Goal: Information Seeking & Learning: Learn about a topic

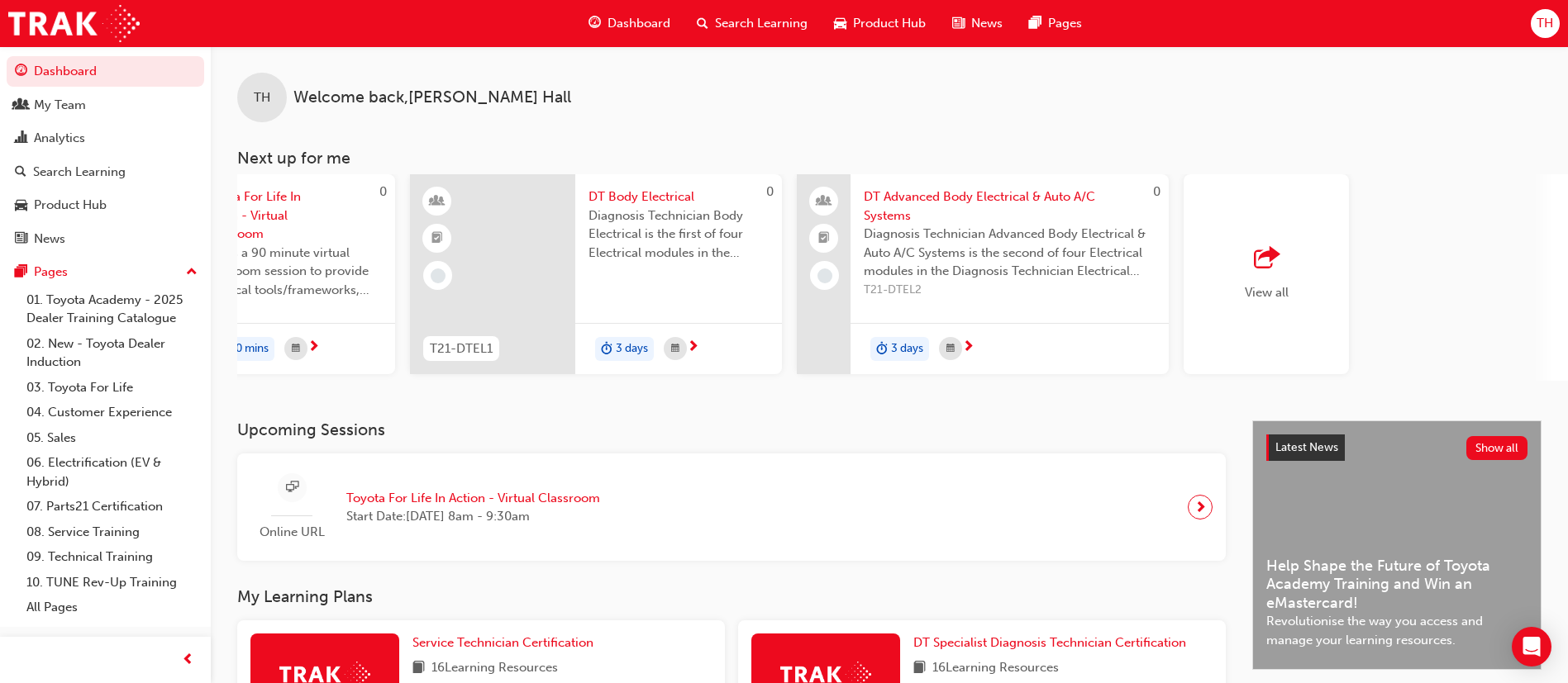
click at [735, 32] on div "Search Learning" at bounding box center [752, 24] width 137 height 34
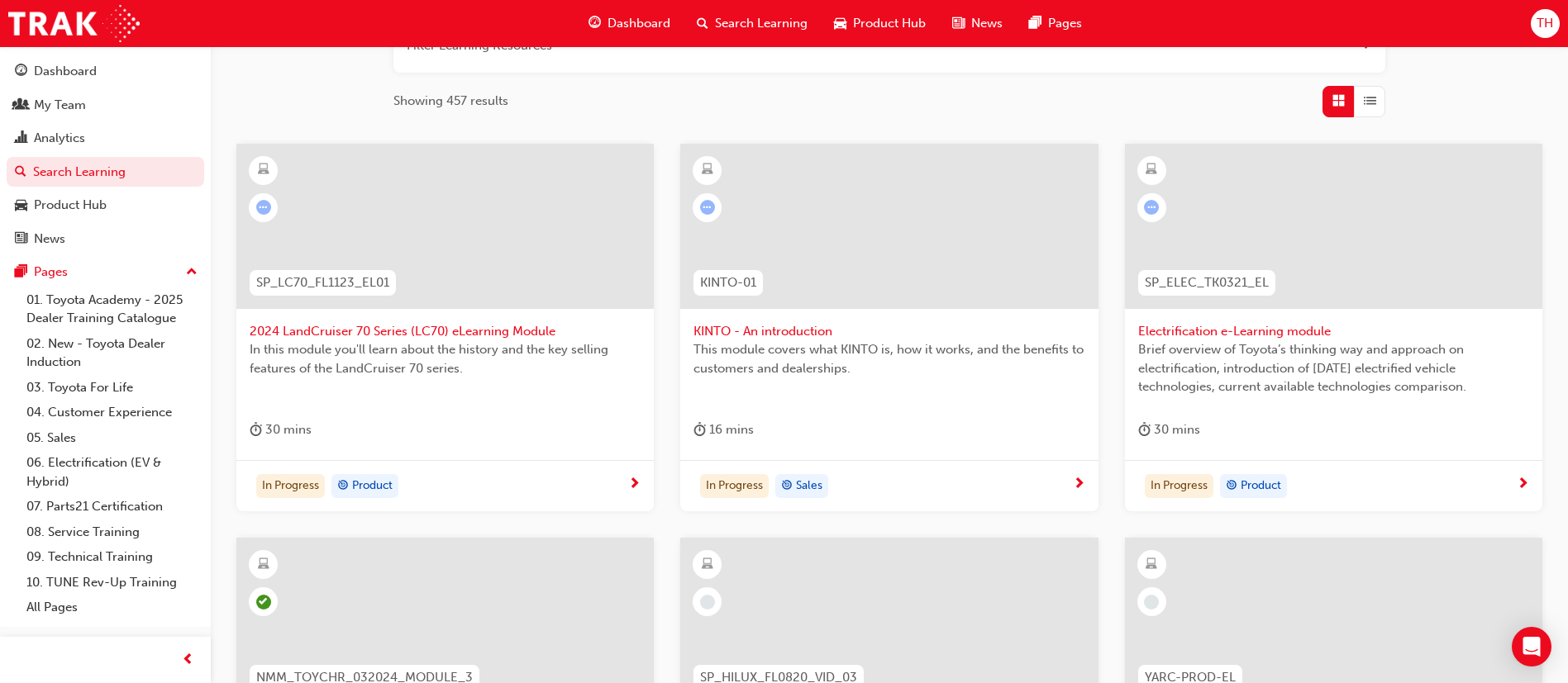
scroll to position [248, 0]
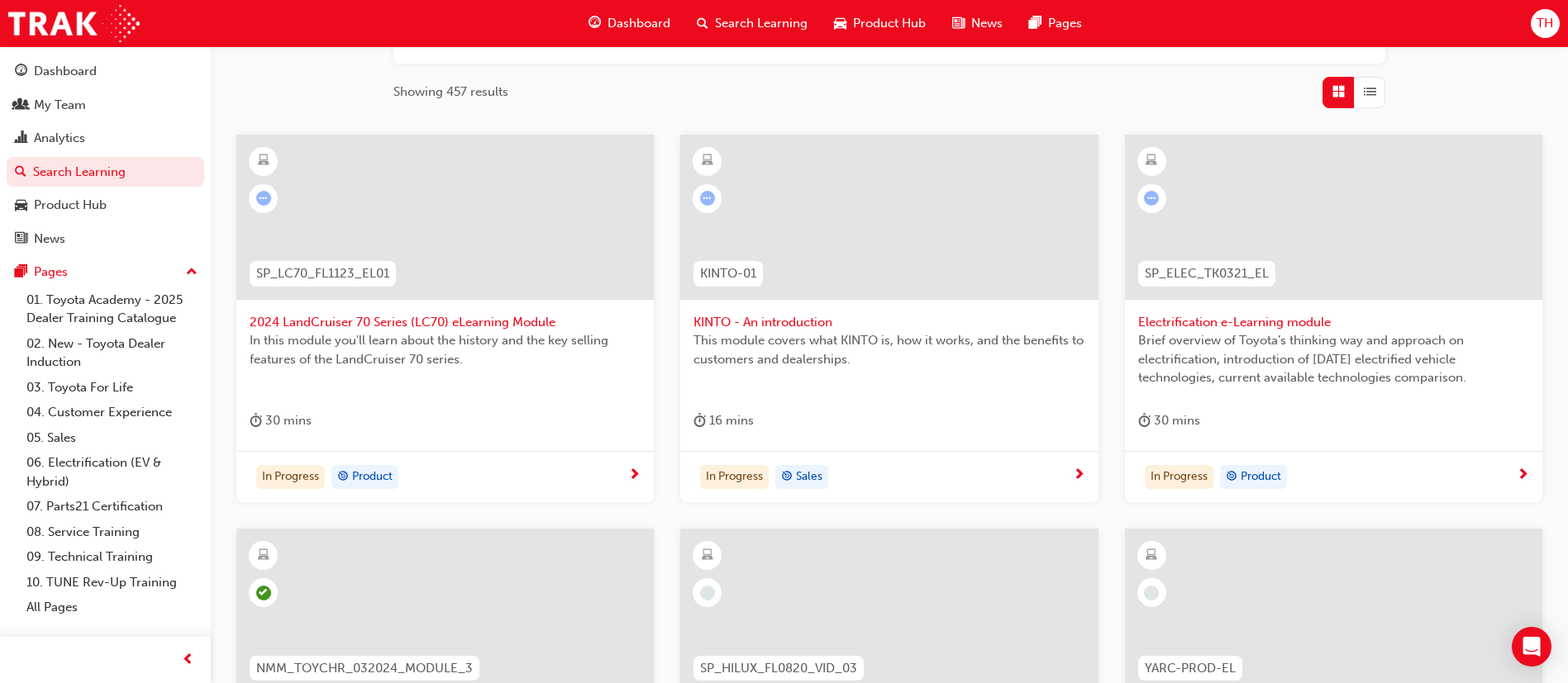
click at [931, 321] on span "KINTO - An introduction" at bounding box center [889, 322] width 391 height 19
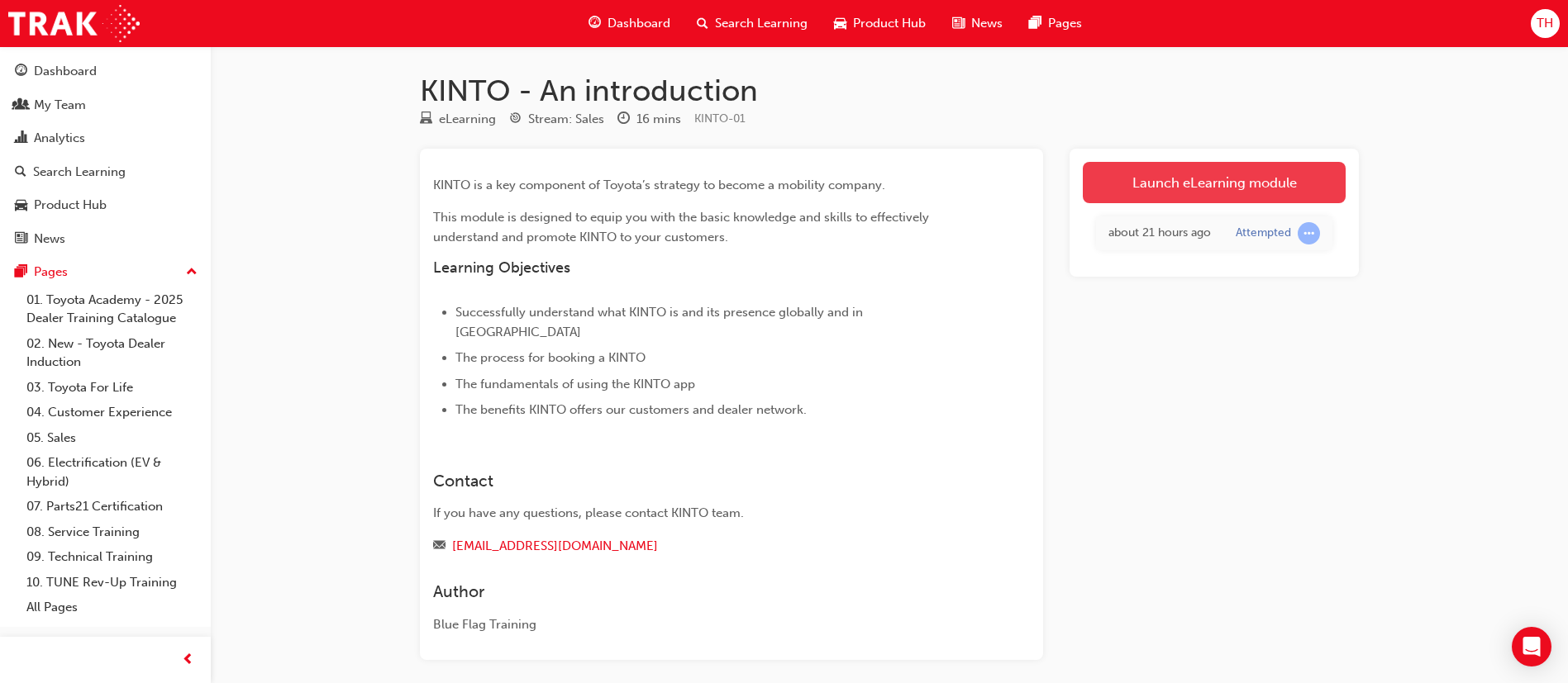
click at [1191, 176] on link "Launch eLearning module" at bounding box center [1215, 183] width 263 height 41
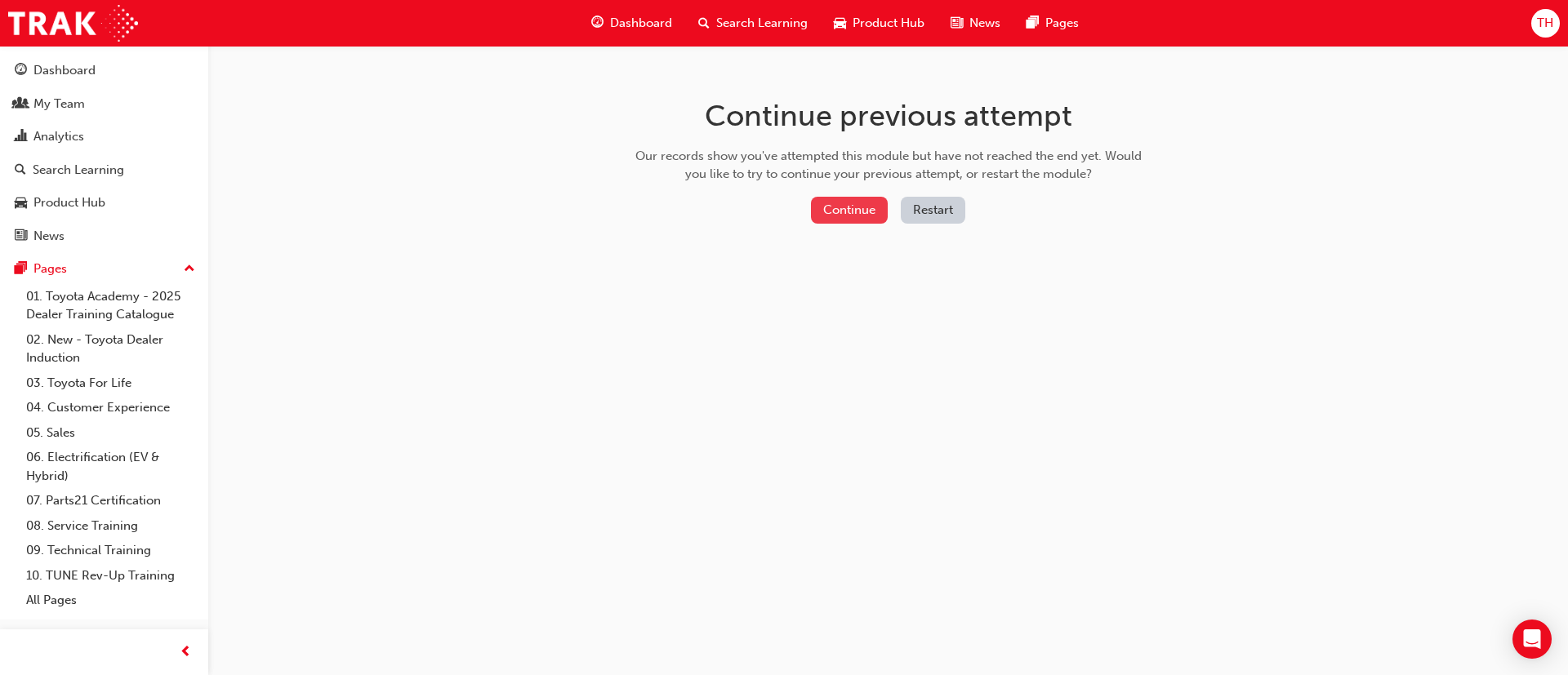
click at [868, 205] on button "Continue" at bounding box center [848, 210] width 77 height 27
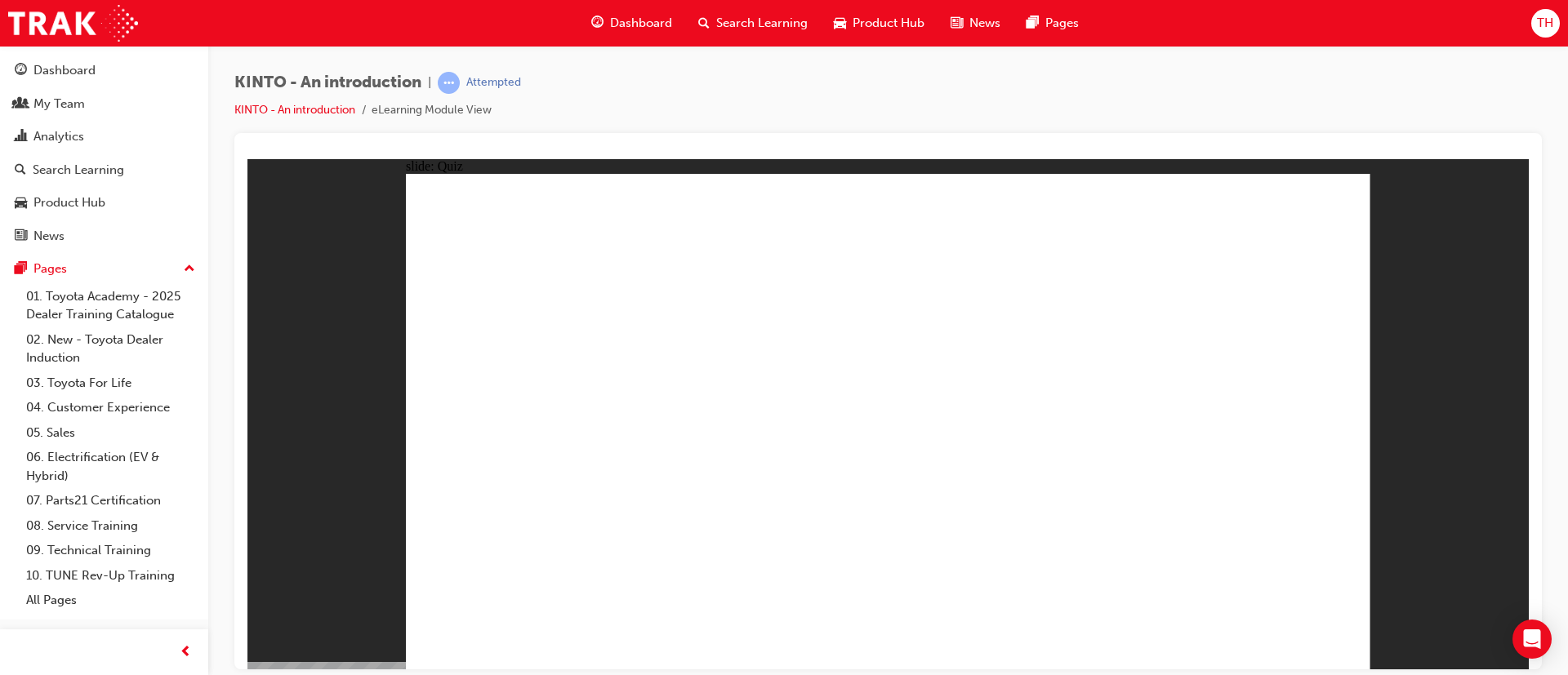
radio input "true"
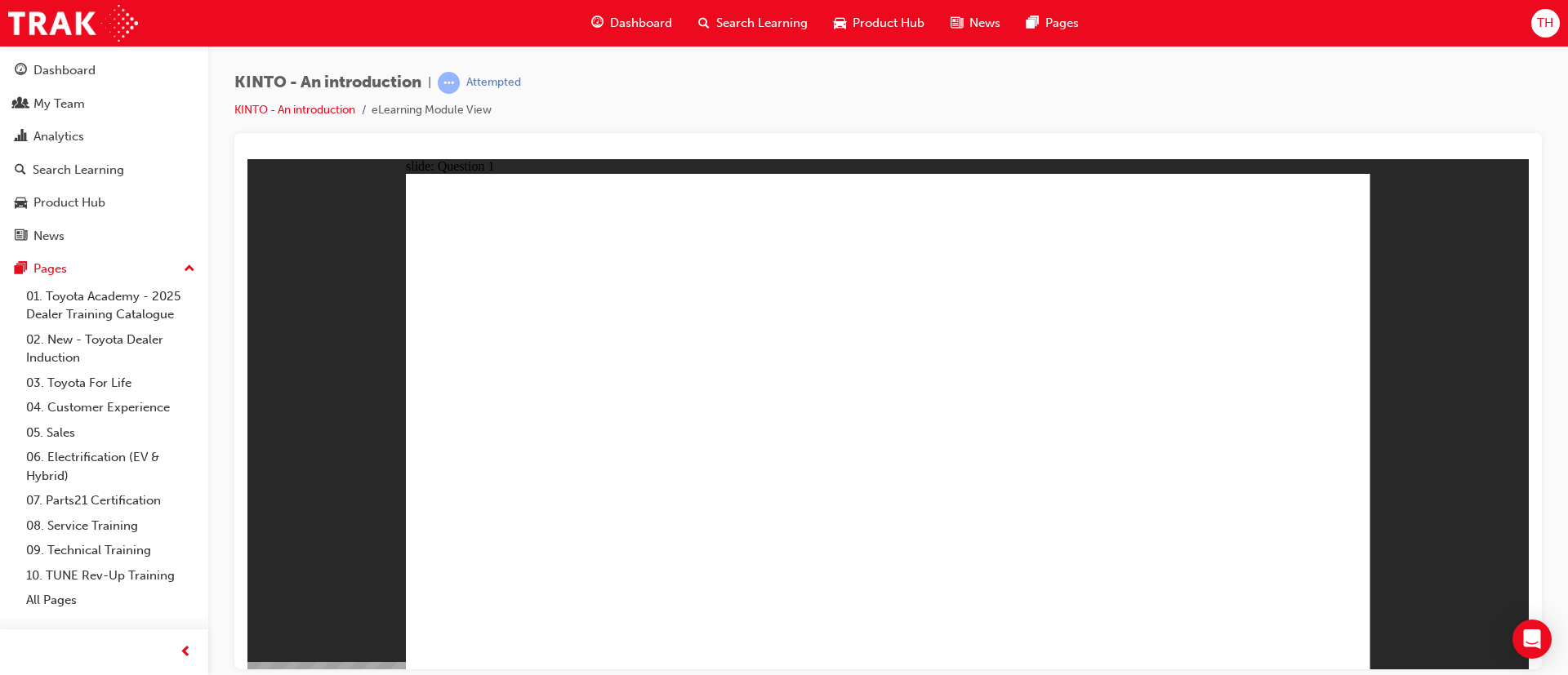
checkbox input "true"
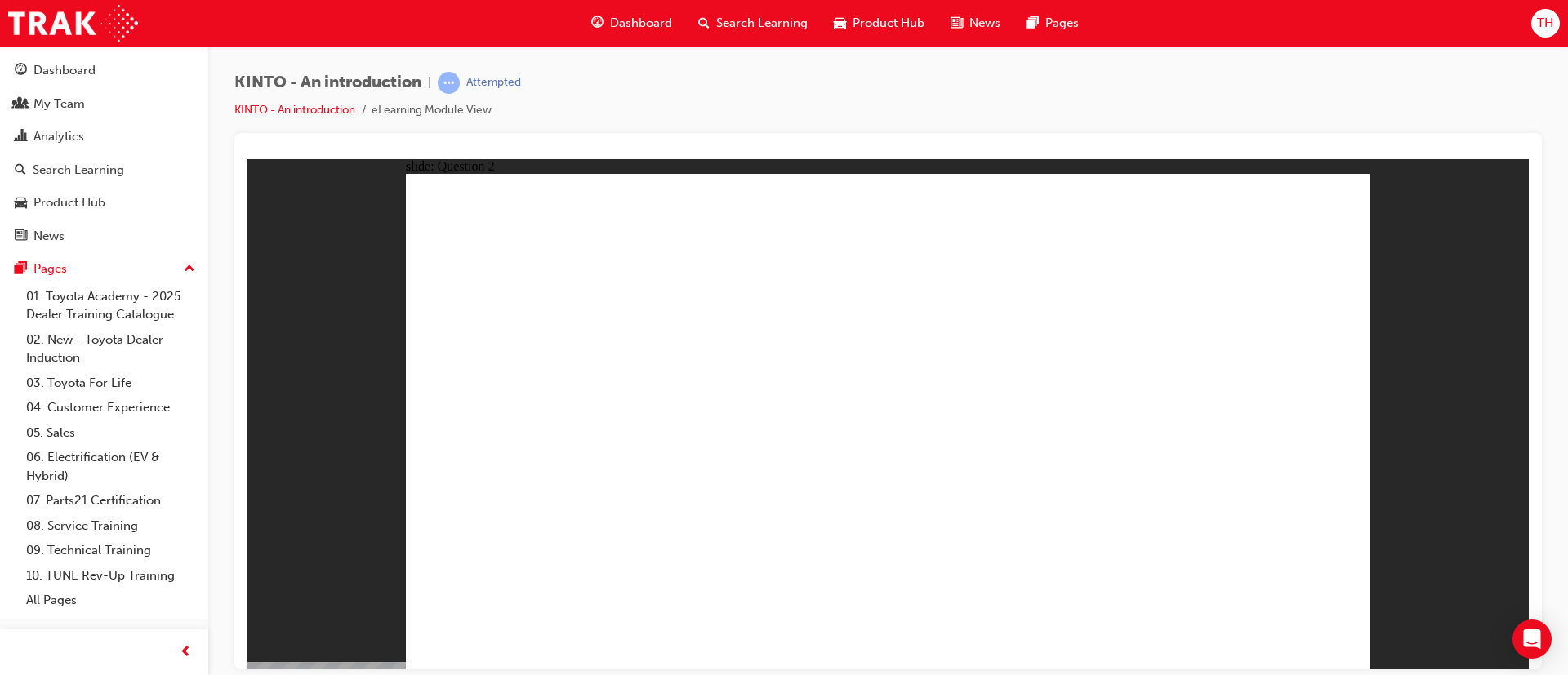
checkbox input "false"
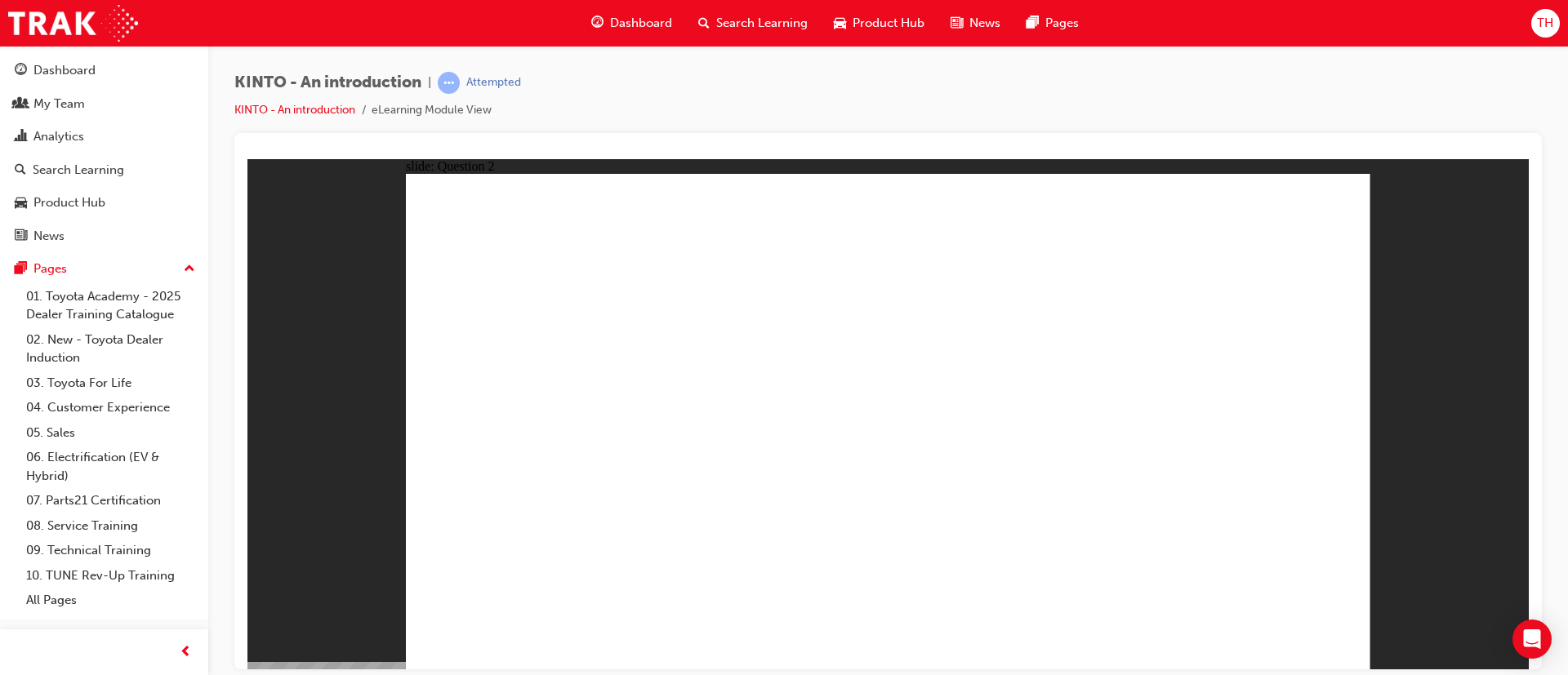
checkbox input "true"
drag, startPoint x: 1036, startPoint y: 552, endPoint x: 1066, endPoint y: 589, distance: 47.6
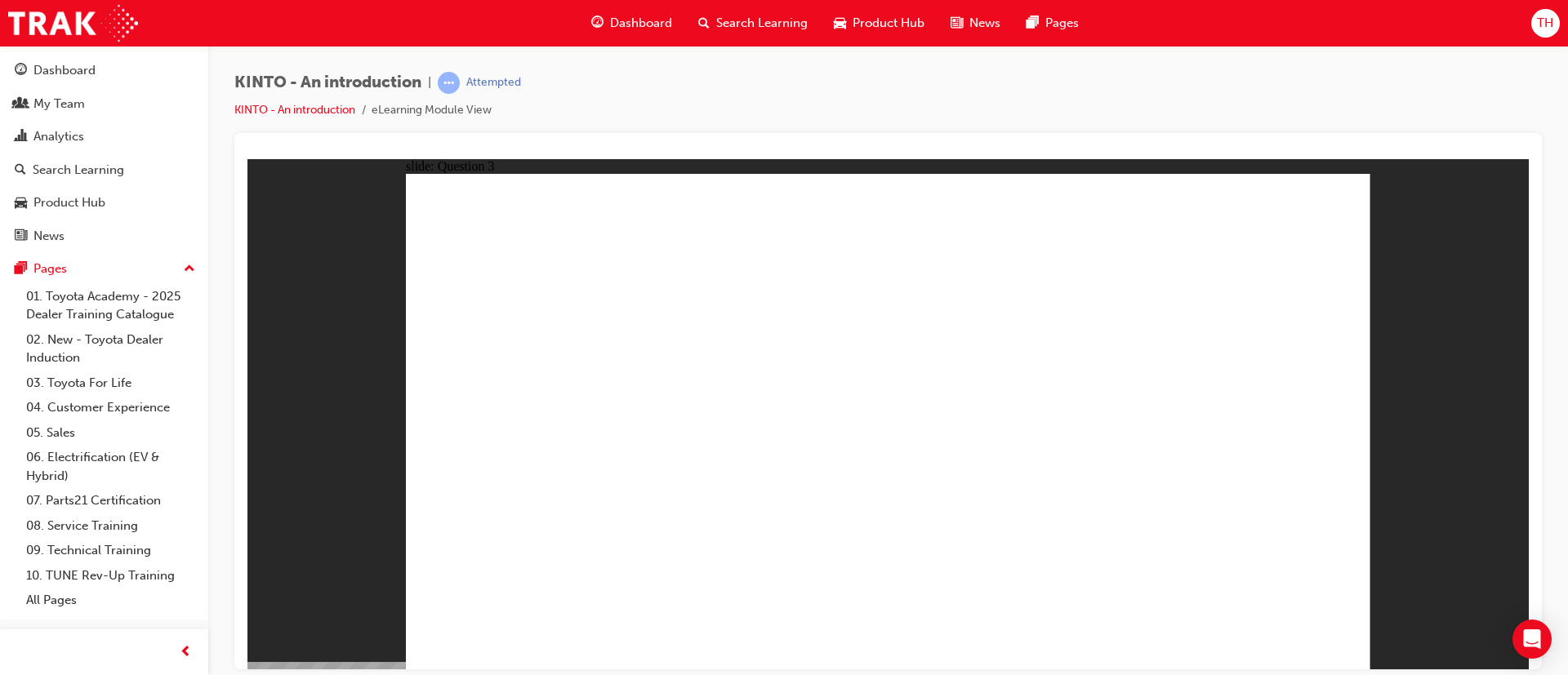
radio input "true"
drag, startPoint x: 1096, startPoint y: 441, endPoint x: 564, endPoint y: 552, distance: 543.5
drag, startPoint x: 549, startPoint y: 455, endPoint x: 729, endPoint y: 573, distance: 215.2
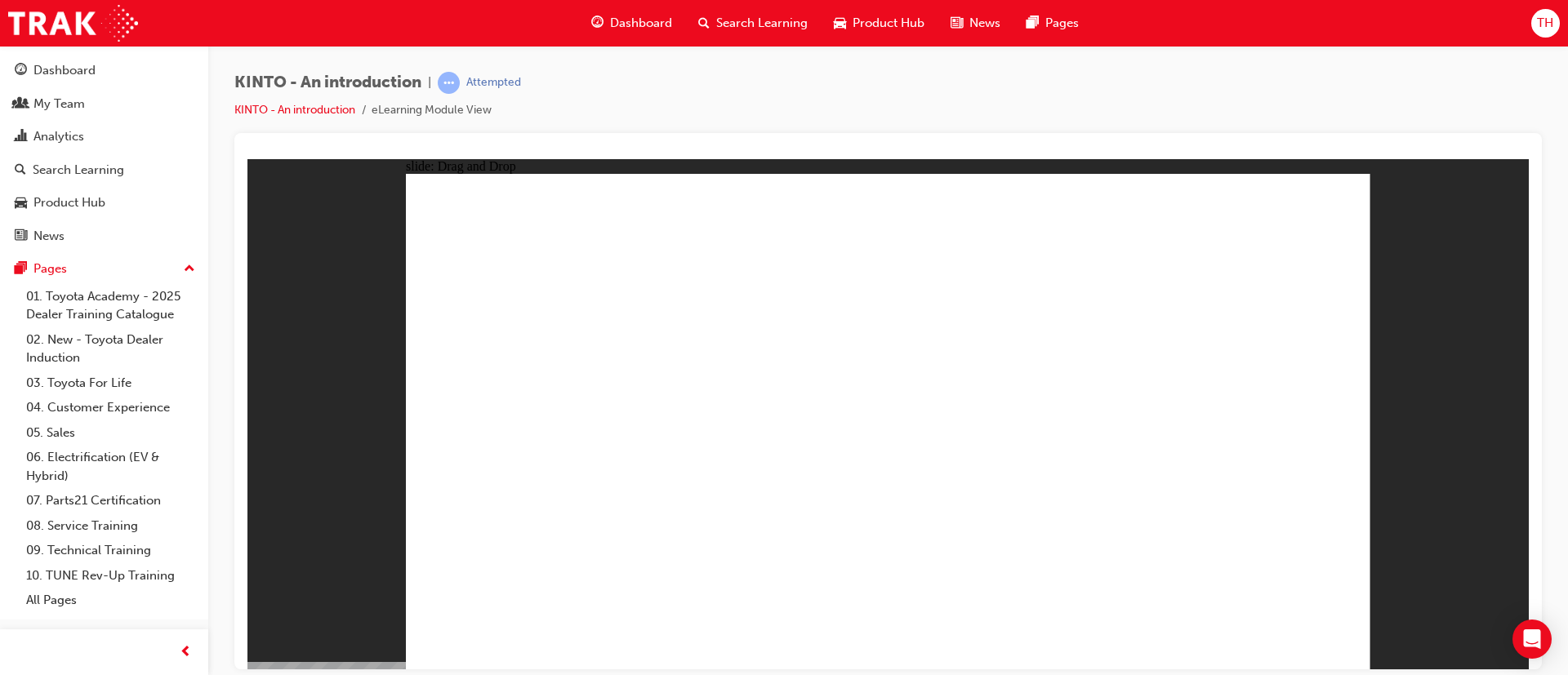
drag, startPoint x: 724, startPoint y: 451, endPoint x: 901, endPoint y: 562, distance: 208.9
drag, startPoint x: 927, startPoint y: 455, endPoint x: 1108, endPoint y: 566, distance: 212.3
drag, startPoint x: 1077, startPoint y: 550, endPoint x: 1032, endPoint y: 408, distance: 149.0
drag, startPoint x: 1230, startPoint y: 437, endPoint x: 1056, endPoint y: 540, distance: 202.2
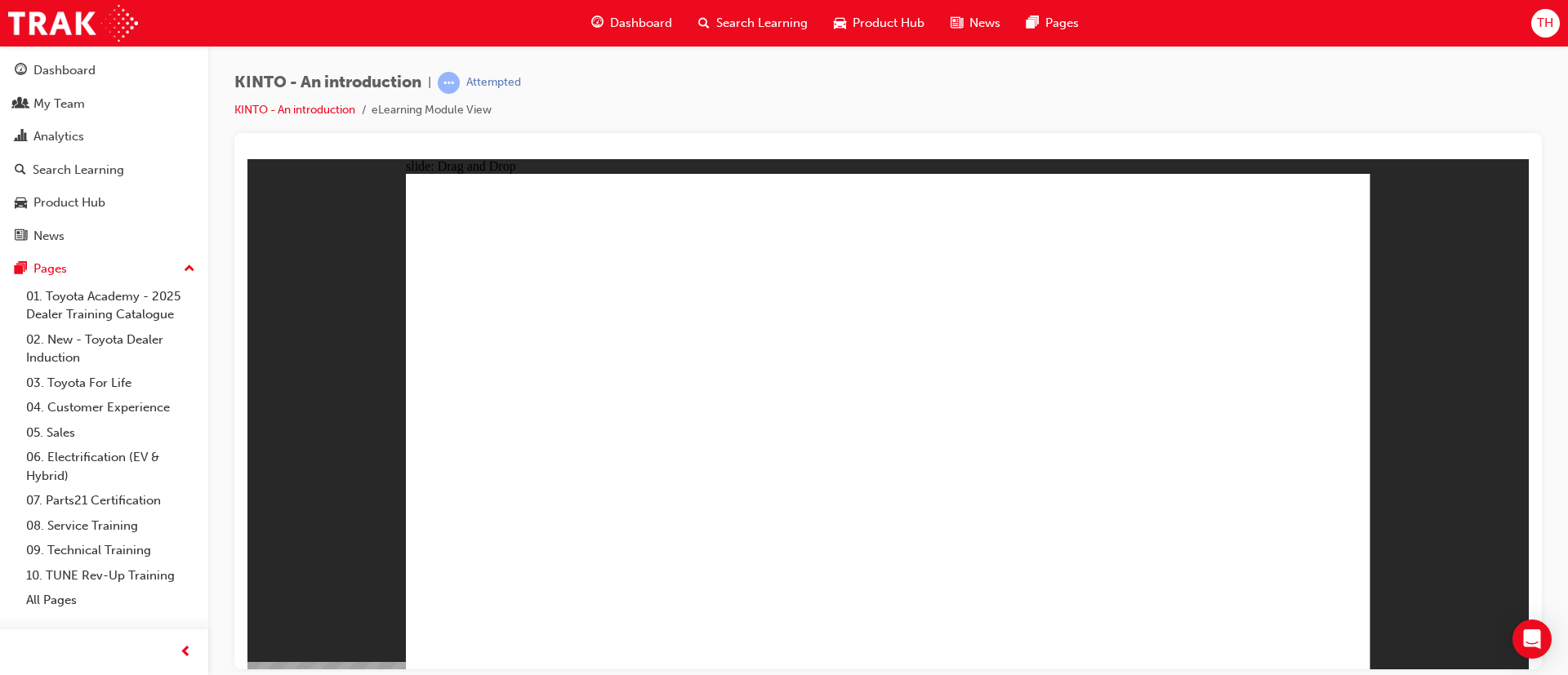
drag, startPoint x: 1037, startPoint y: 435, endPoint x: 1262, endPoint y: 562, distance: 258.4
drag, startPoint x: 958, startPoint y: 516, endPoint x: 987, endPoint y: 540, distance: 37.6
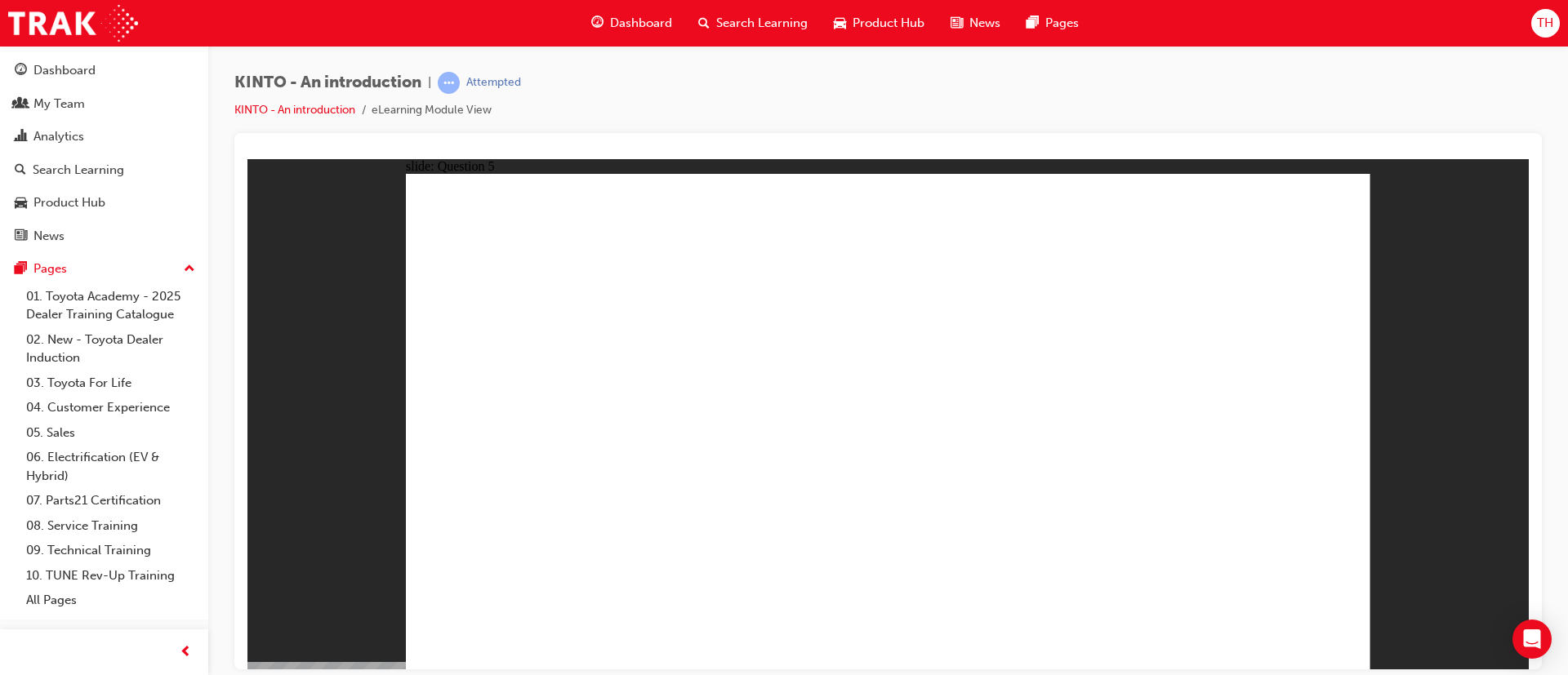
radio input "true"
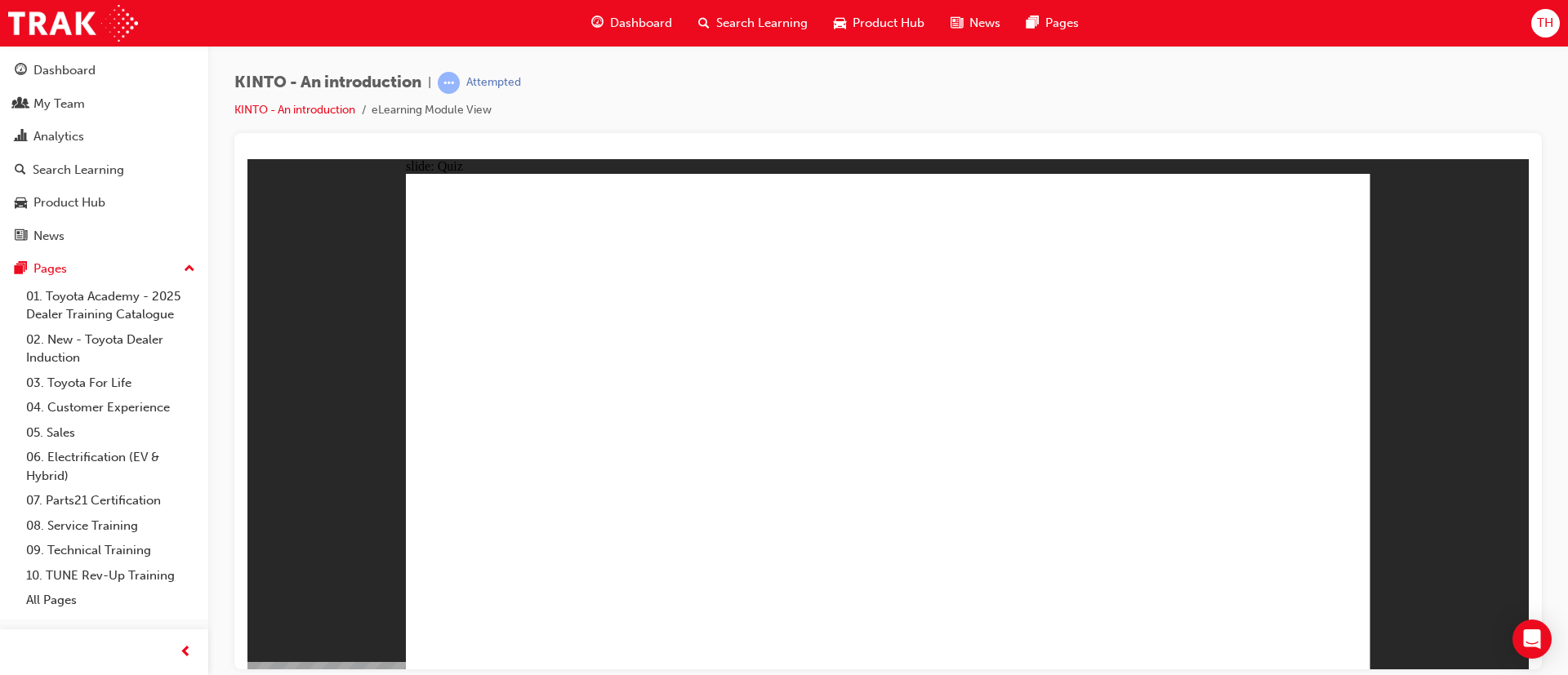
radio input "true"
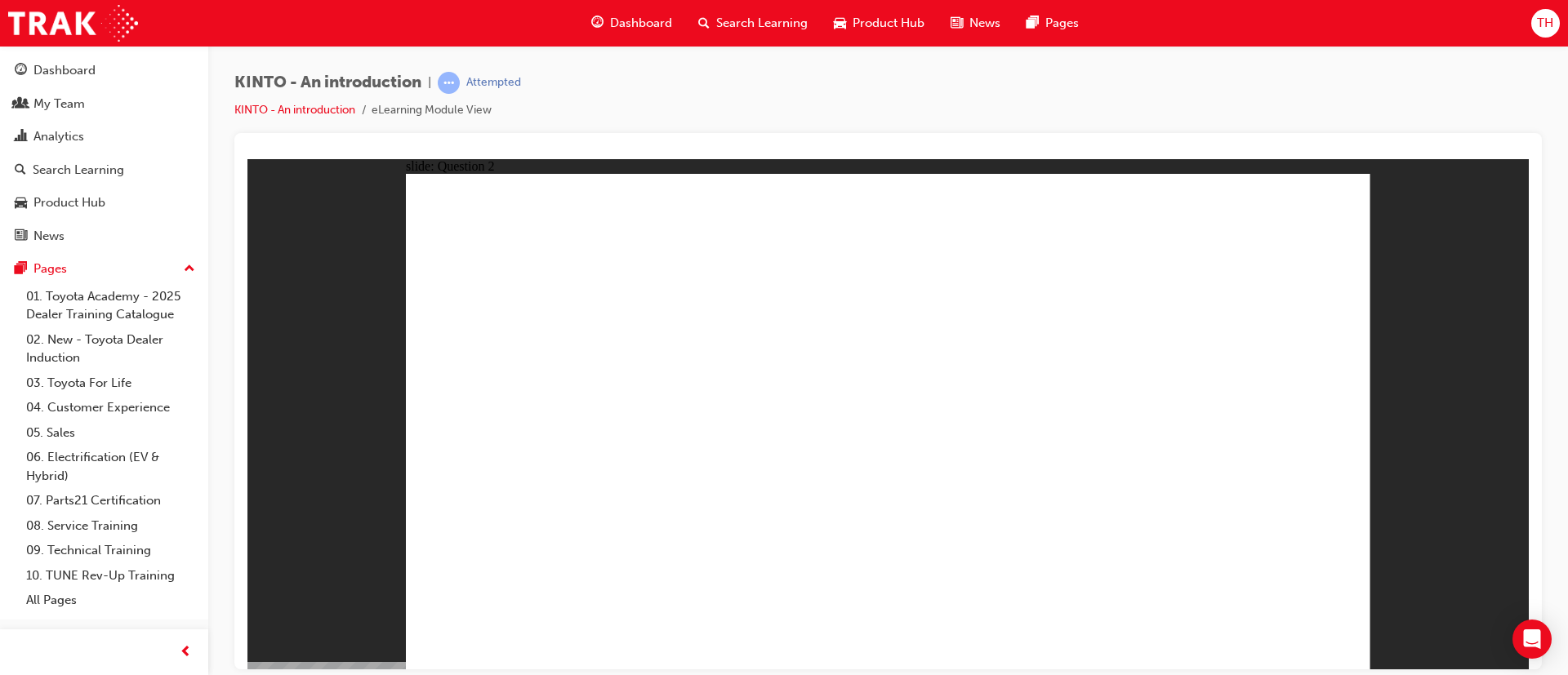
checkbox input "true"
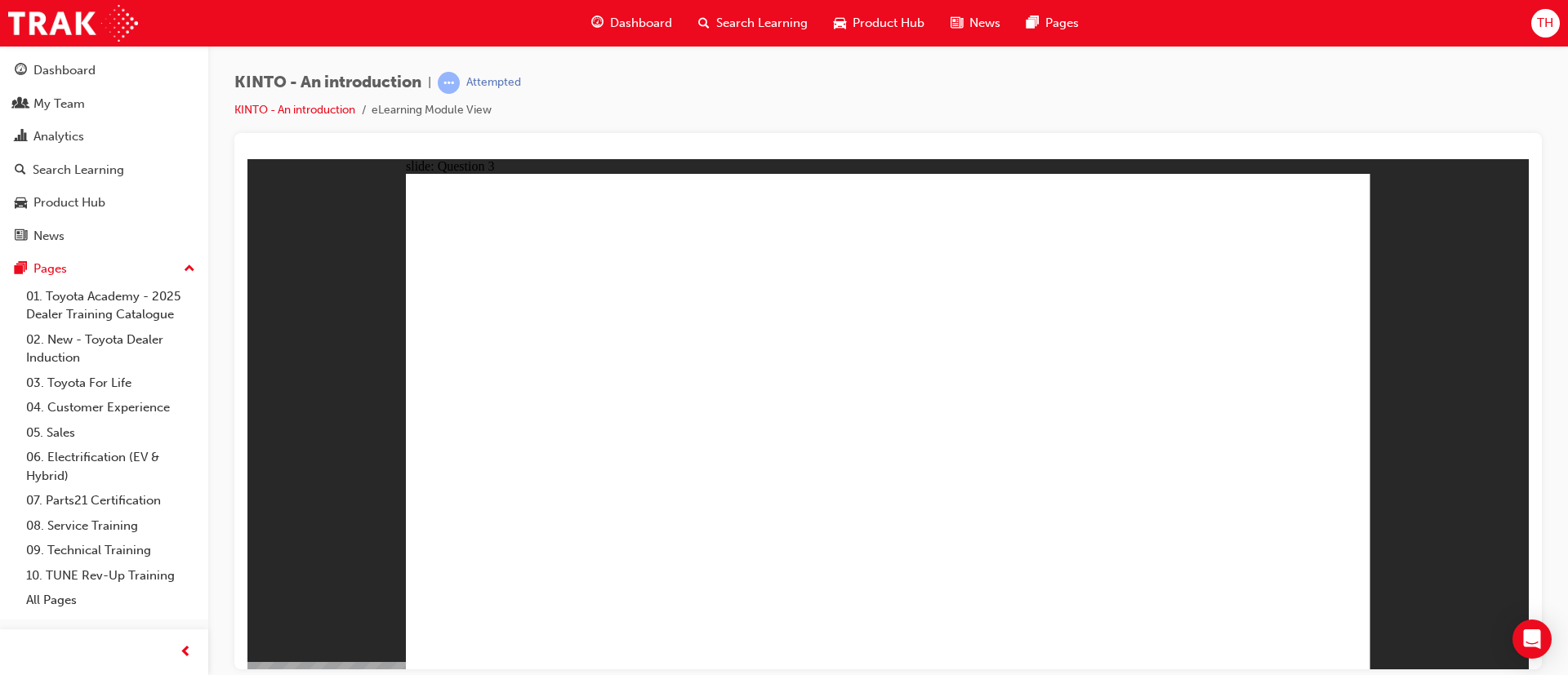
radio input "true"
drag, startPoint x: 980, startPoint y: 444, endPoint x: 1059, endPoint y: 449, distance: 79.2
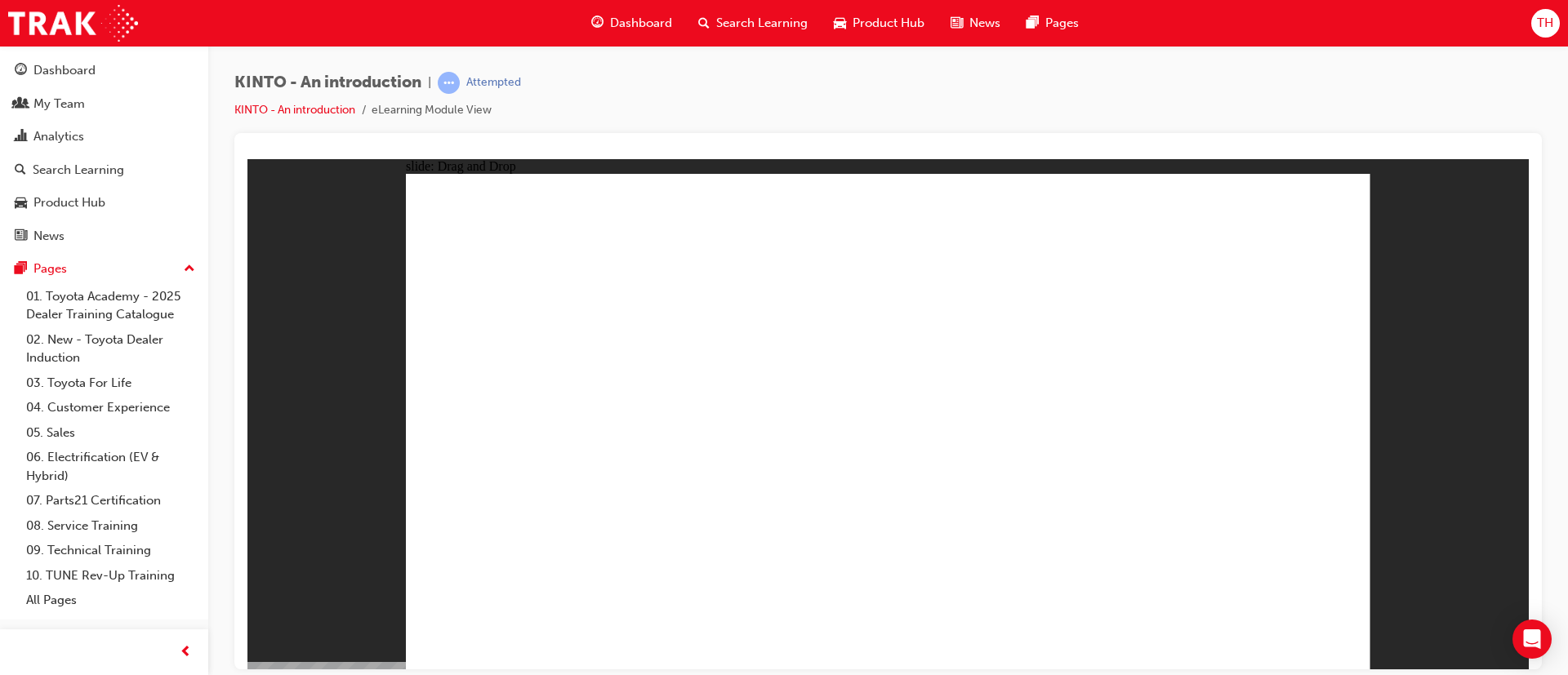
drag, startPoint x: 1052, startPoint y: 449, endPoint x: 523, endPoint y: 559, distance: 540.3
drag, startPoint x: 1237, startPoint y: 453, endPoint x: 721, endPoint y: 566, distance: 528.2
drag, startPoint x: 716, startPoint y: 460, endPoint x: 897, endPoint y: 579, distance: 216.6
drag, startPoint x: 918, startPoint y: 441, endPoint x: 1087, endPoint y: 550, distance: 201.1
drag, startPoint x: 562, startPoint y: 475, endPoint x: 1258, endPoint y: 602, distance: 707.5
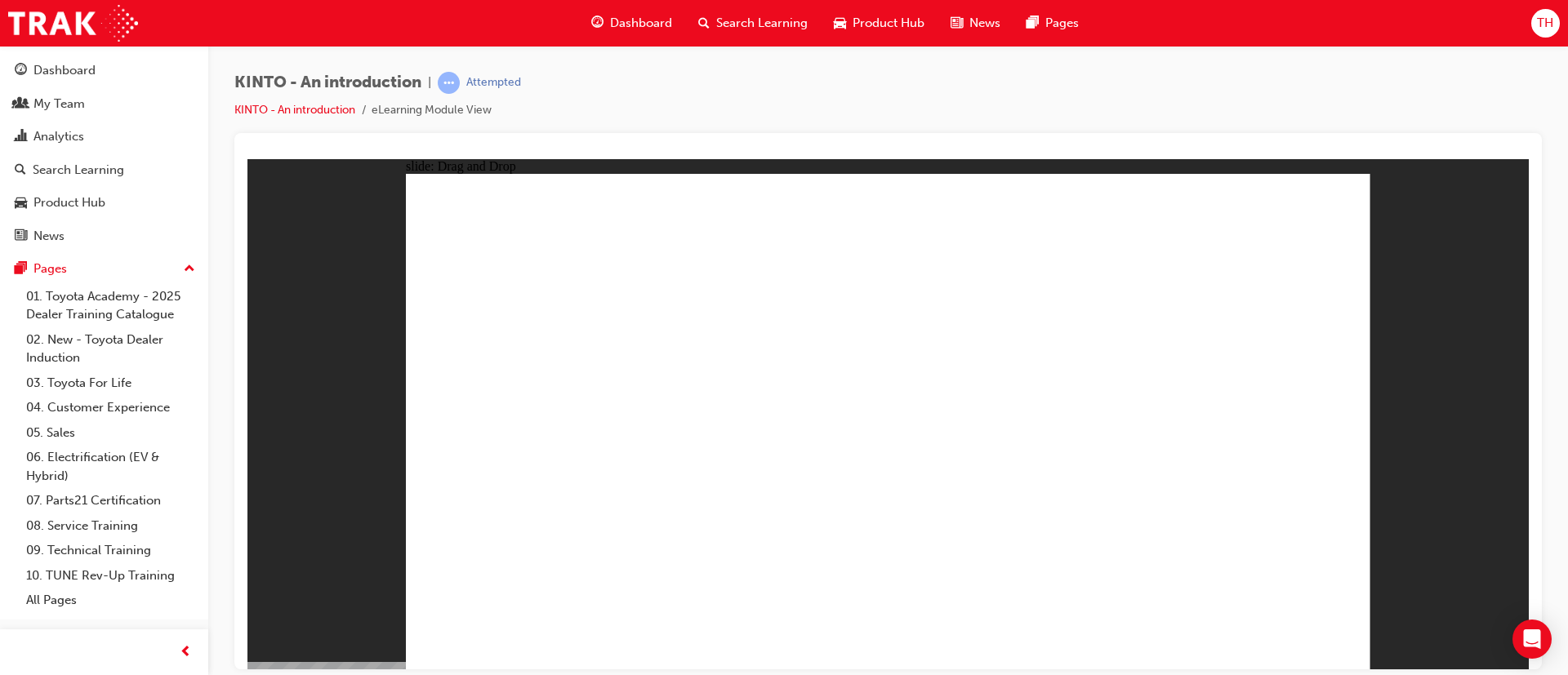
radio input "true"
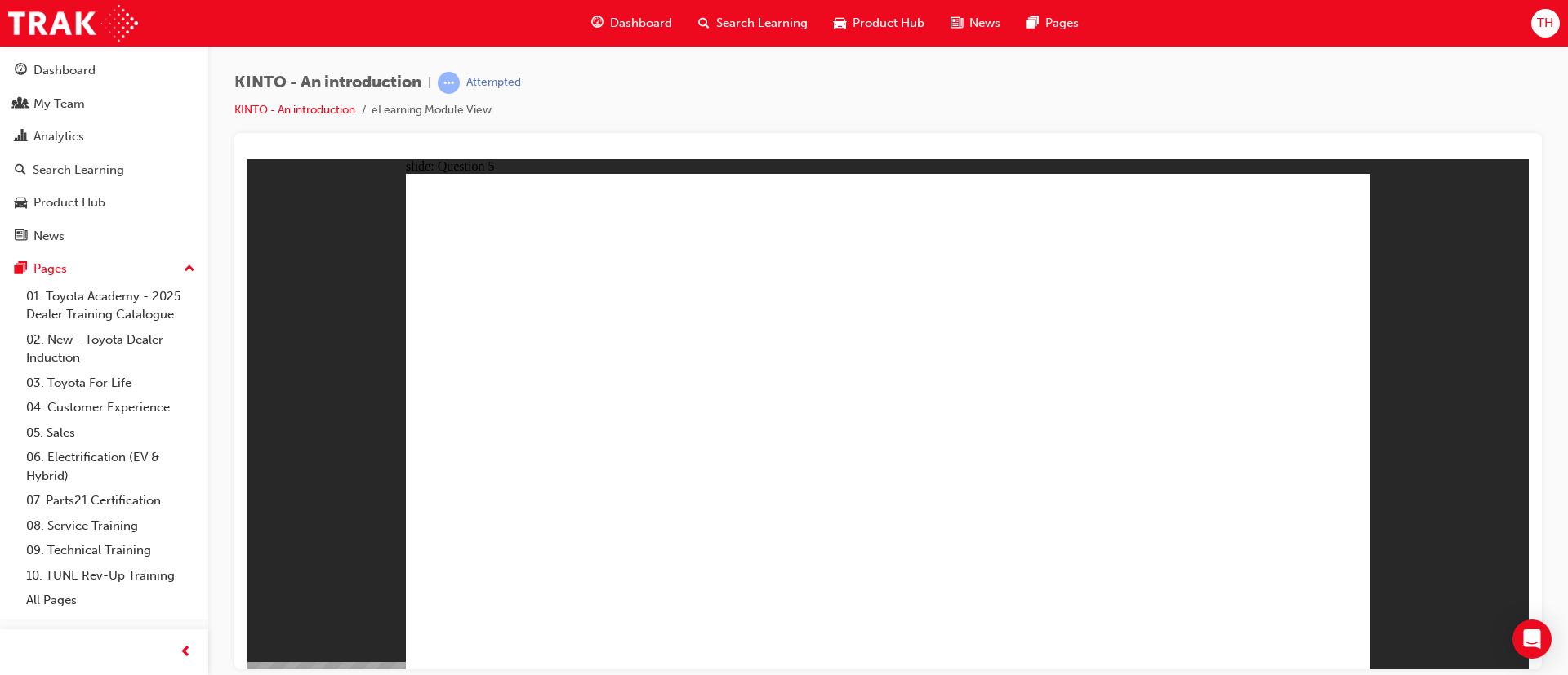
radio input "true"
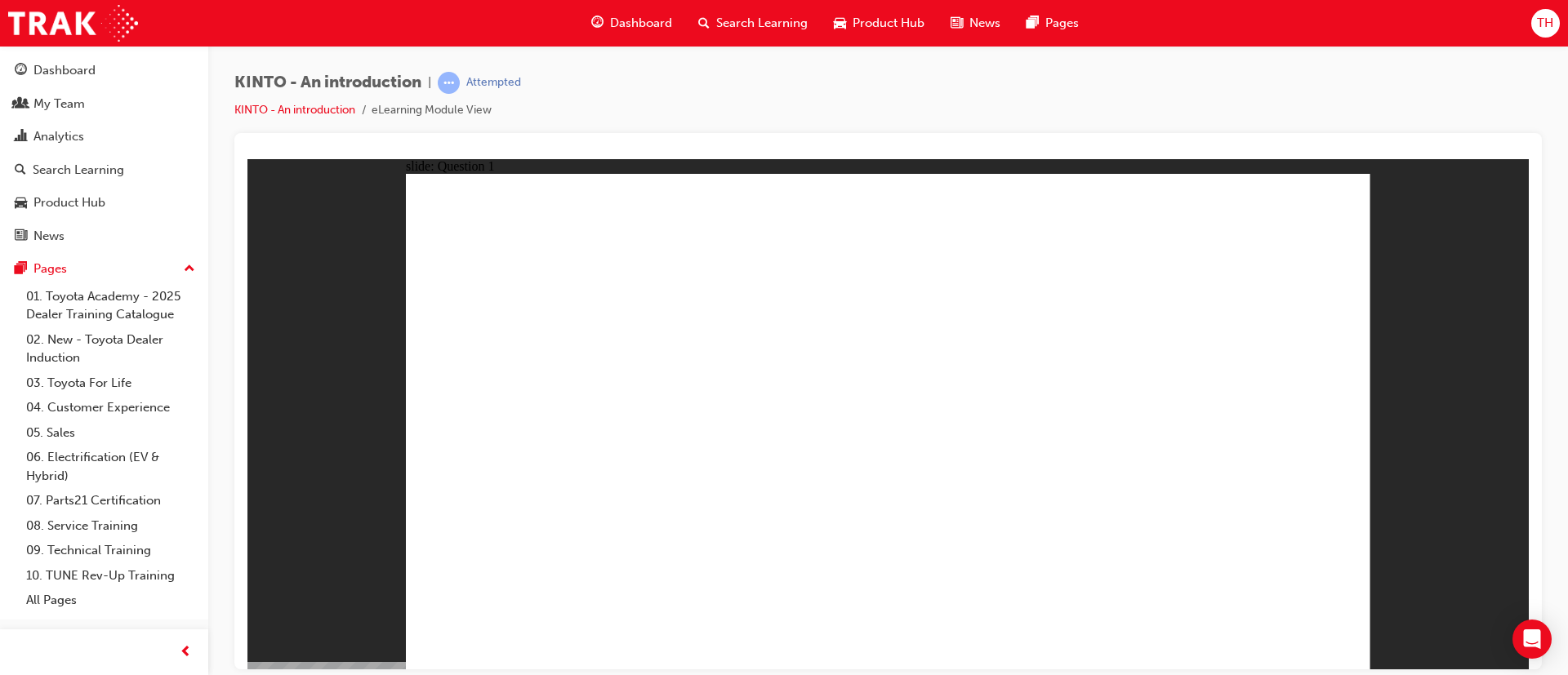
checkbox input "true"
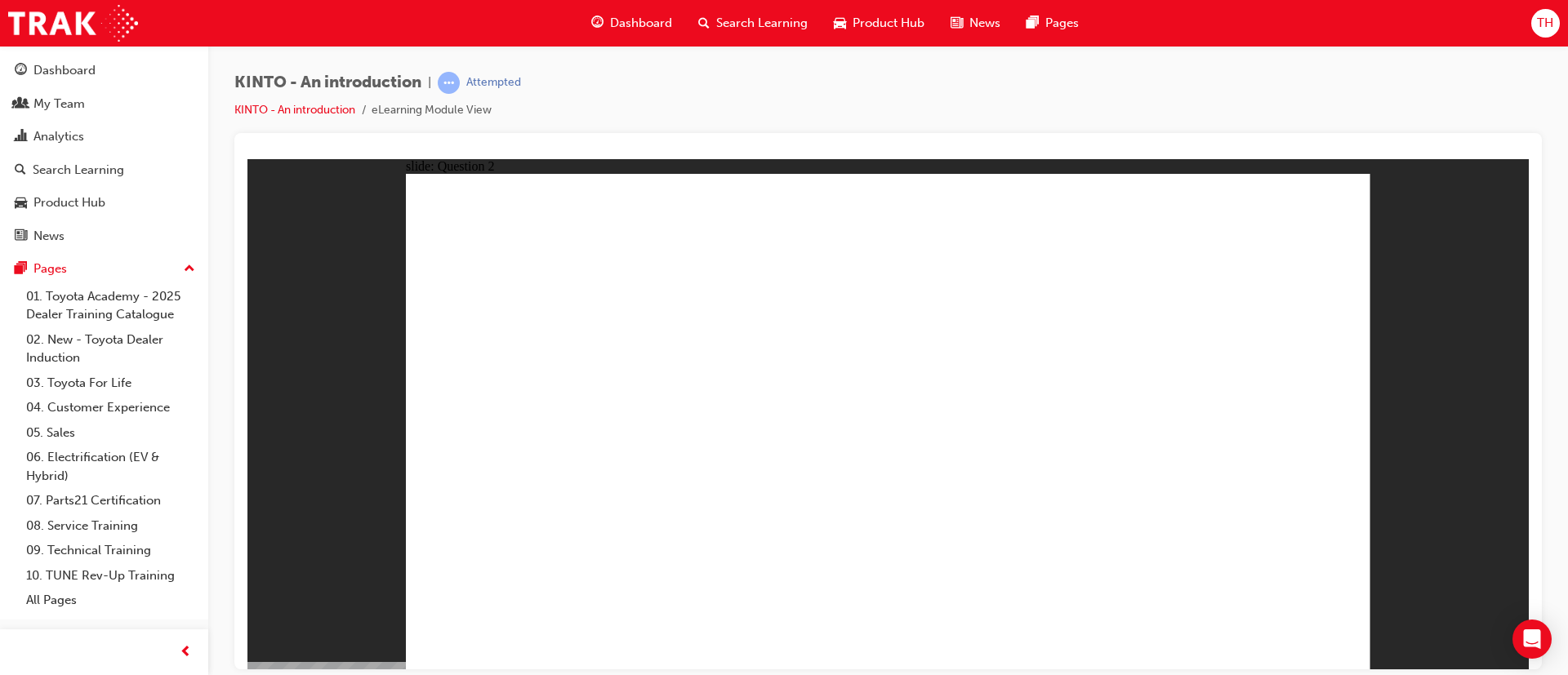
checkbox input "true"
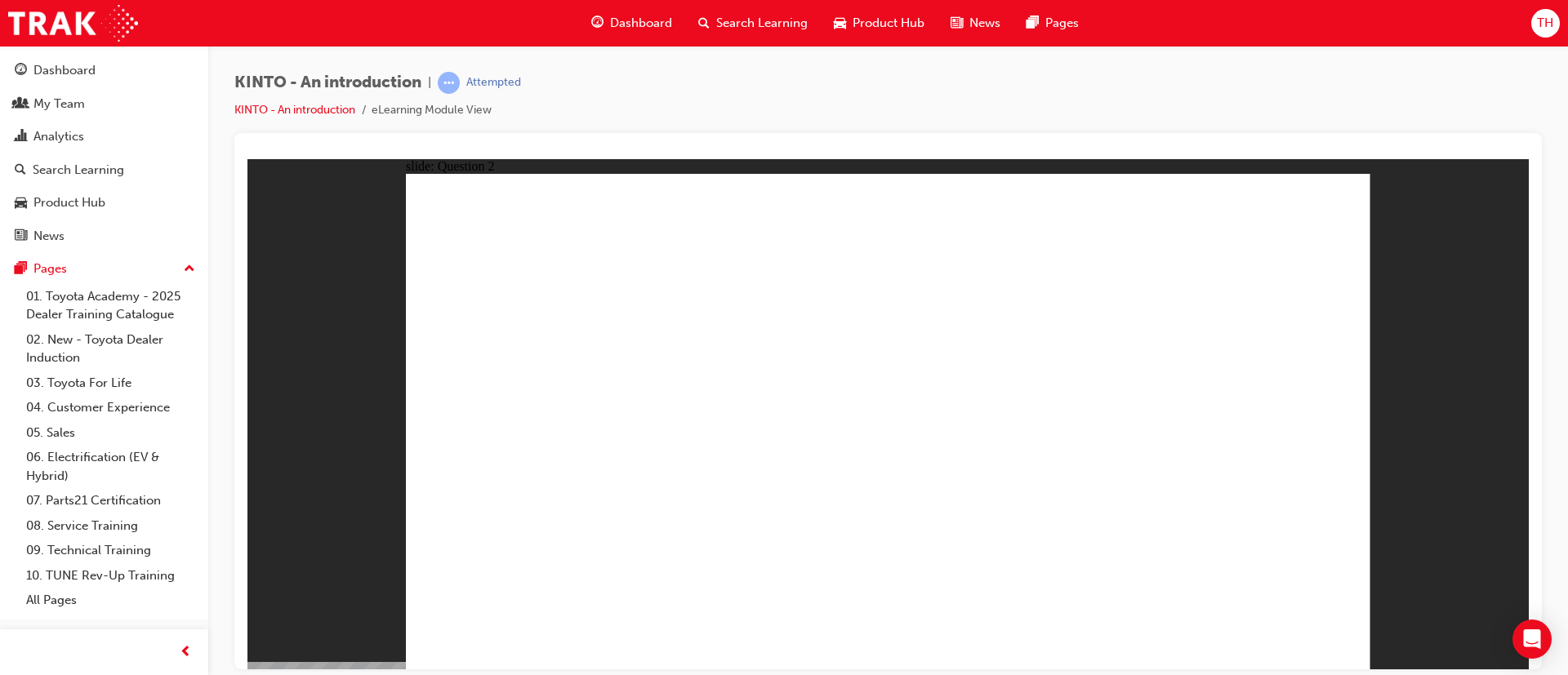
checkbox input "true"
radio input "true"
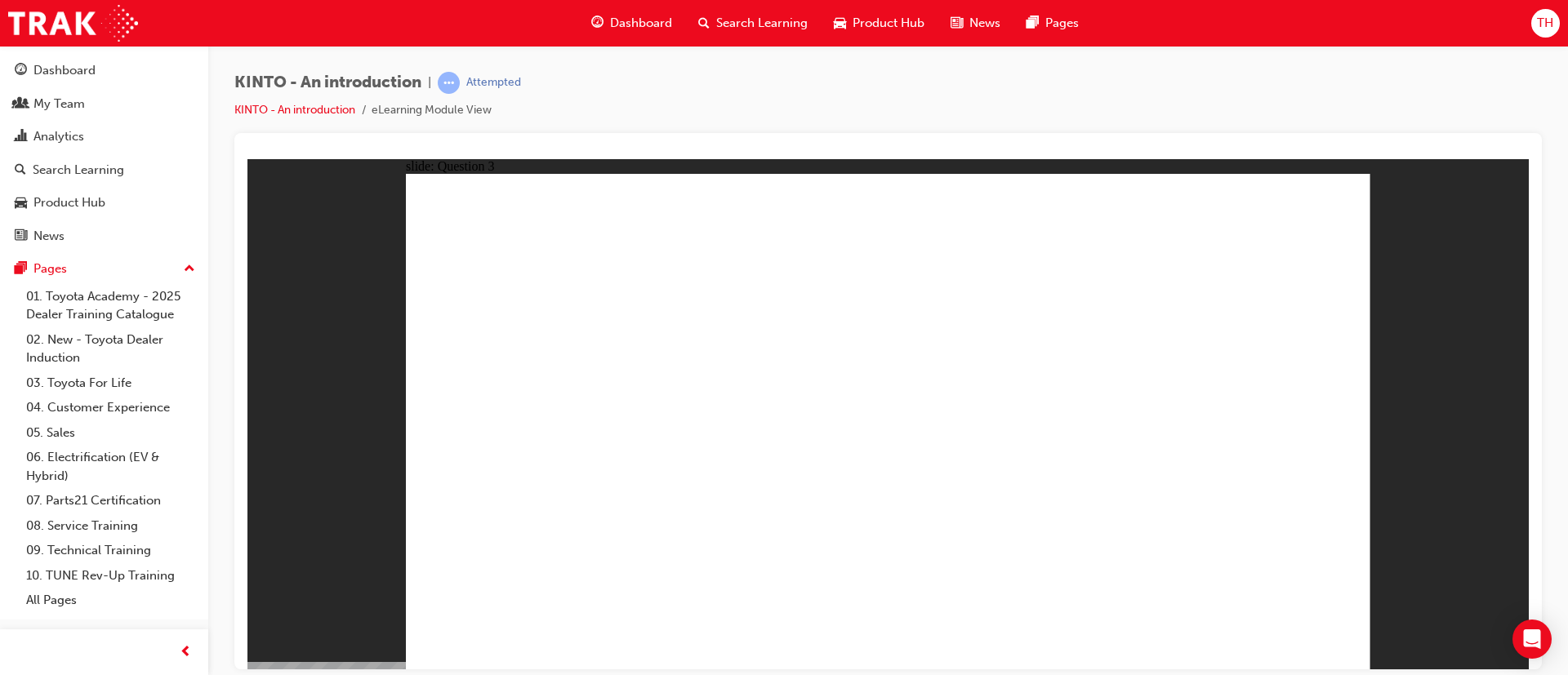
drag, startPoint x: 596, startPoint y: 455, endPoint x: 604, endPoint y: 450, distance: 9.4
drag, startPoint x: 1048, startPoint y: 437, endPoint x: 537, endPoint y: 543, distance: 521.9
drag, startPoint x: 540, startPoint y: 463, endPoint x: 726, endPoint y: 569, distance: 214.1
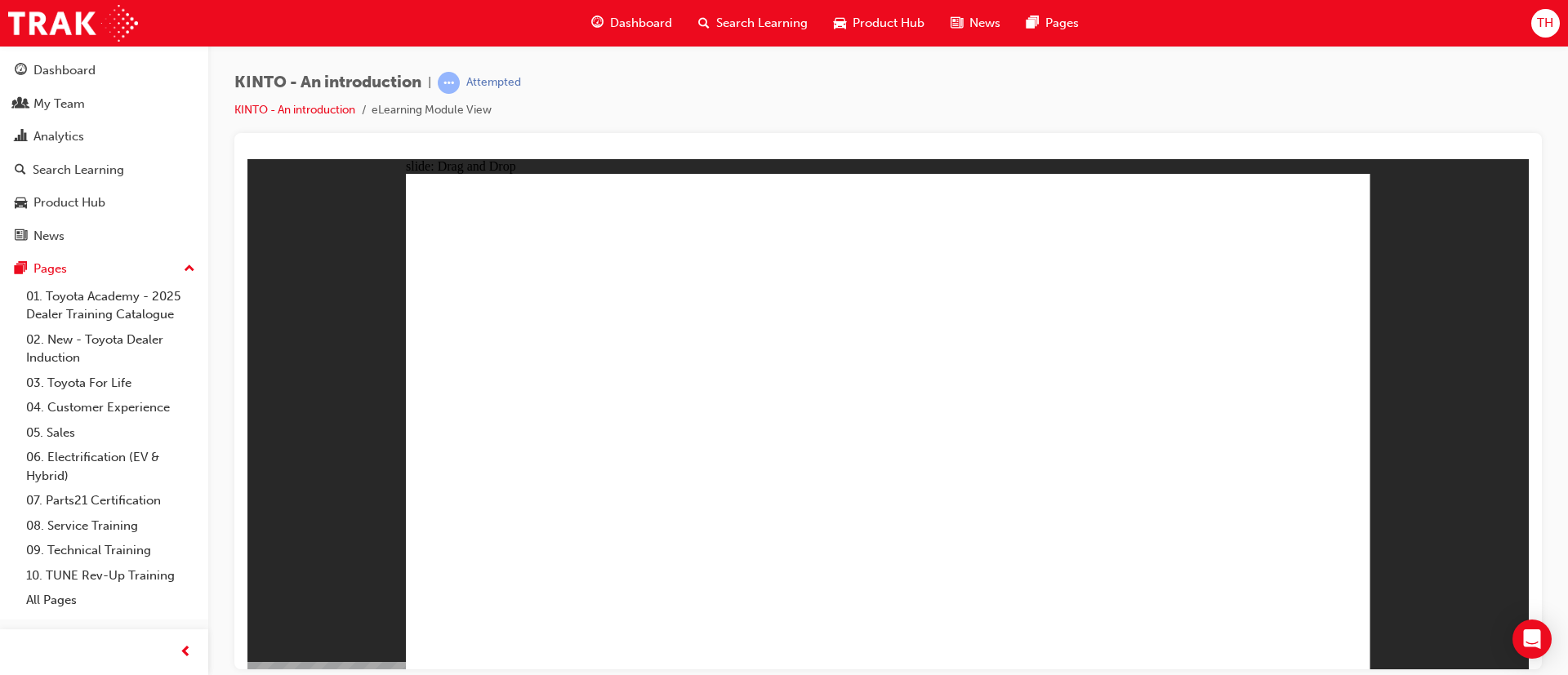
drag, startPoint x: 731, startPoint y: 474, endPoint x: 913, endPoint y: 585, distance: 213.2
drag, startPoint x: 919, startPoint y: 467, endPoint x: 1168, endPoint y: 535, distance: 258.1
drag, startPoint x: 1235, startPoint y: 442, endPoint x: 1305, endPoint y: 618, distance: 189.4
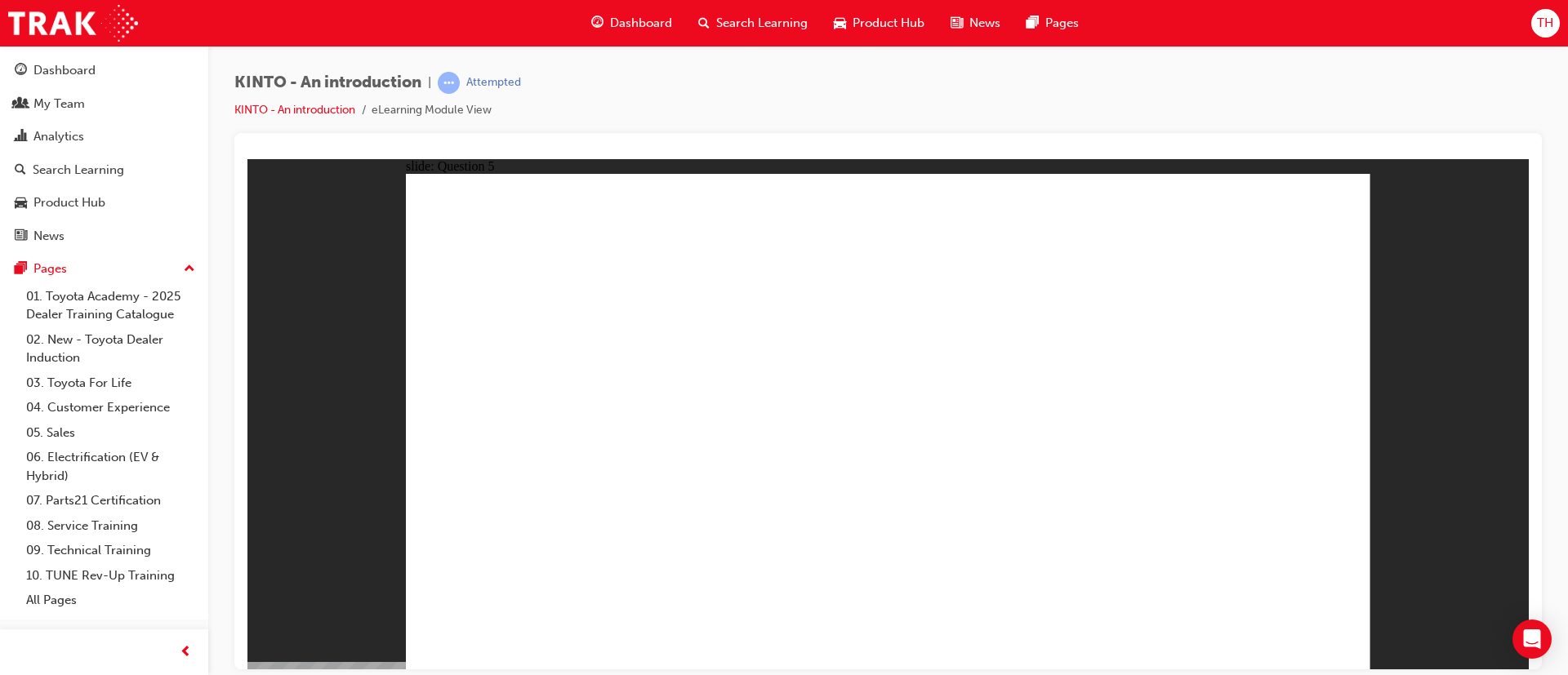
radio input "true"
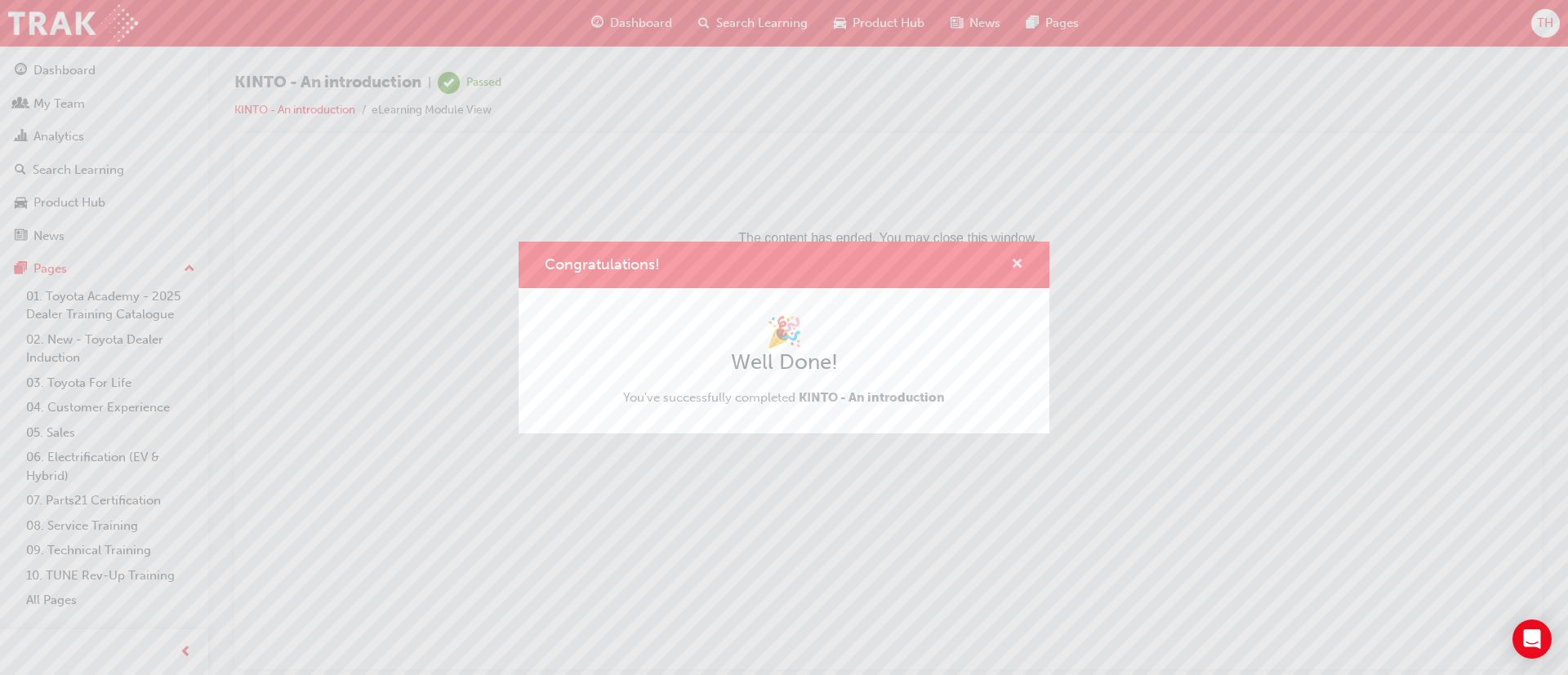
click at [1017, 261] on span "cross-icon" at bounding box center [1016, 265] width 13 height 15
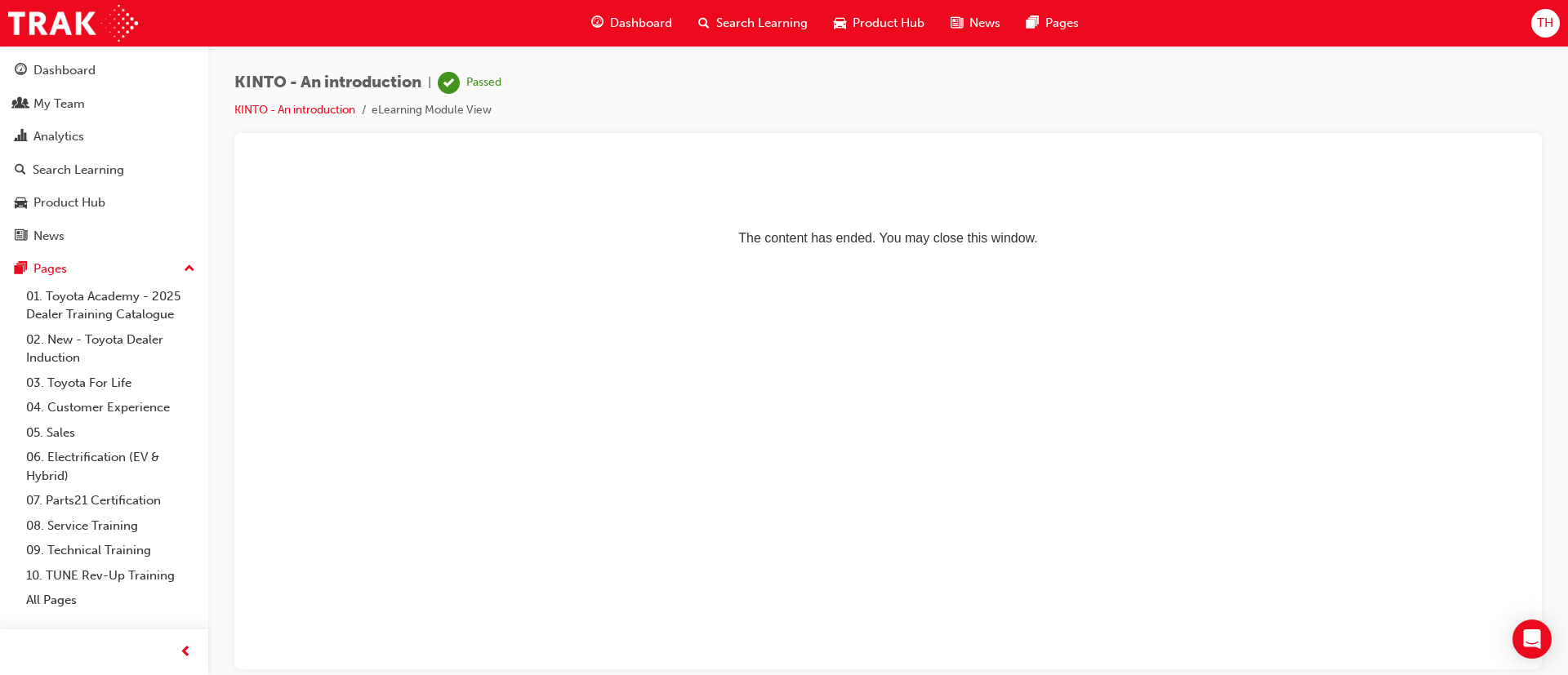
click at [759, 17] on span "Search Learning" at bounding box center [761, 22] width 91 height 18
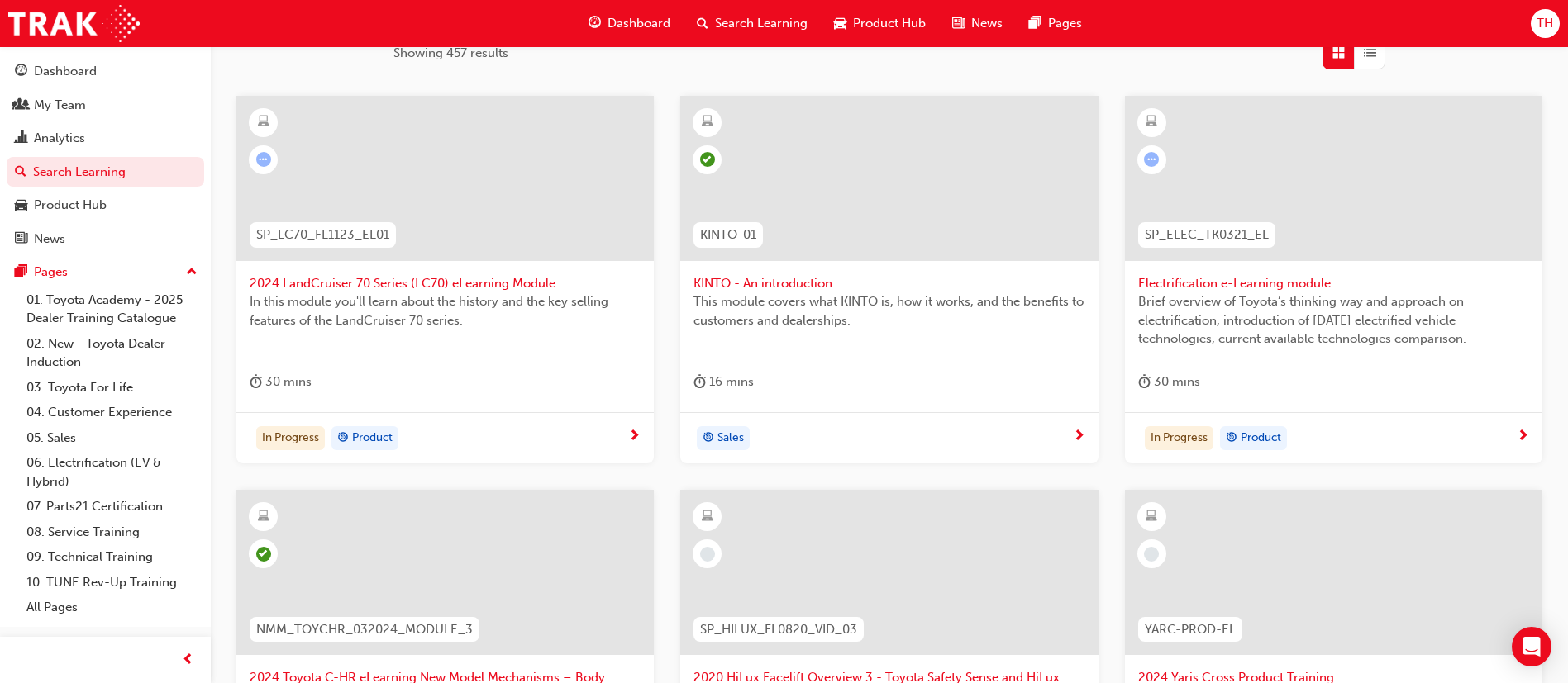
scroll to position [248, 0]
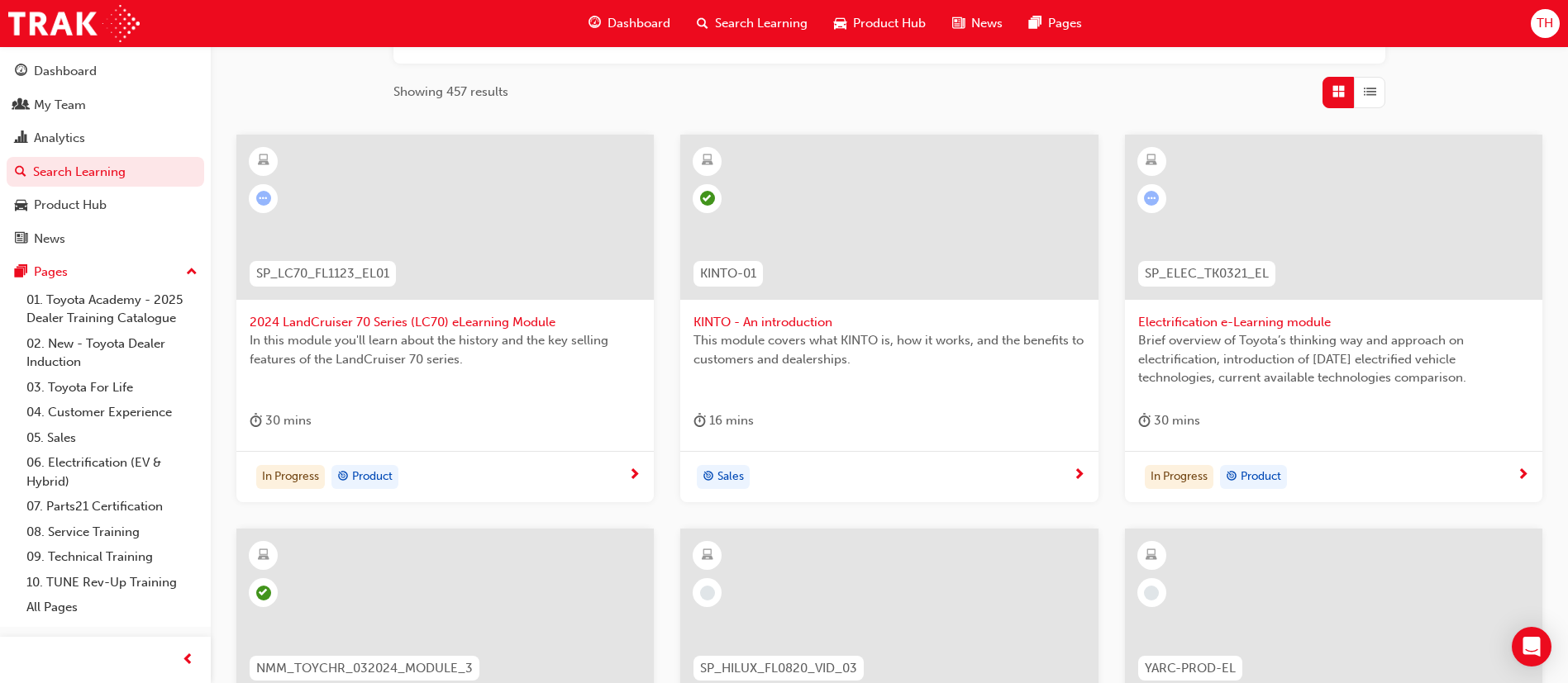
click at [467, 327] on span "2024 LandCruiser 70 Series (LC70) eLearning Module" at bounding box center [445, 322] width 391 height 19
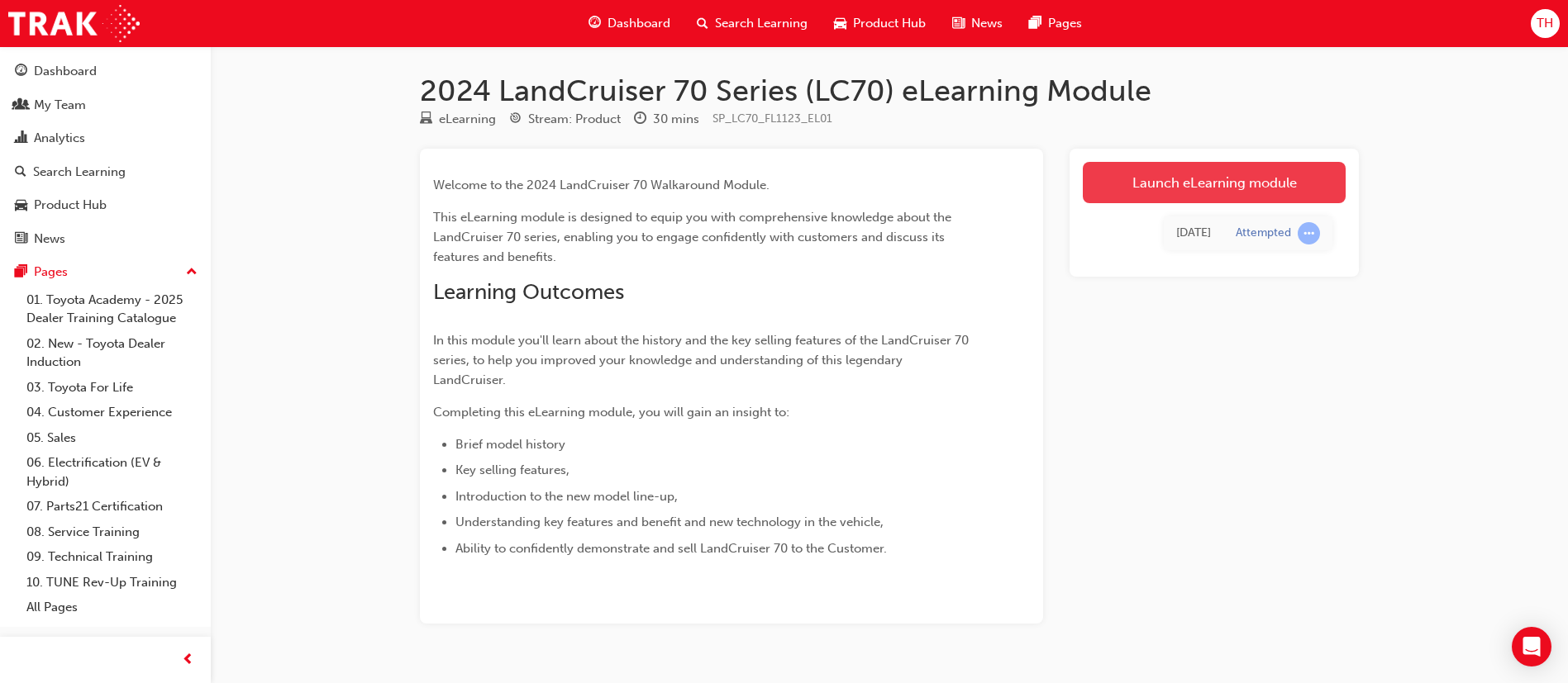
click at [1222, 180] on link "Launch eLearning module" at bounding box center [1215, 183] width 263 height 41
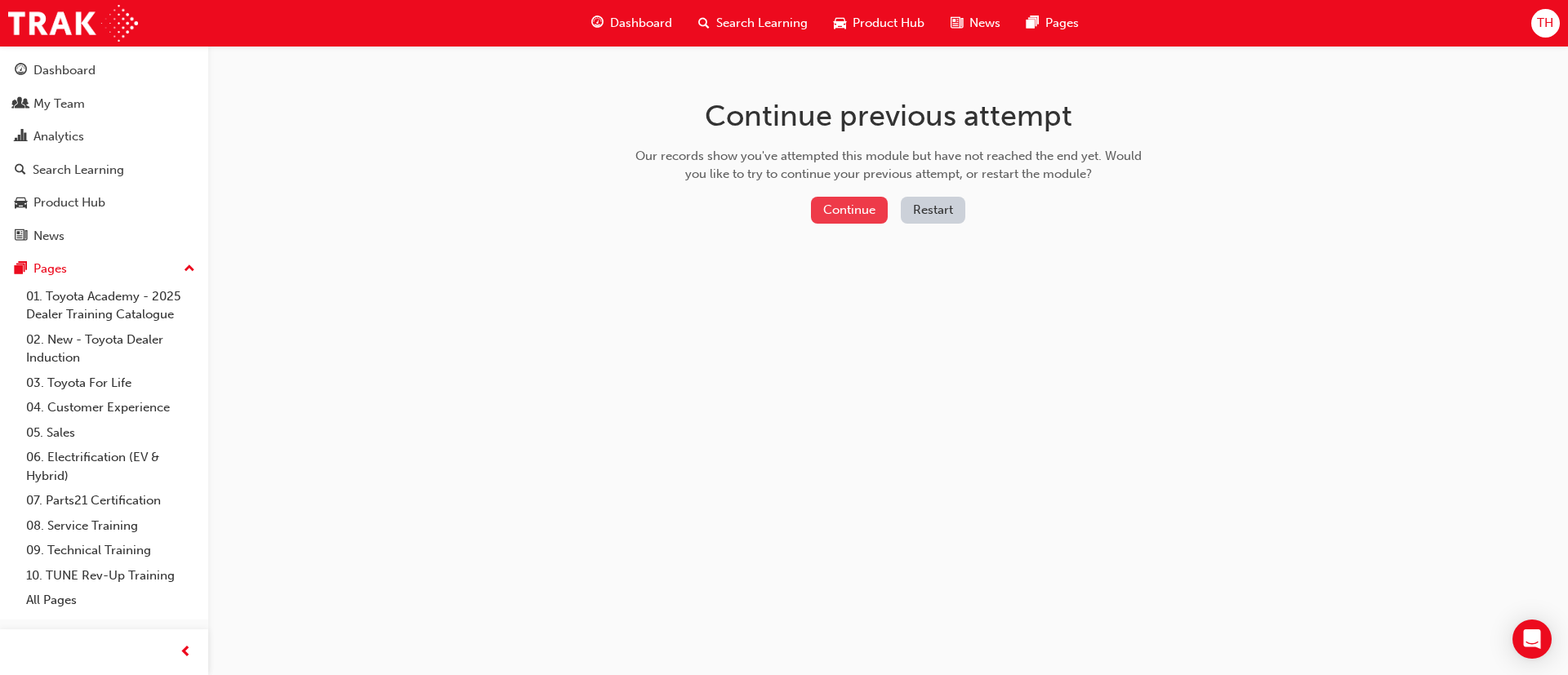
click at [841, 199] on button "Continue" at bounding box center [848, 210] width 77 height 27
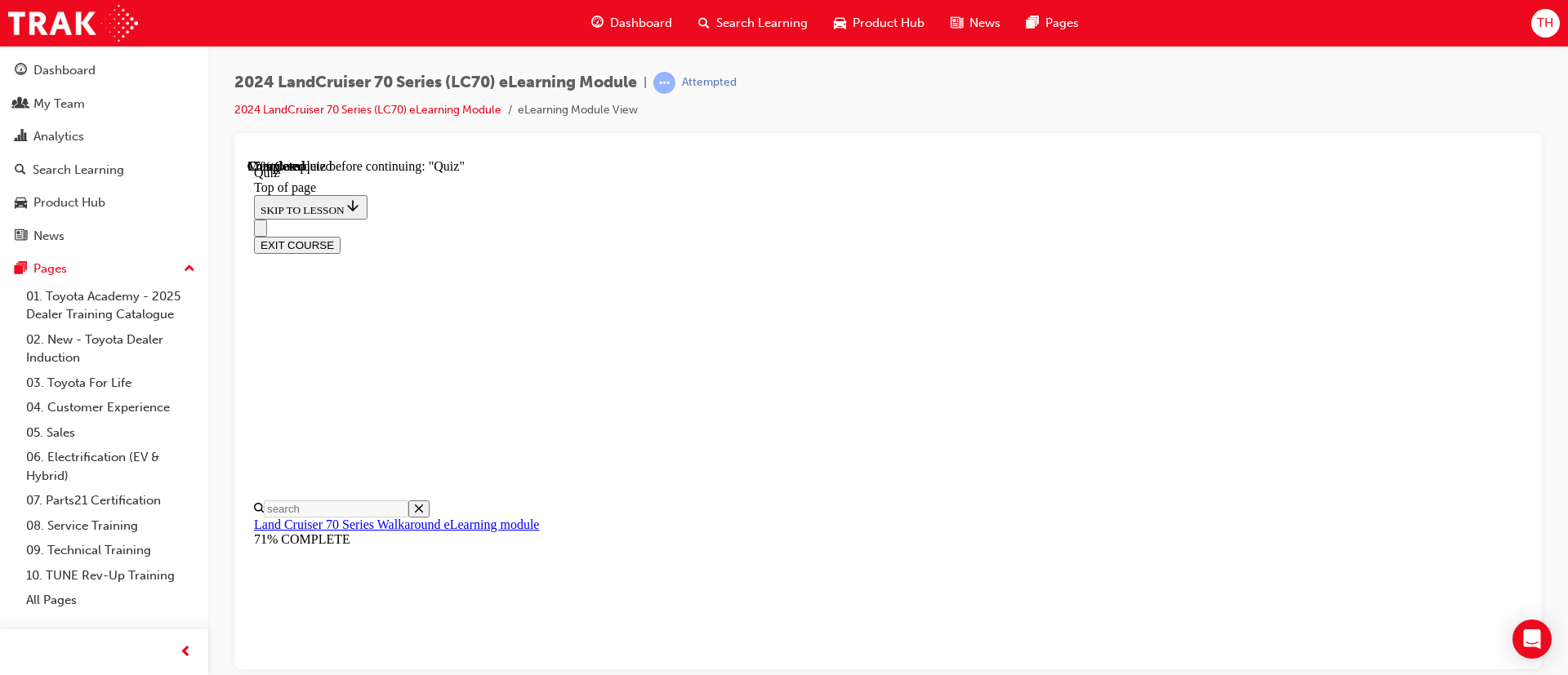
scroll to position [296, 0]
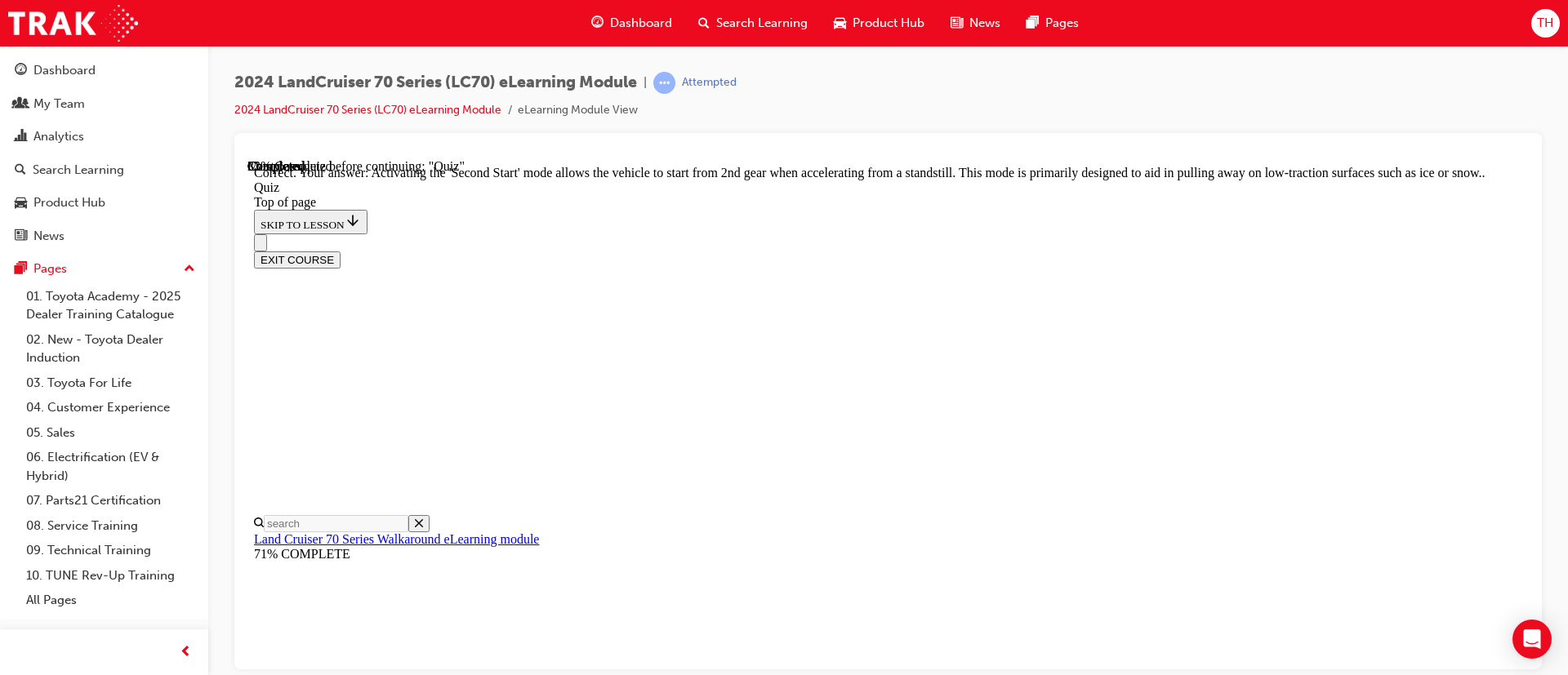
scroll to position [368, 0]
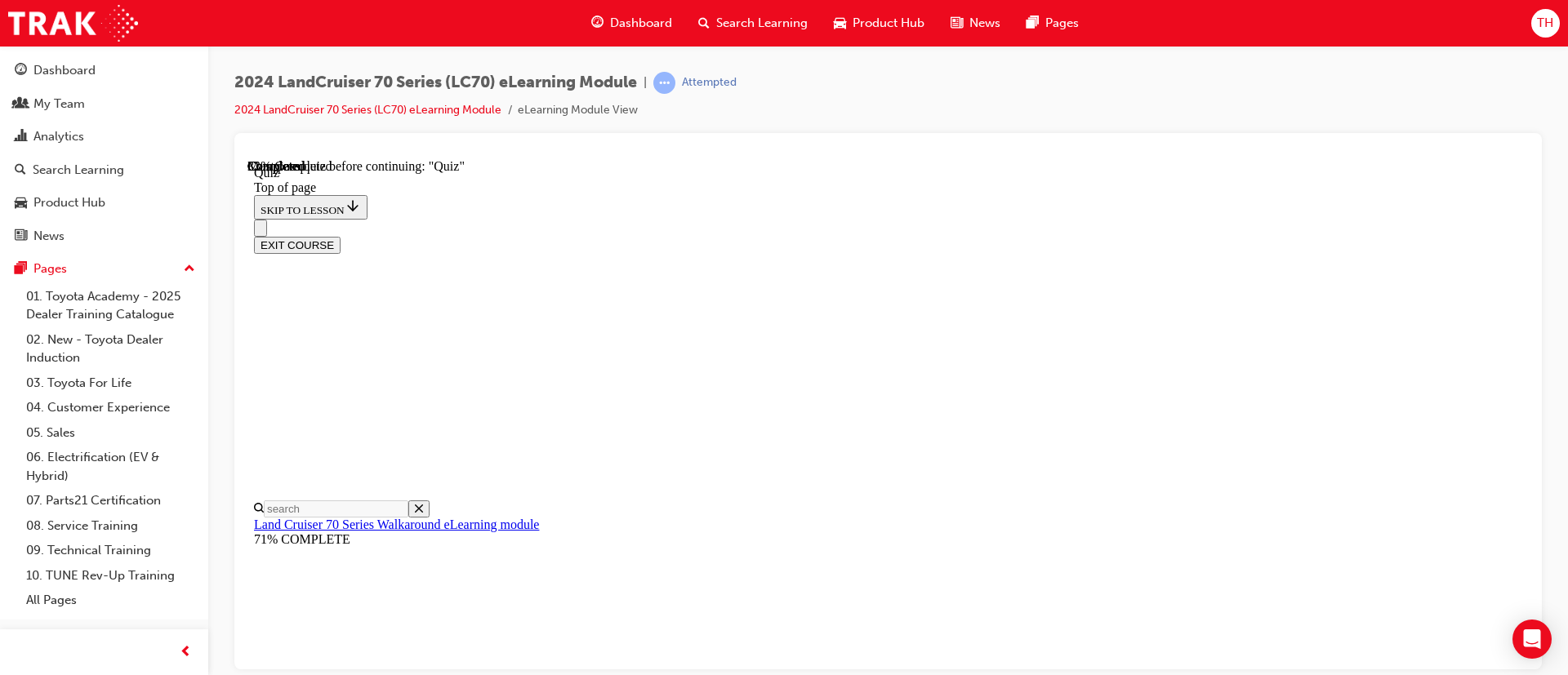
scroll to position [295, 0]
drag, startPoint x: 908, startPoint y: 565, endPoint x: 924, endPoint y: 594, distance: 33.1
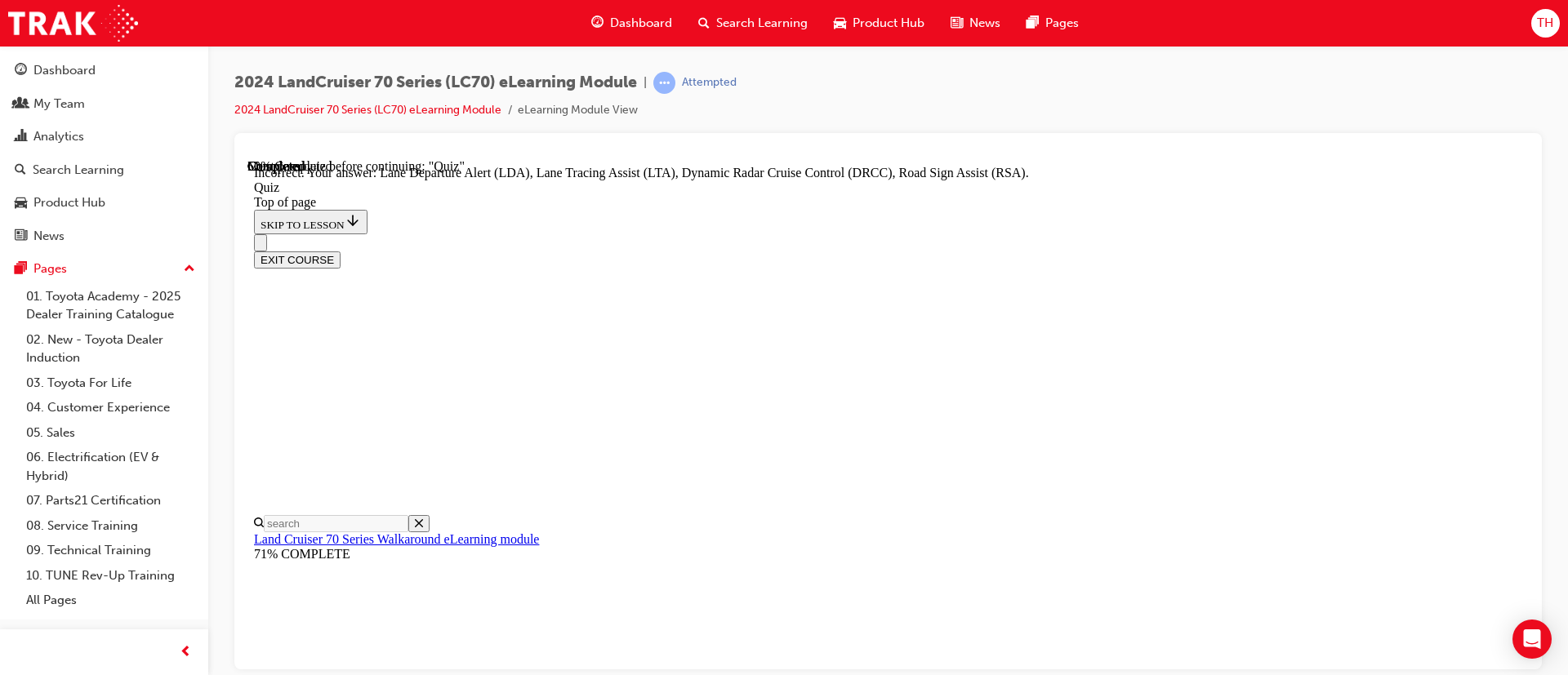
scroll to position [491, 0]
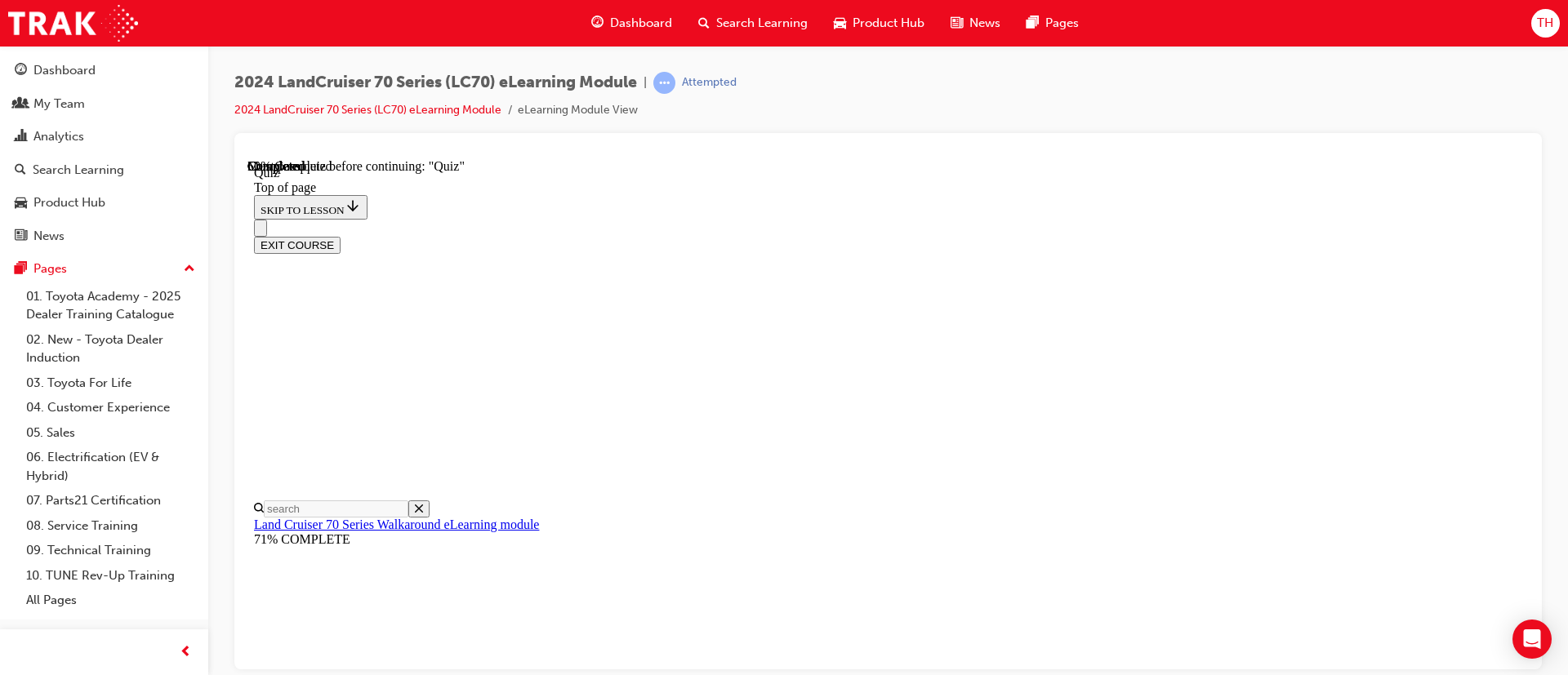
scroll to position [173, 0]
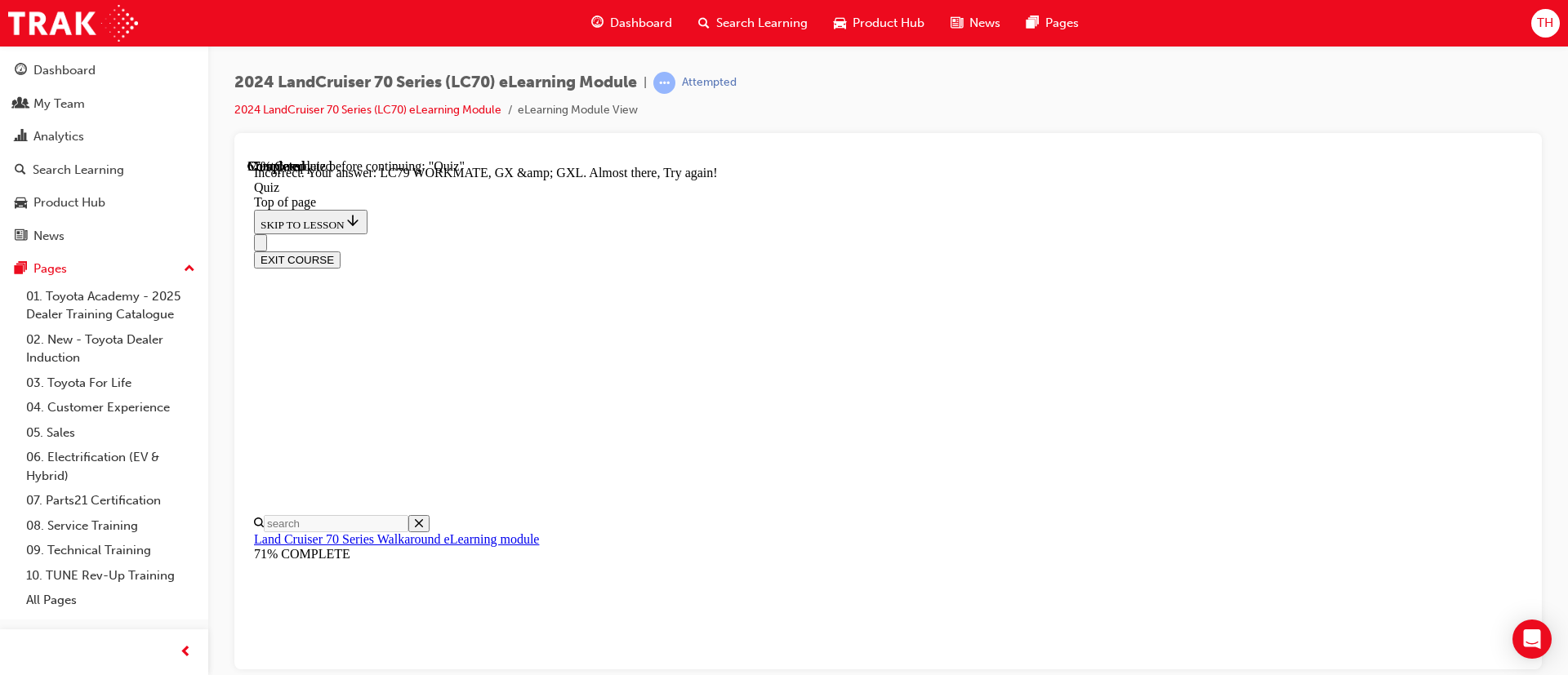
scroll to position [484, 0]
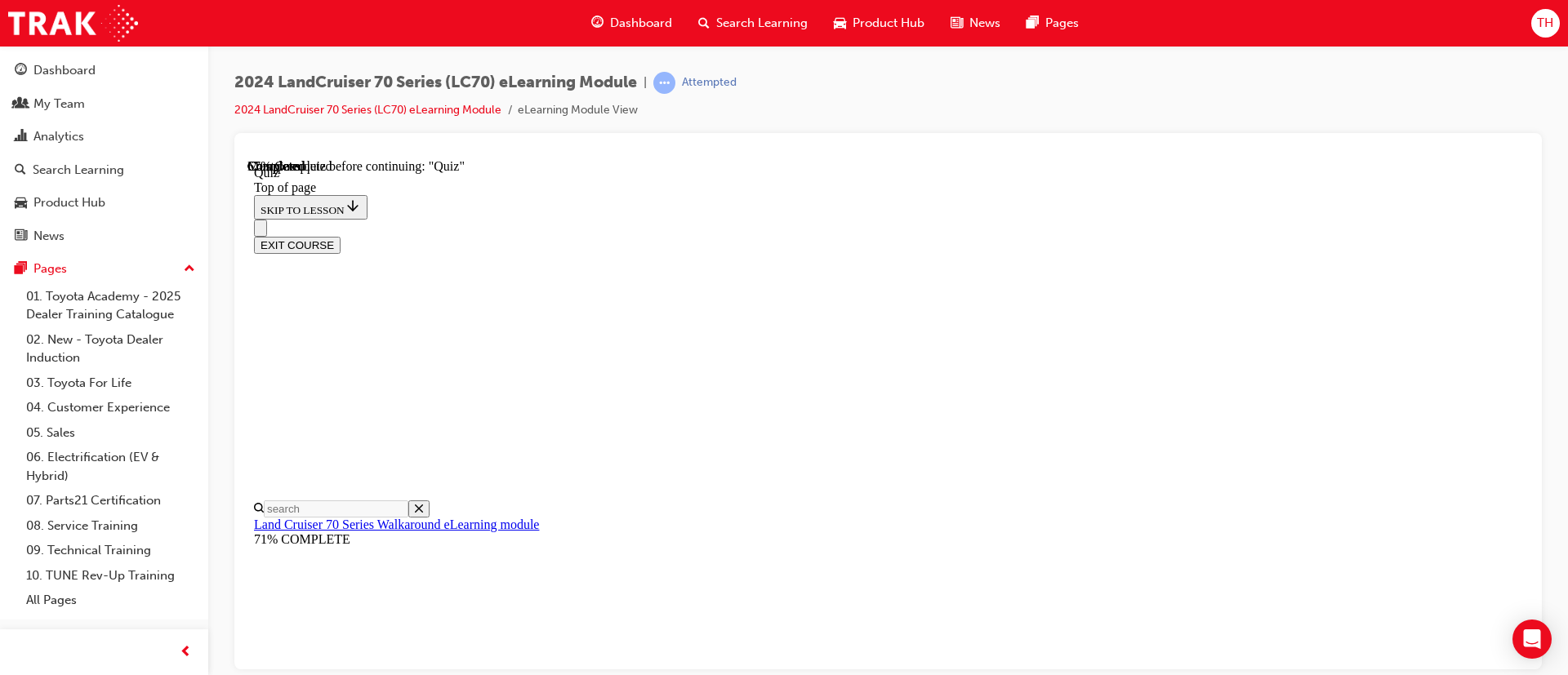
scroll to position [0, 0]
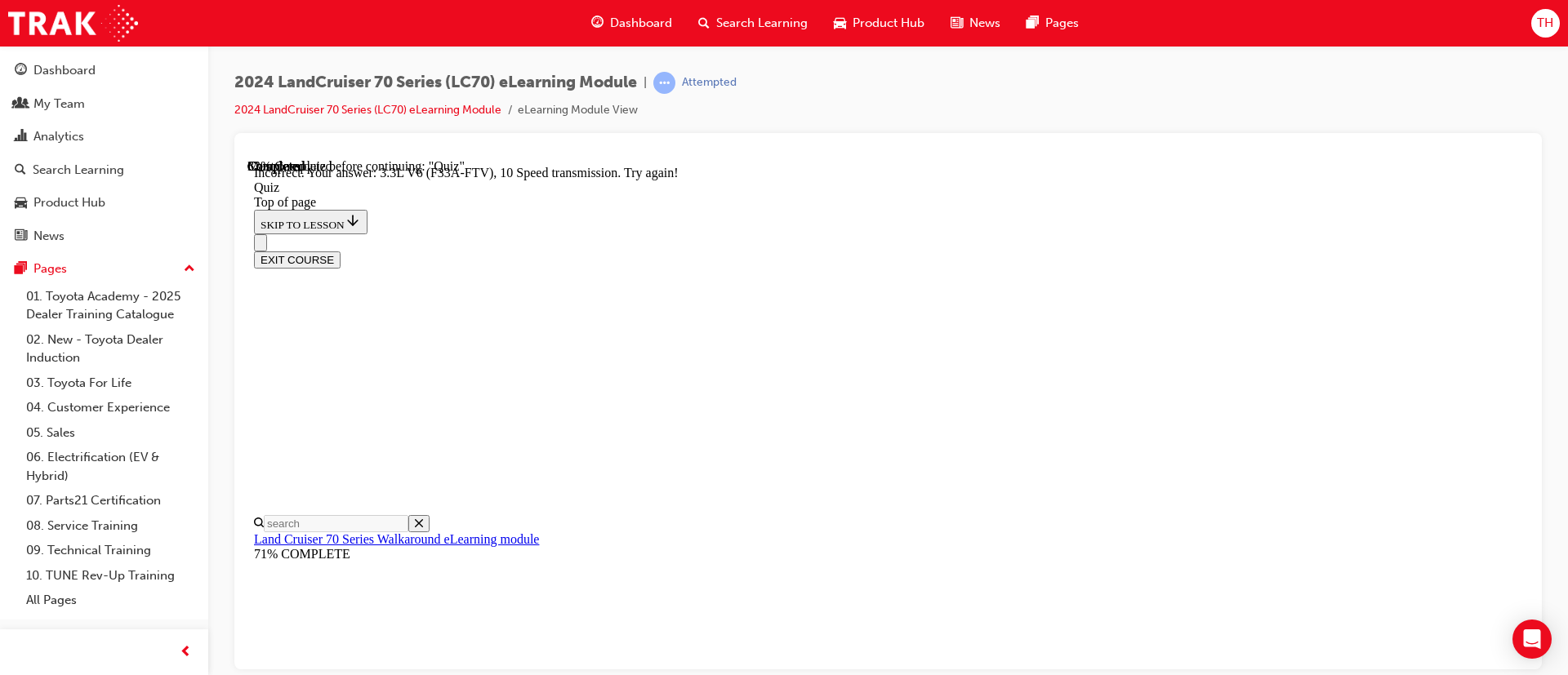
scroll to position [468, 0]
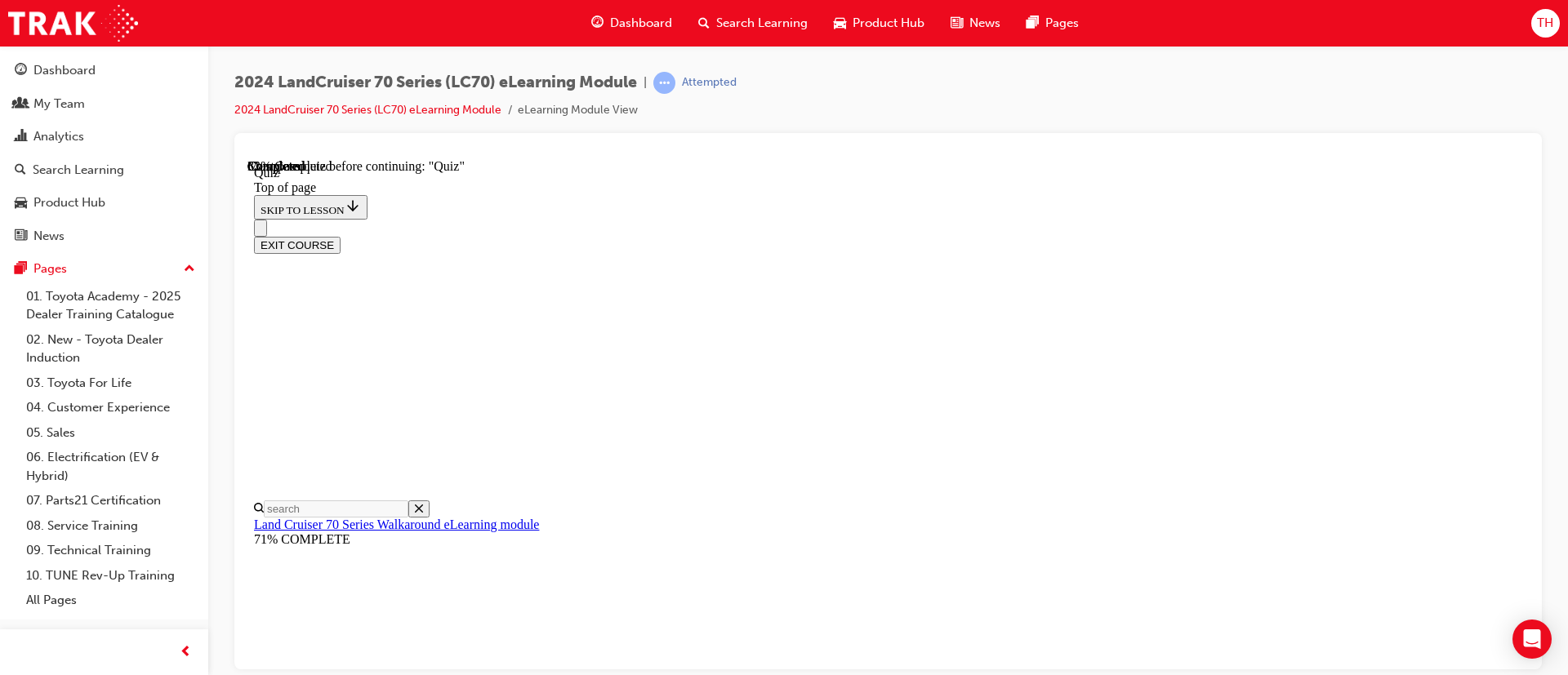
scroll to position [295, 0]
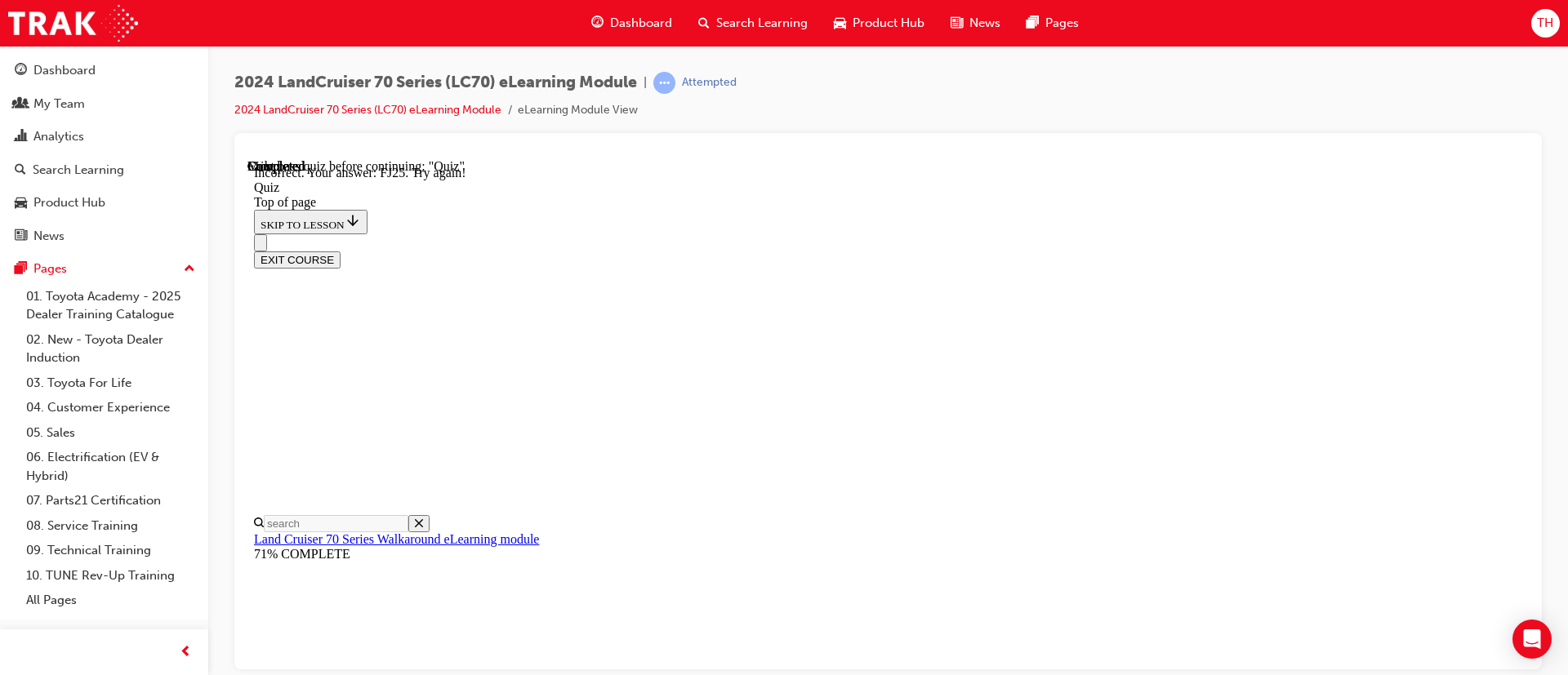
scroll to position [512, 0]
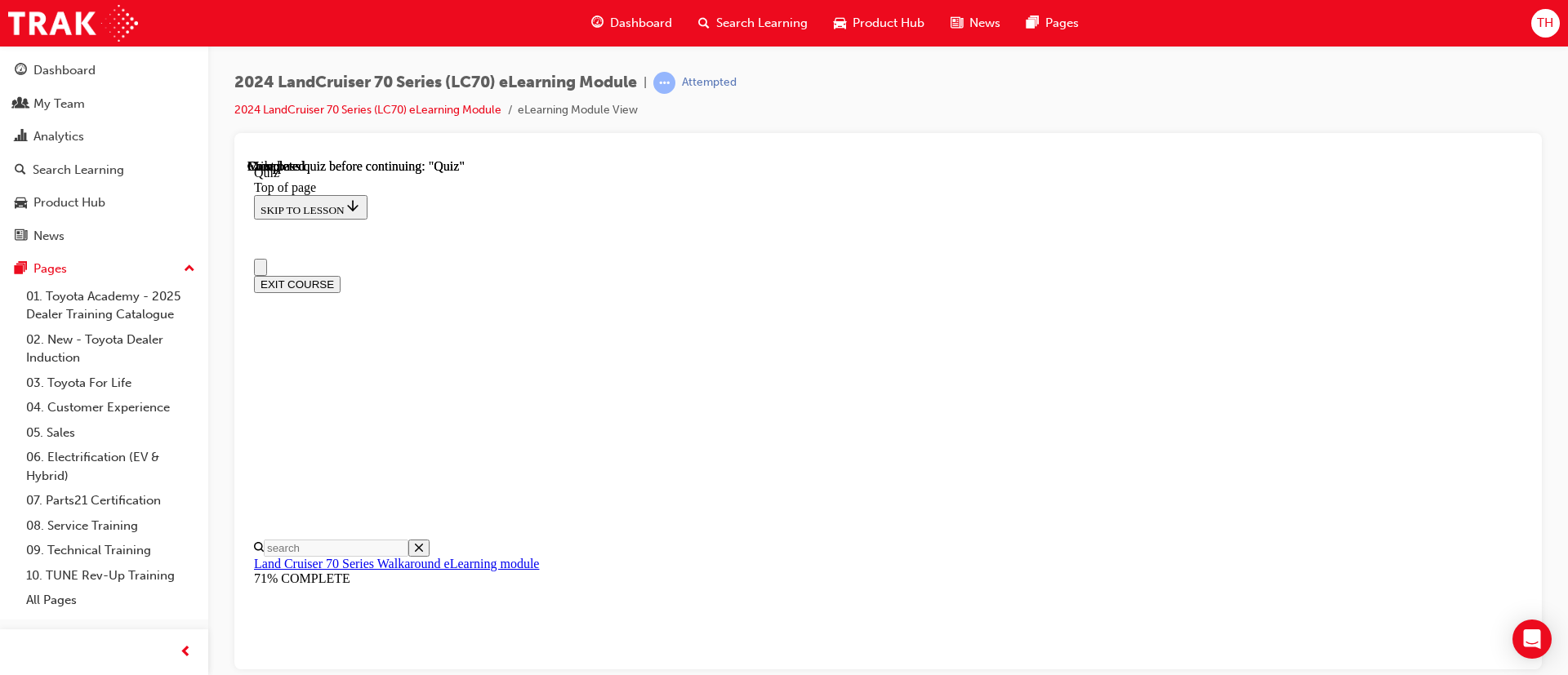
scroll to position [376, 0]
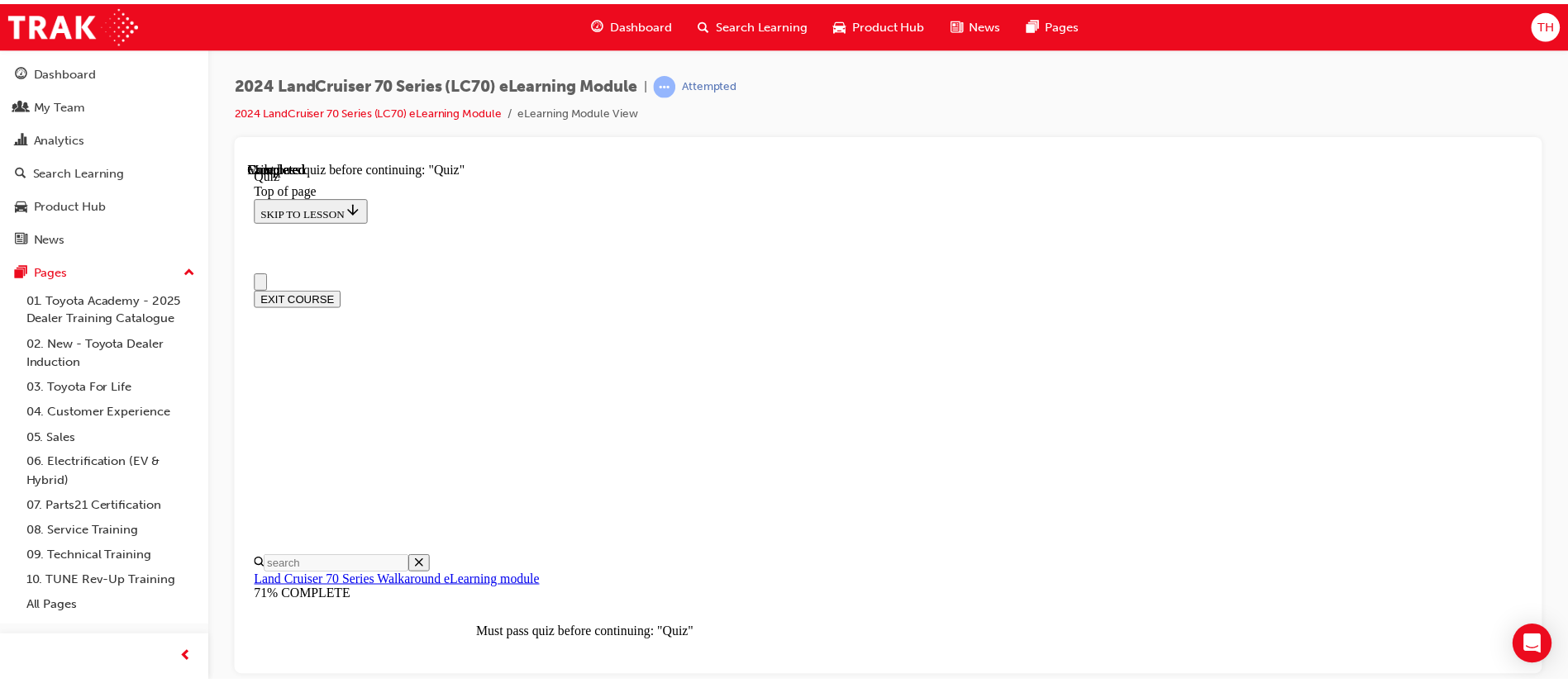
scroll to position [113, 0]
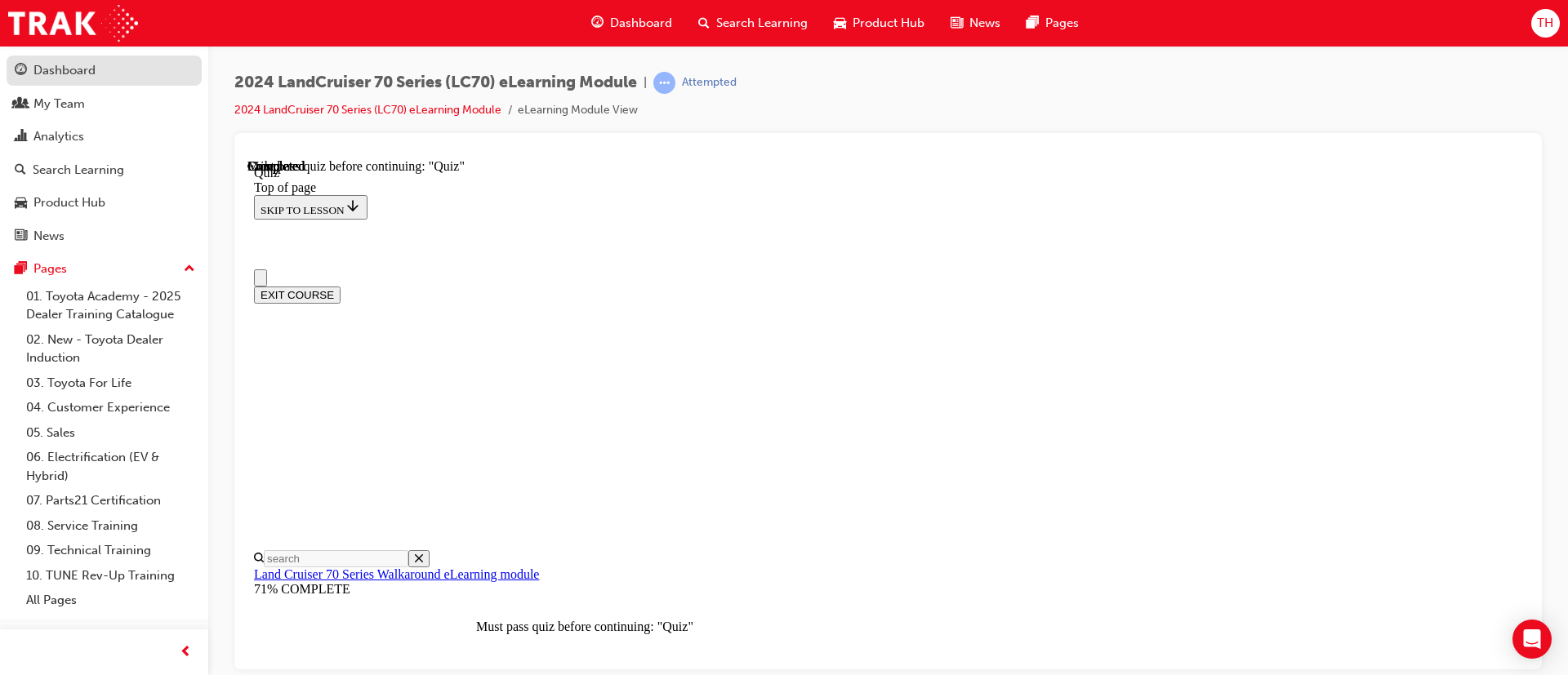
click at [97, 80] on link "Dashboard" at bounding box center [104, 70] width 195 height 30
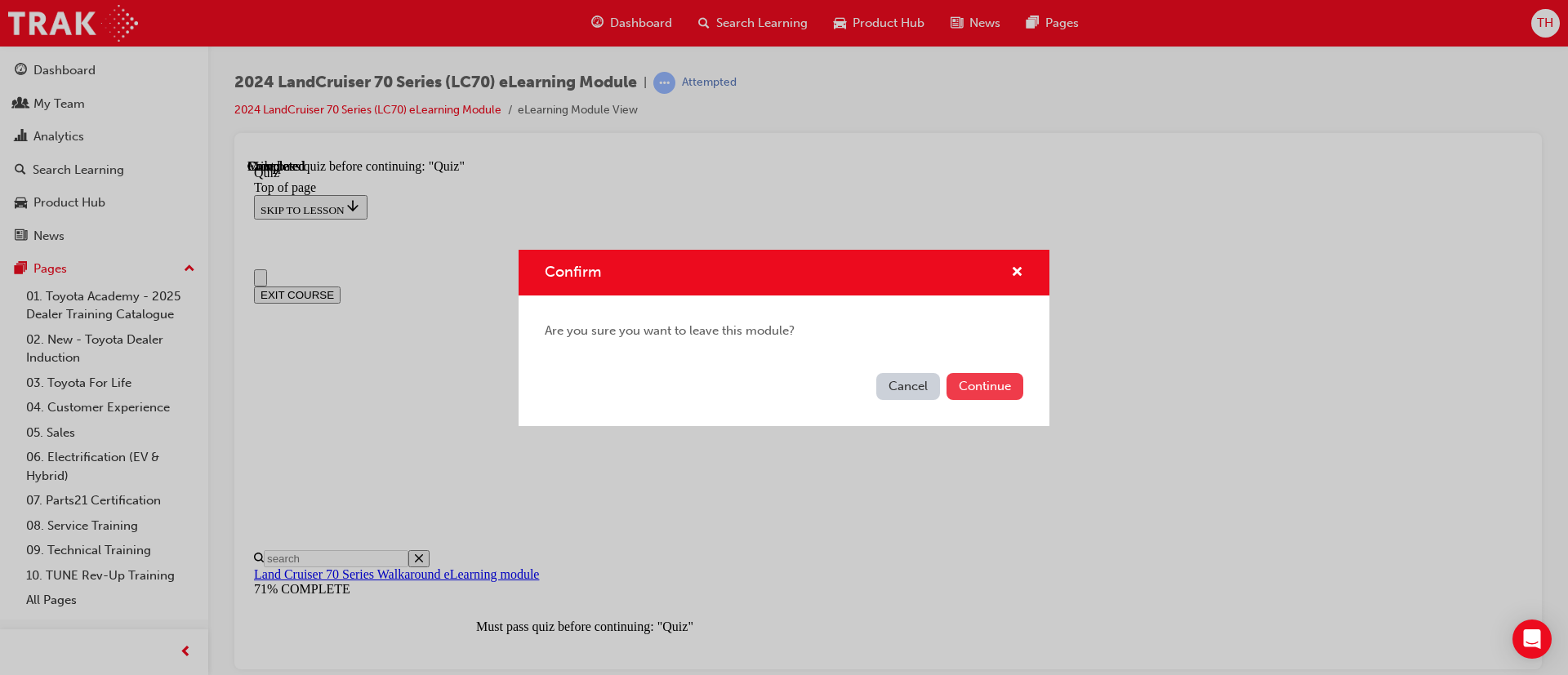
click at [1003, 381] on button "Continue" at bounding box center [984, 387] width 77 height 27
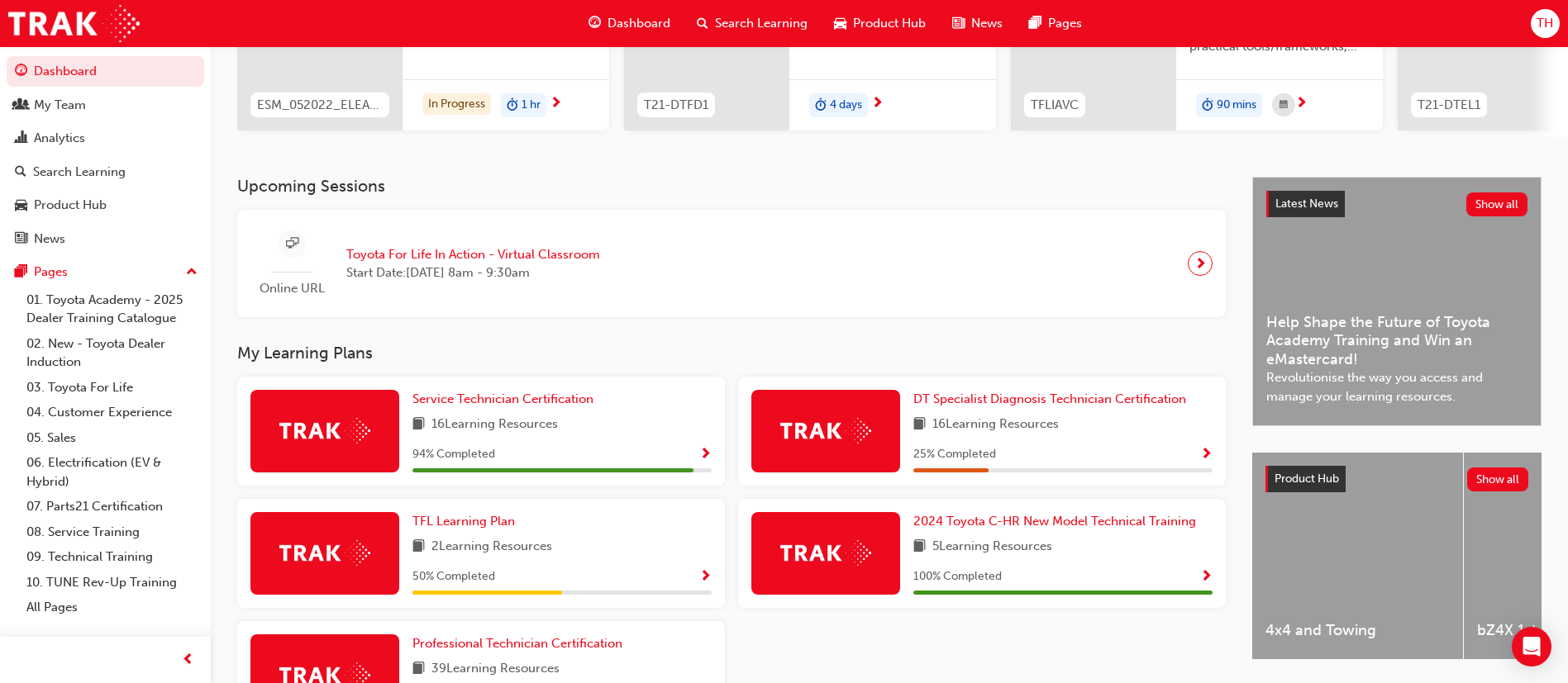
scroll to position [379, 0]
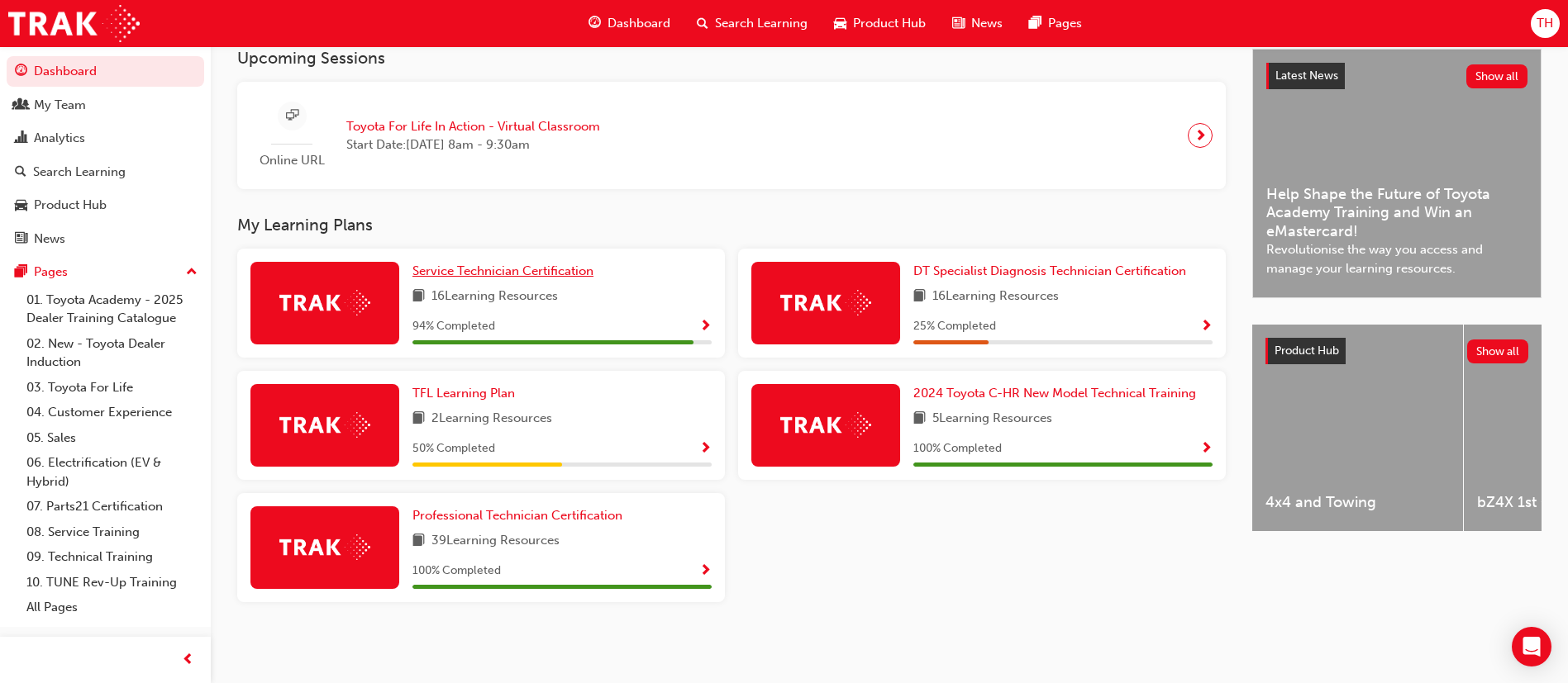
click at [568, 269] on span "Service Technician Certification" at bounding box center [503, 271] width 181 height 15
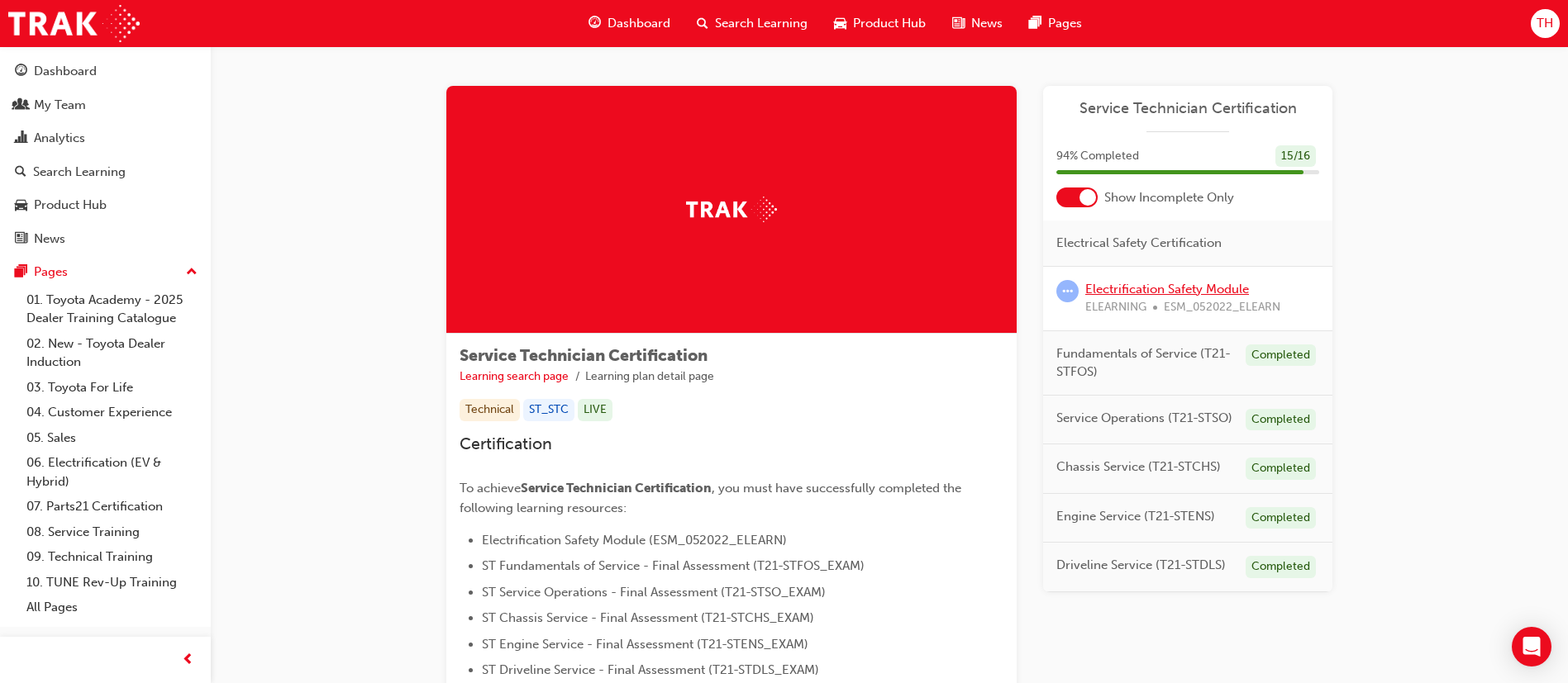
click at [1183, 293] on link "Electrification Safety Module" at bounding box center [1167, 289] width 164 height 15
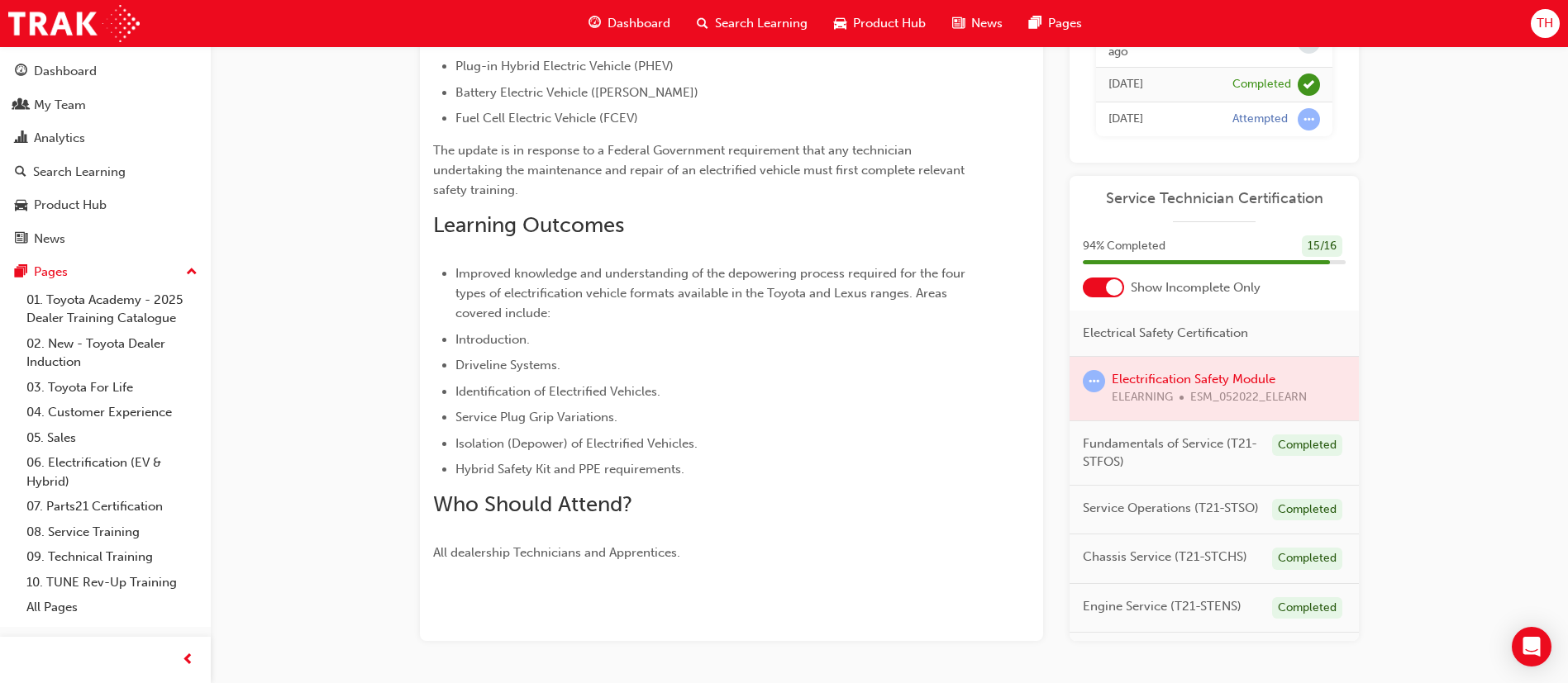
click at [1208, 376] on div at bounding box center [1215, 389] width 290 height 64
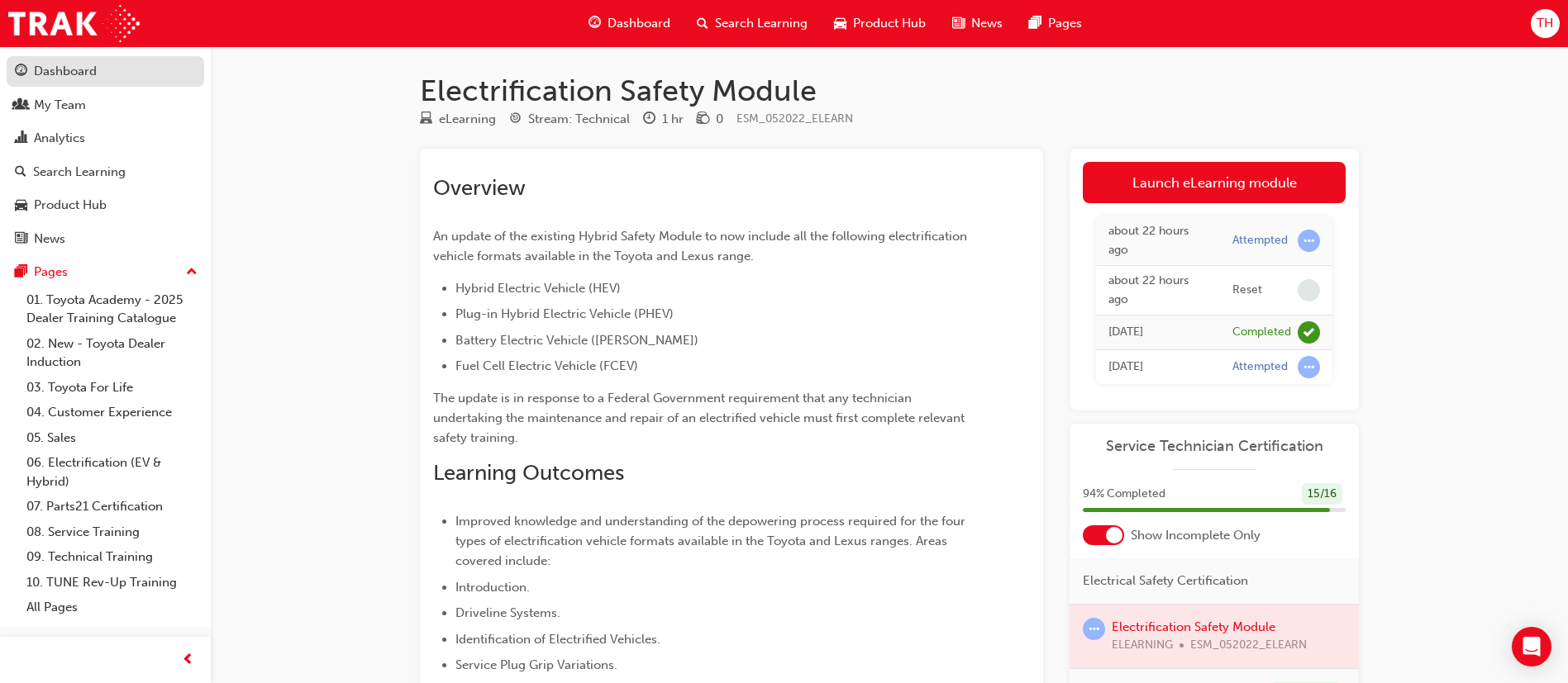
click at [75, 71] on div "Dashboard" at bounding box center [66, 71] width 63 height 19
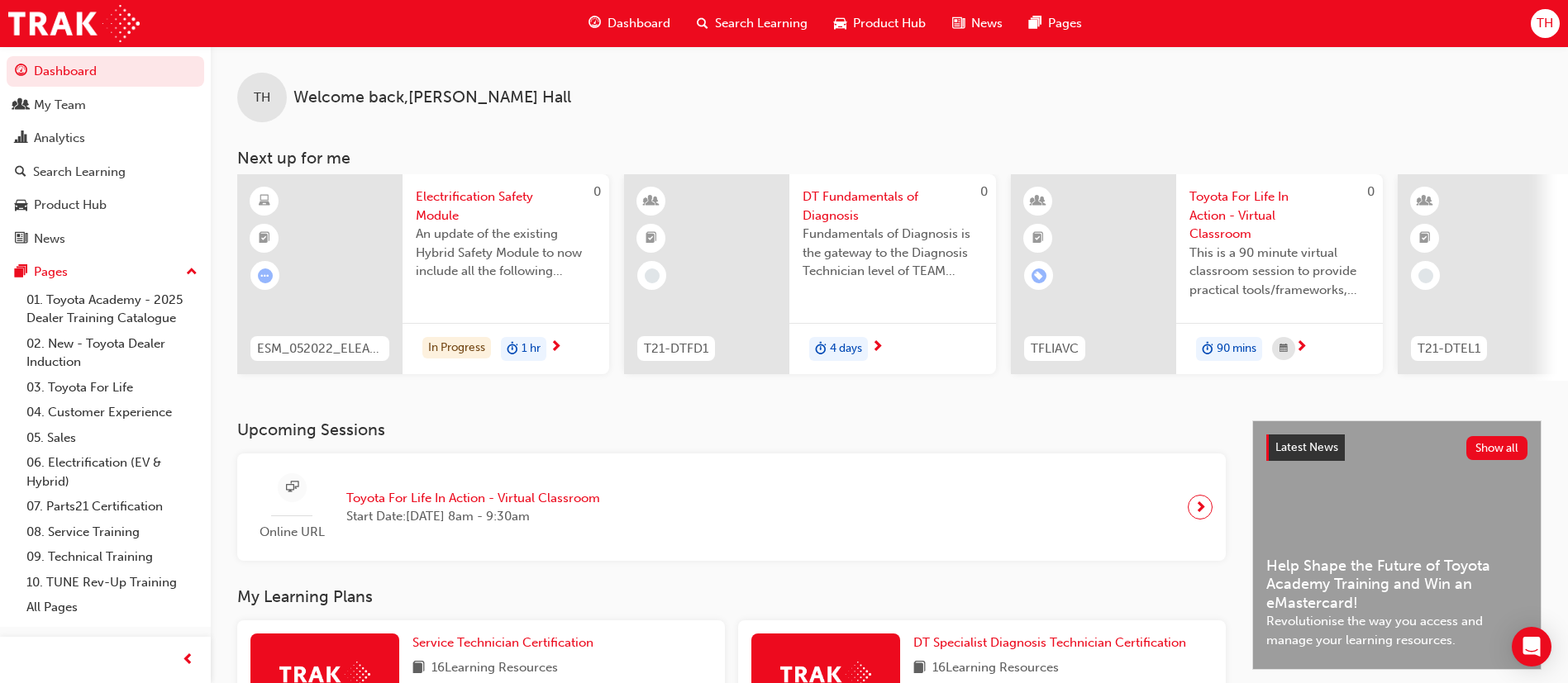
scroll to position [248, 0]
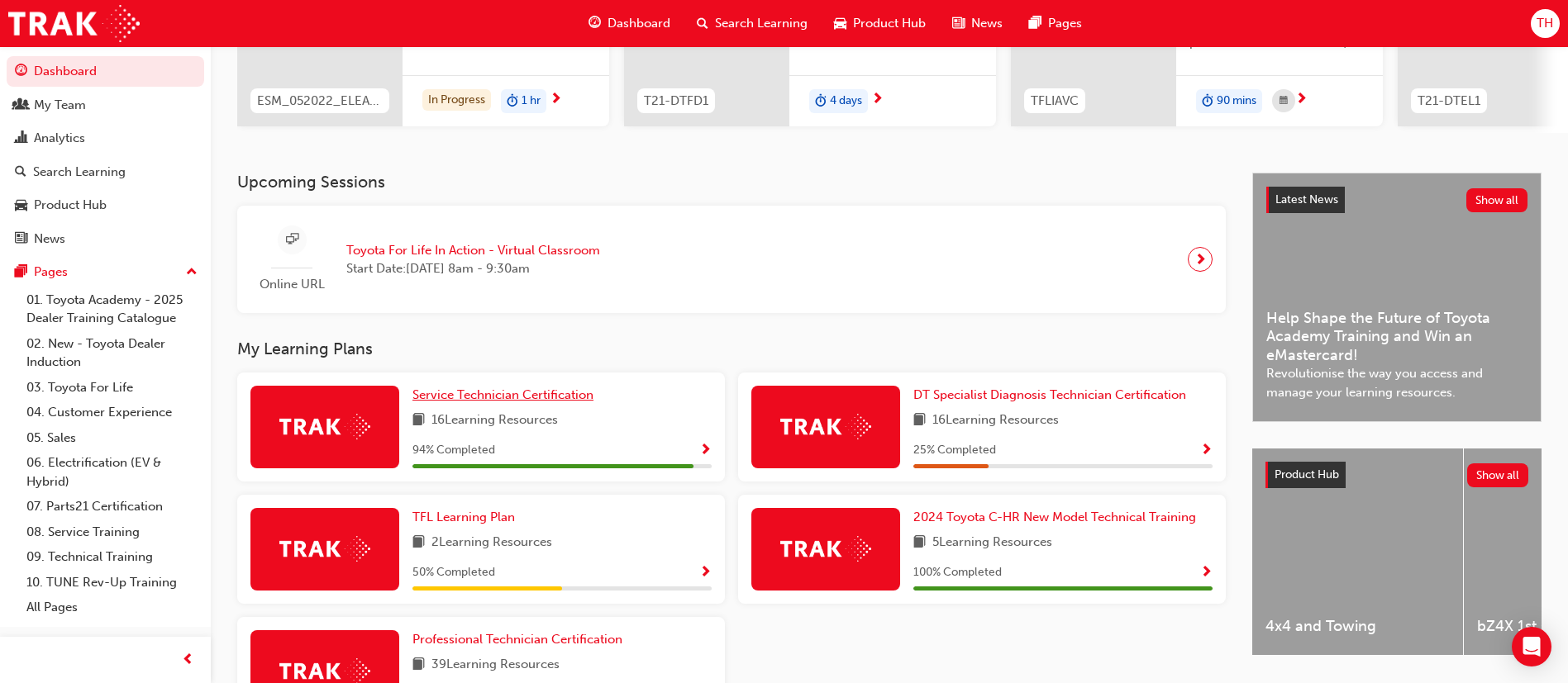
click at [556, 400] on span "Service Technician Certification" at bounding box center [503, 394] width 181 height 15
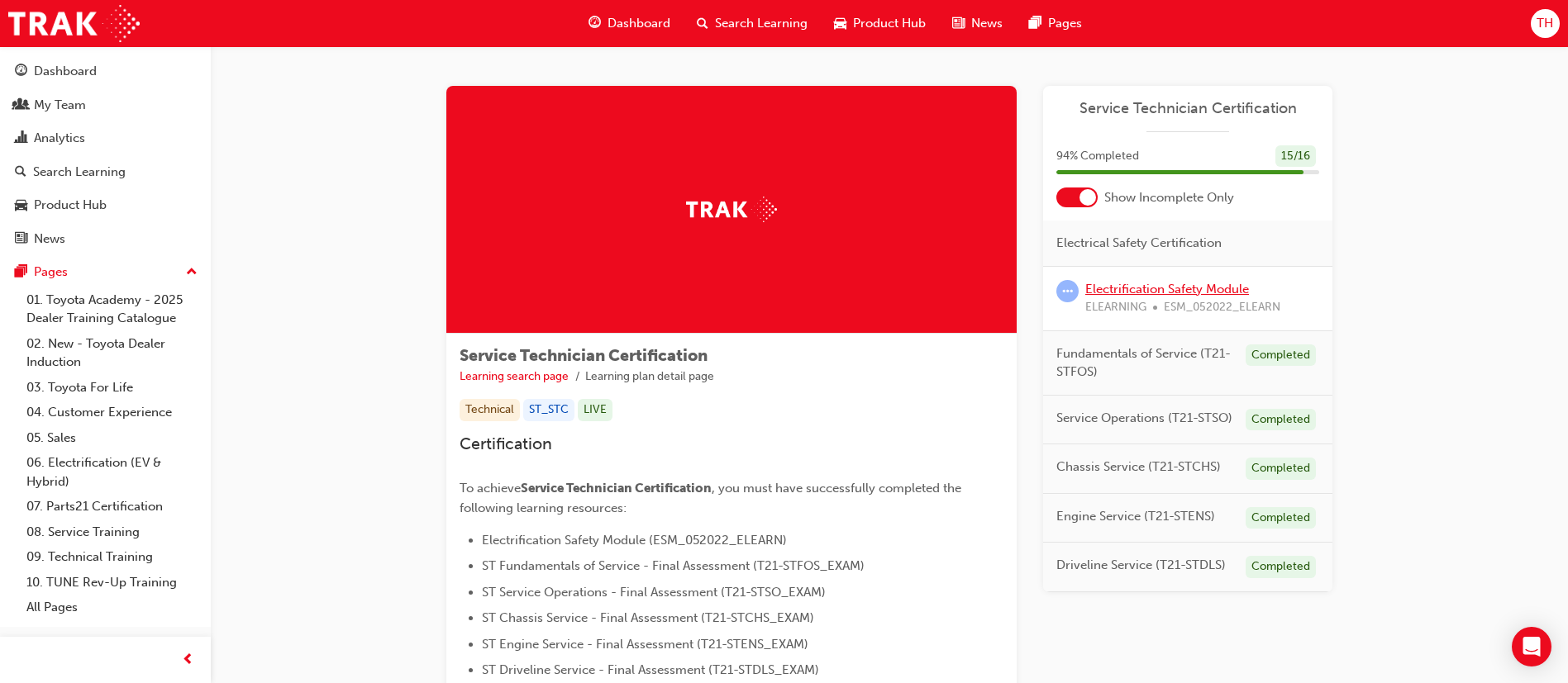
click at [1209, 289] on link "Electrification Safety Module" at bounding box center [1167, 289] width 164 height 15
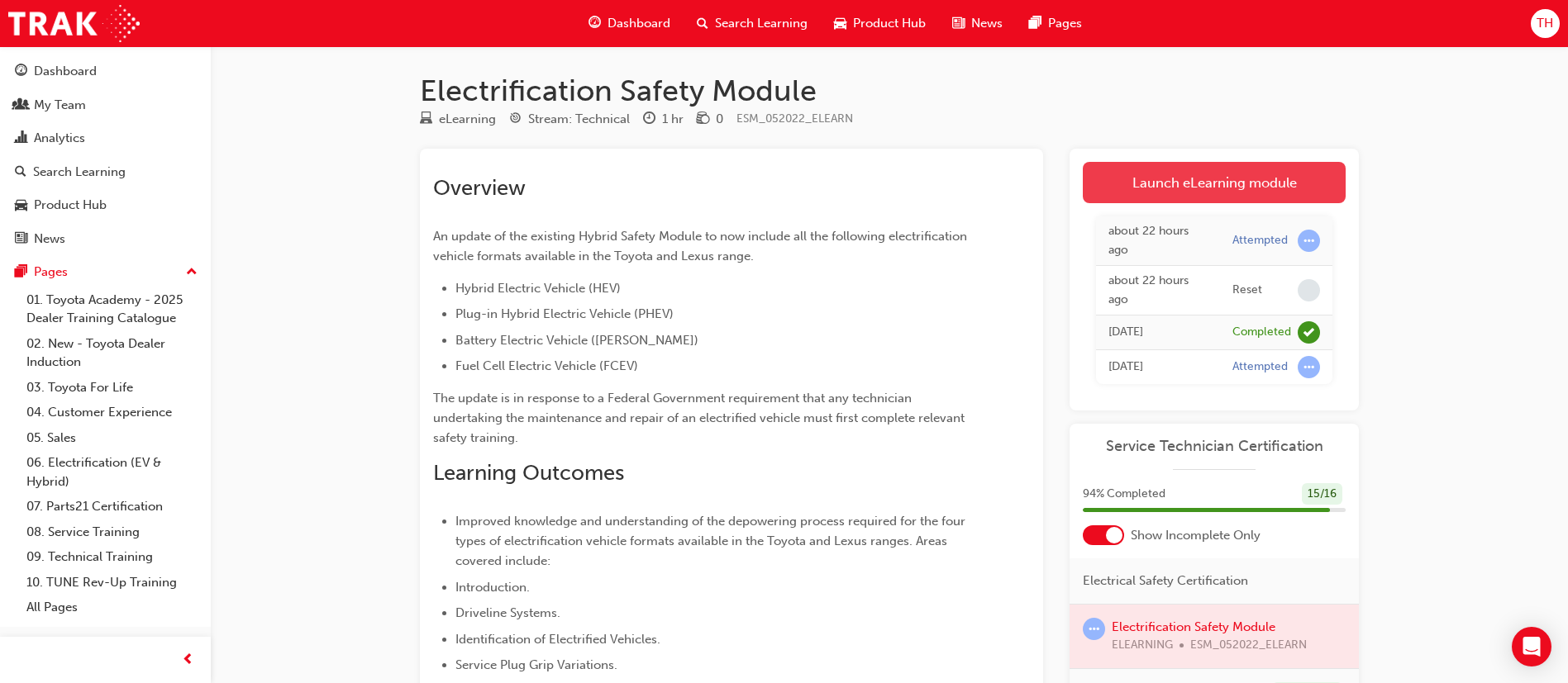
click at [1255, 176] on link "Launch eLearning module" at bounding box center [1215, 183] width 263 height 41
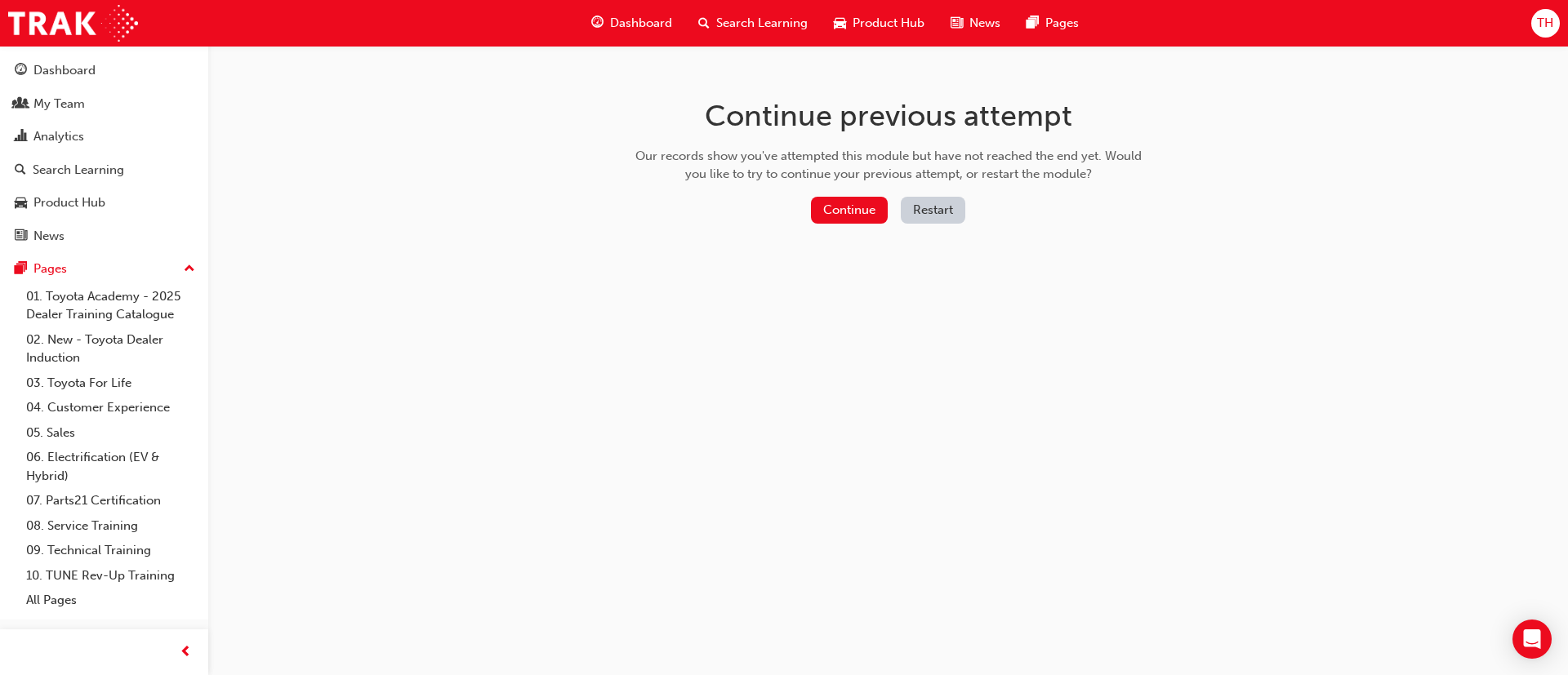
click at [911, 209] on button "Restart" at bounding box center [933, 210] width 65 height 27
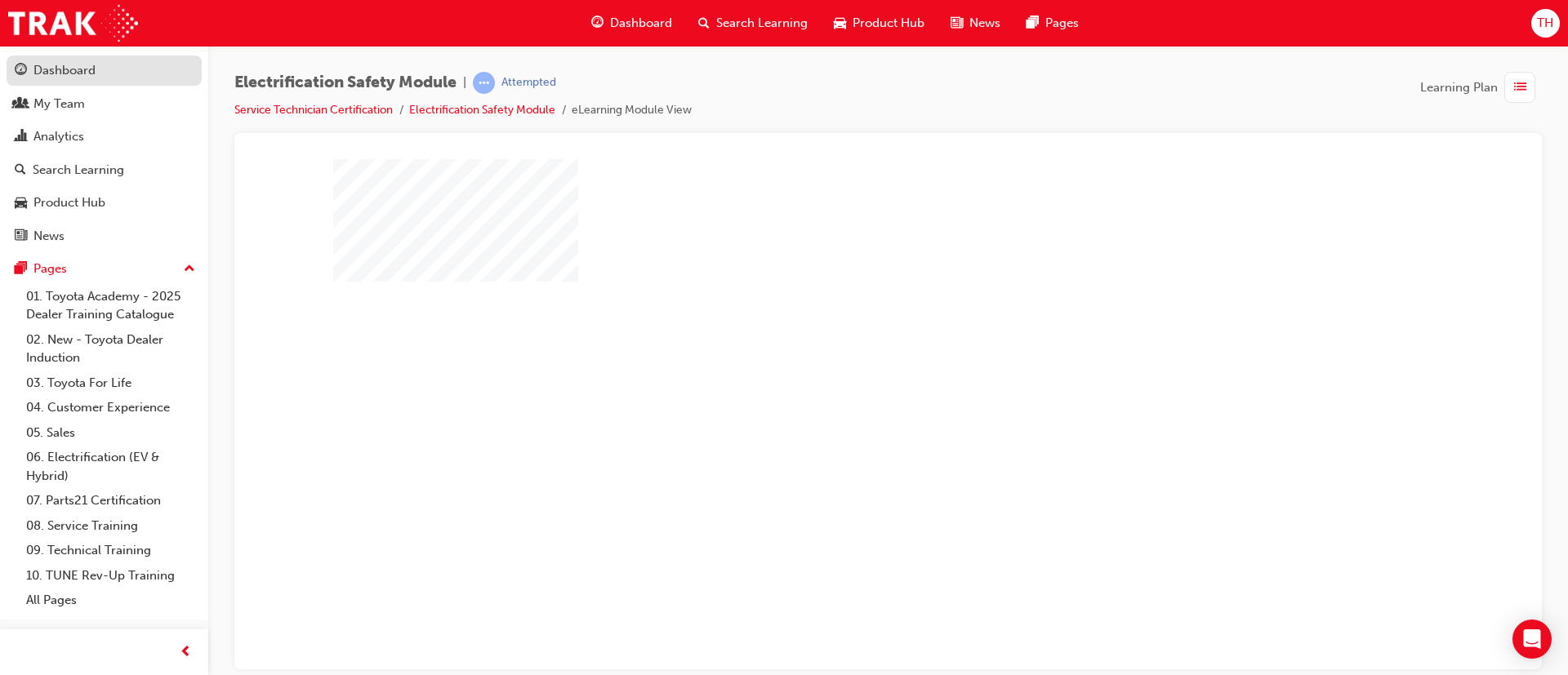
click at [106, 65] on div "Dashboard" at bounding box center [104, 70] width 178 height 20
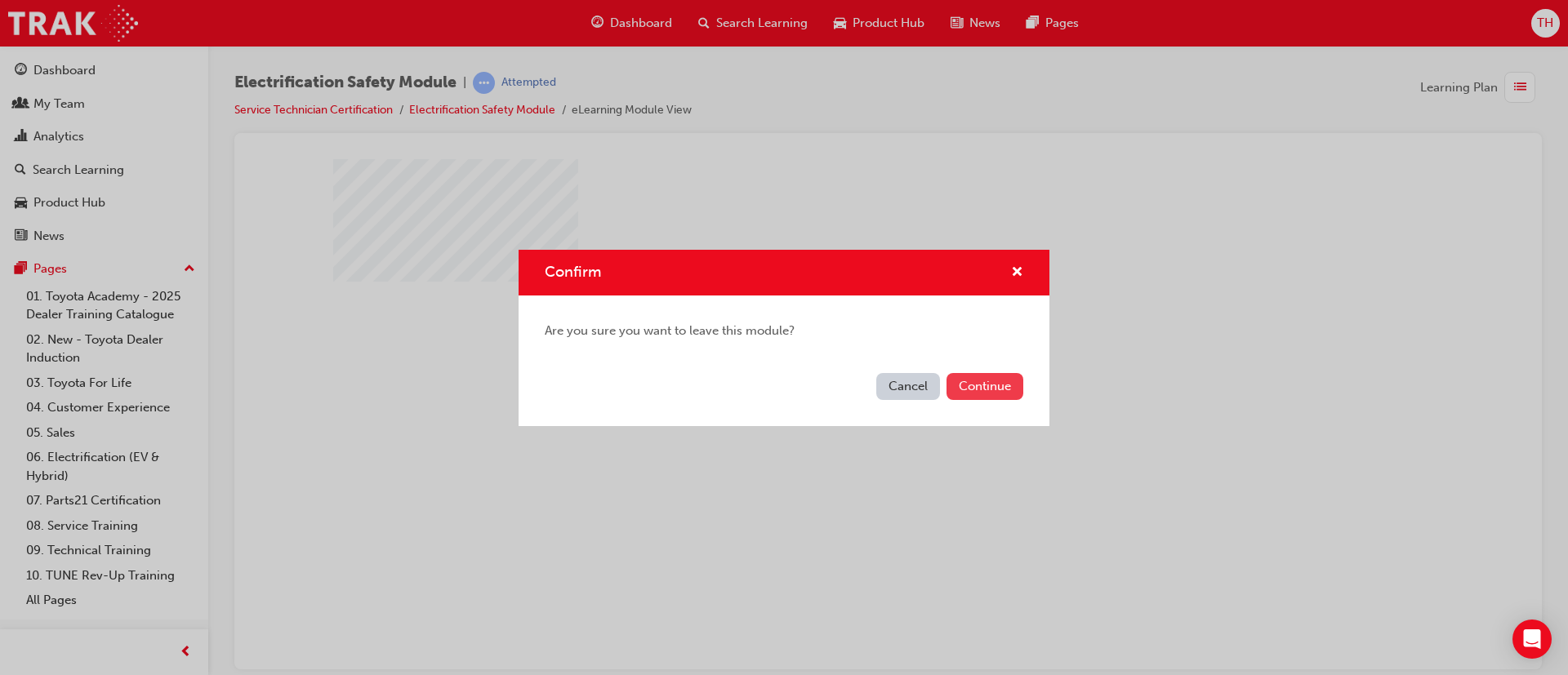
click at [1015, 390] on button "Continue" at bounding box center [984, 387] width 77 height 27
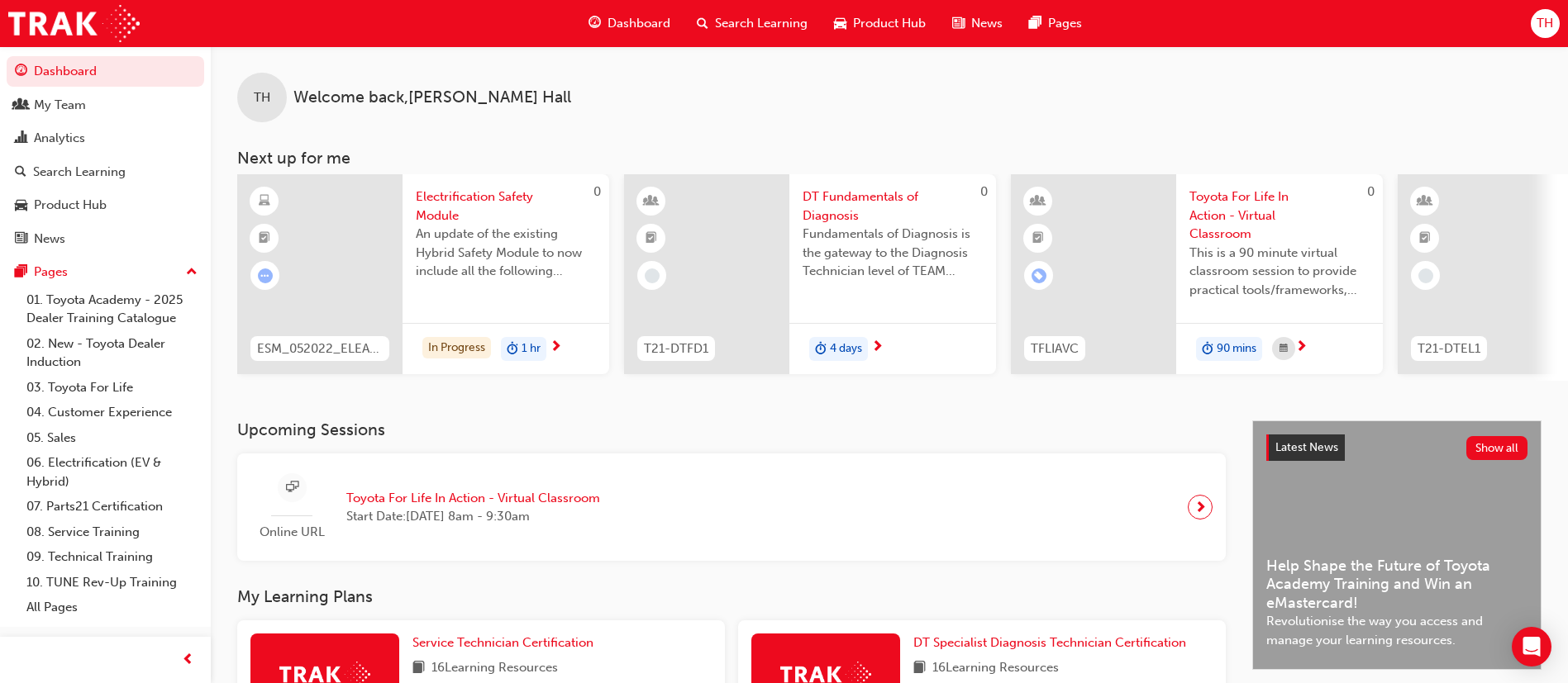
click at [665, 8] on div "Dashboard" at bounding box center [629, 24] width 108 height 34
click at [637, 28] on span "Dashboard" at bounding box center [639, 23] width 63 height 19
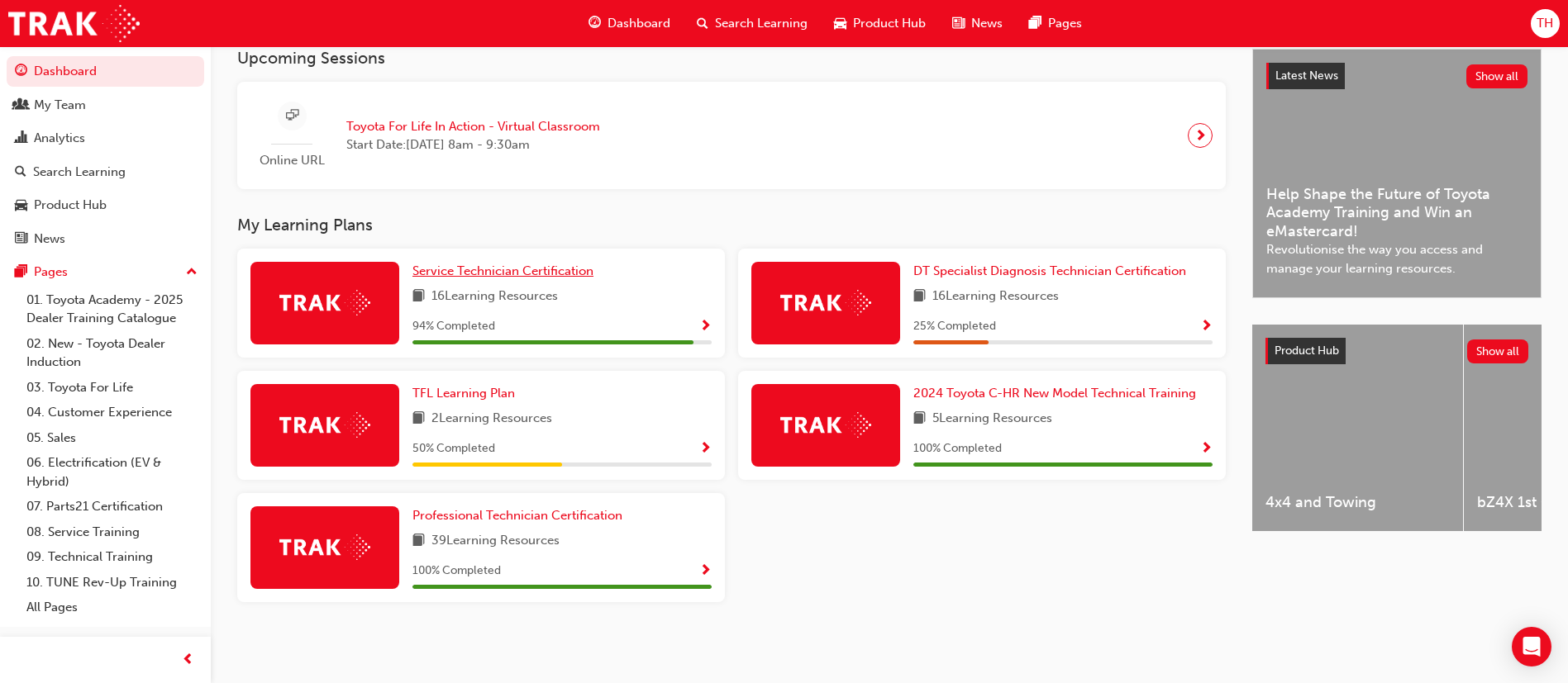
click at [526, 279] on span "Service Technician Certification" at bounding box center [503, 271] width 181 height 15
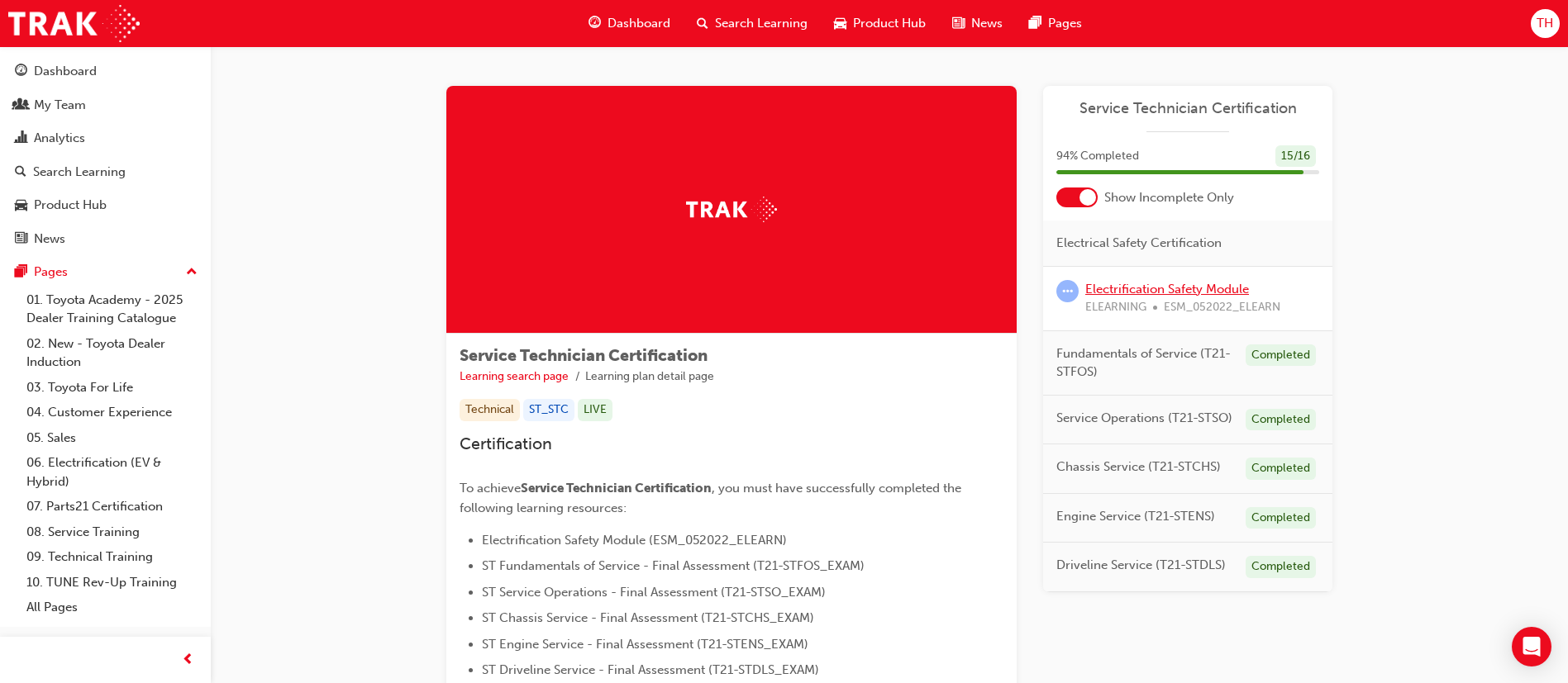
click at [1158, 294] on link "Electrification Safety Module" at bounding box center [1167, 289] width 164 height 15
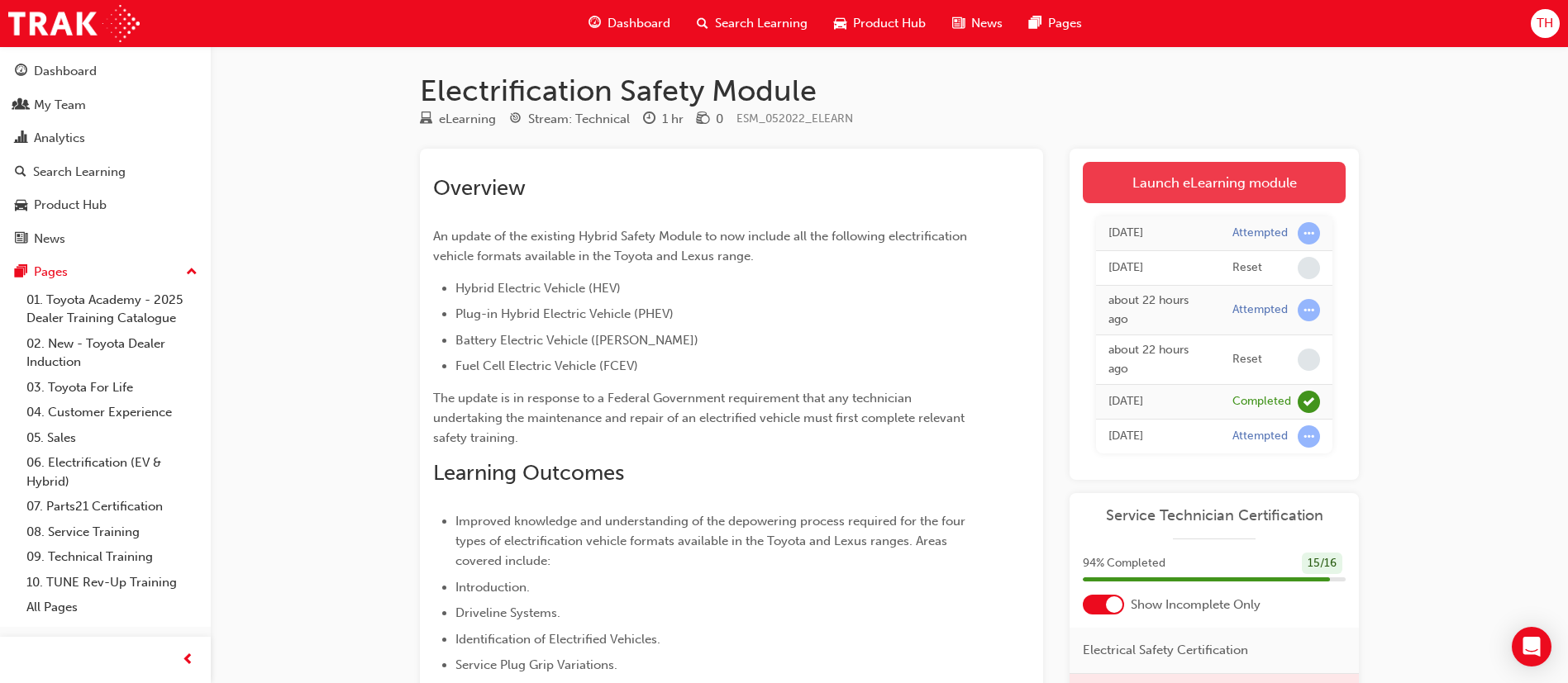
click at [1214, 180] on link "Launch eLearning module" at bounding box center [1215, 183] width 263 height 41
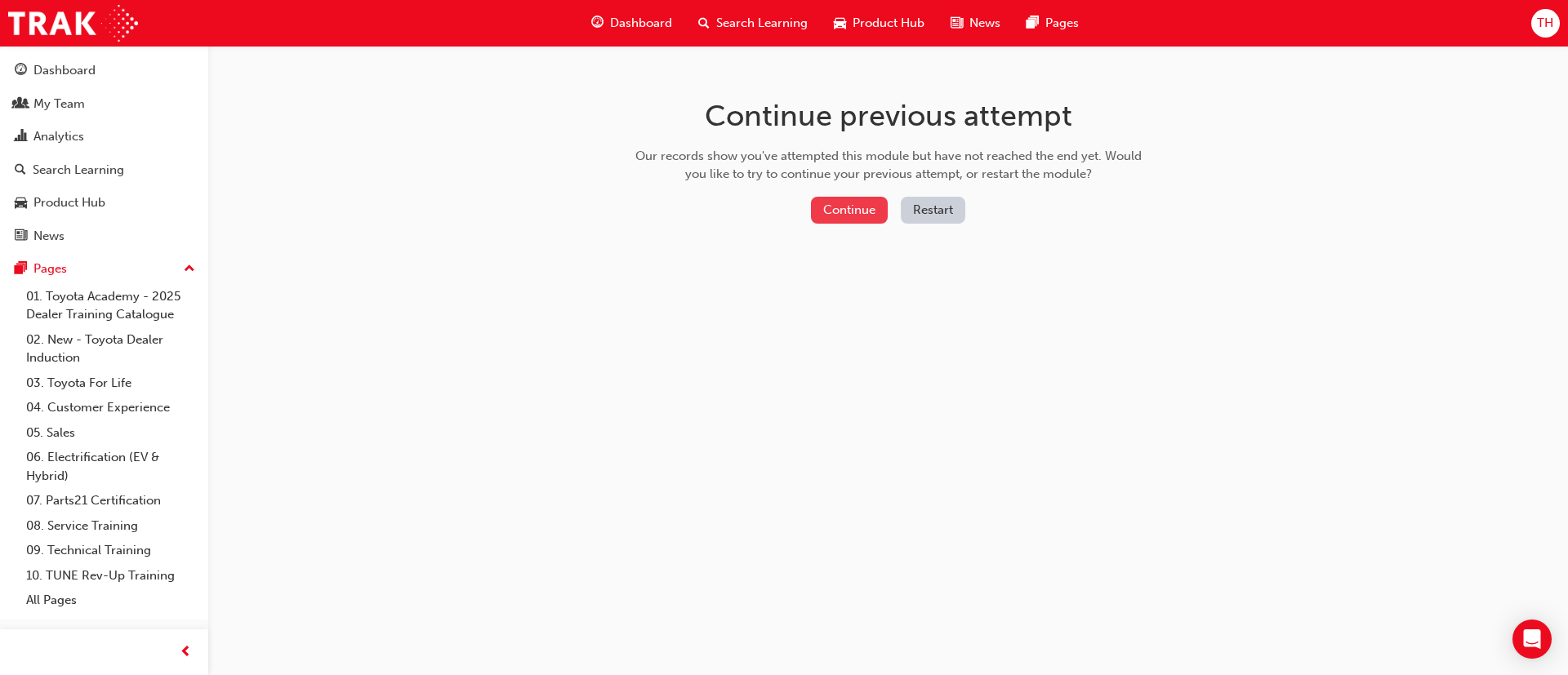
click at [877, 216] on button "Continue" at bounding box center [848, 210] width 77 height 27
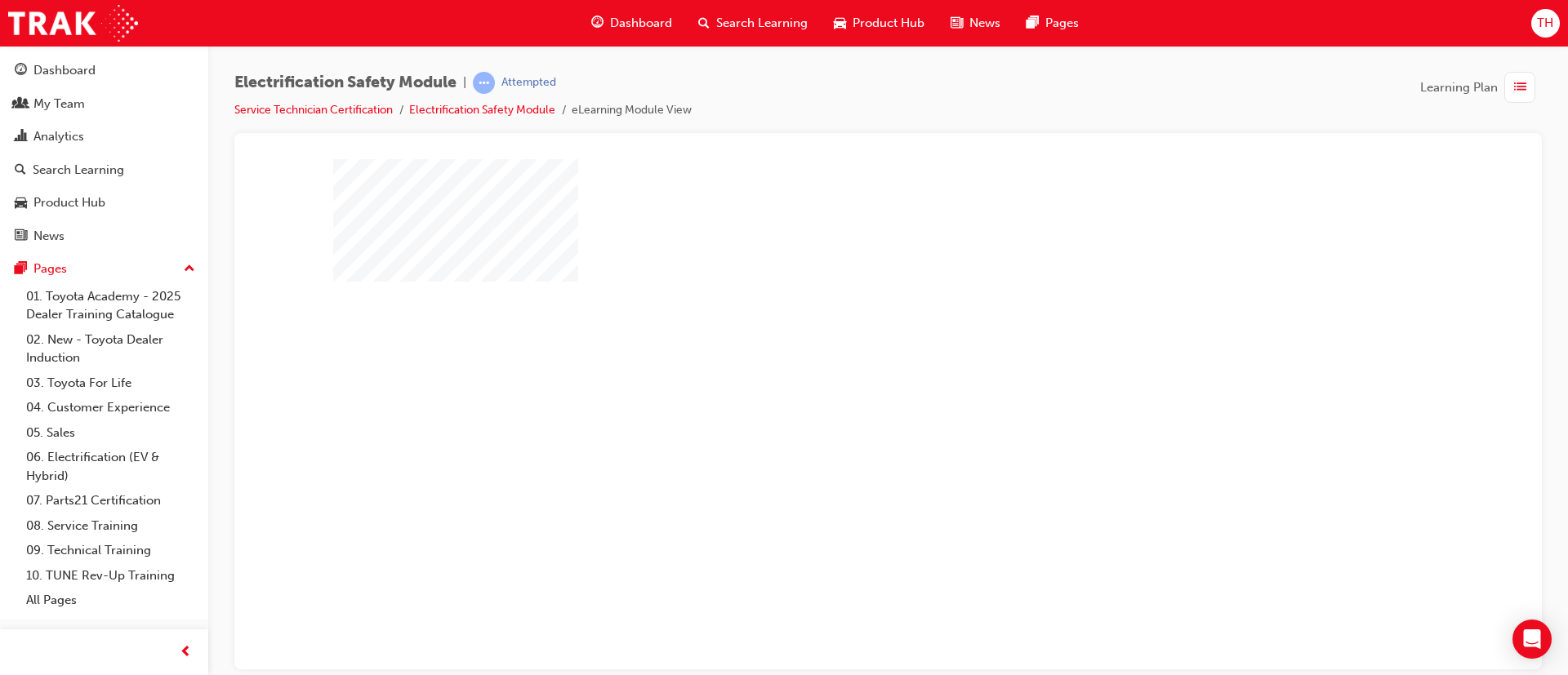
click at [841, 367] on div "play" at bounding box center [841, 367] width 0 height 0
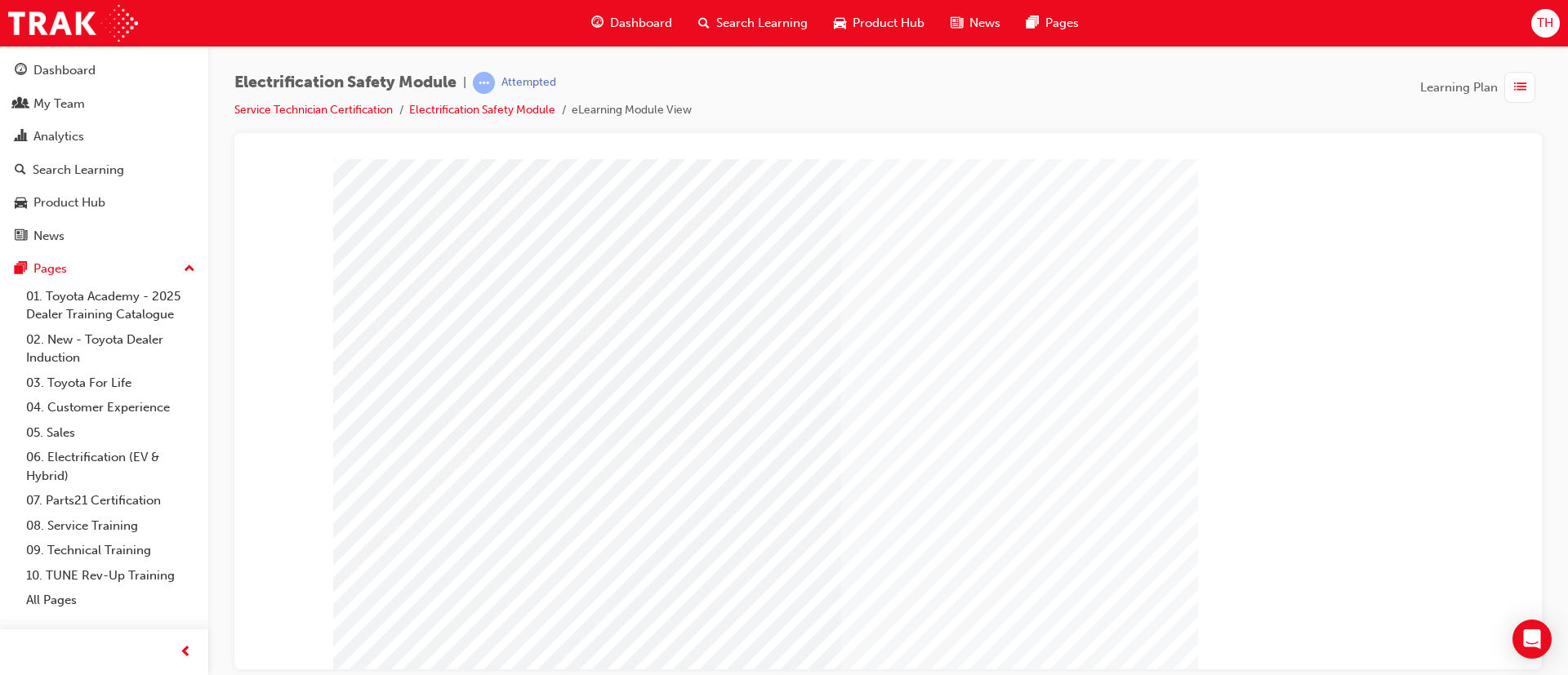
scroll to position [102, 0]
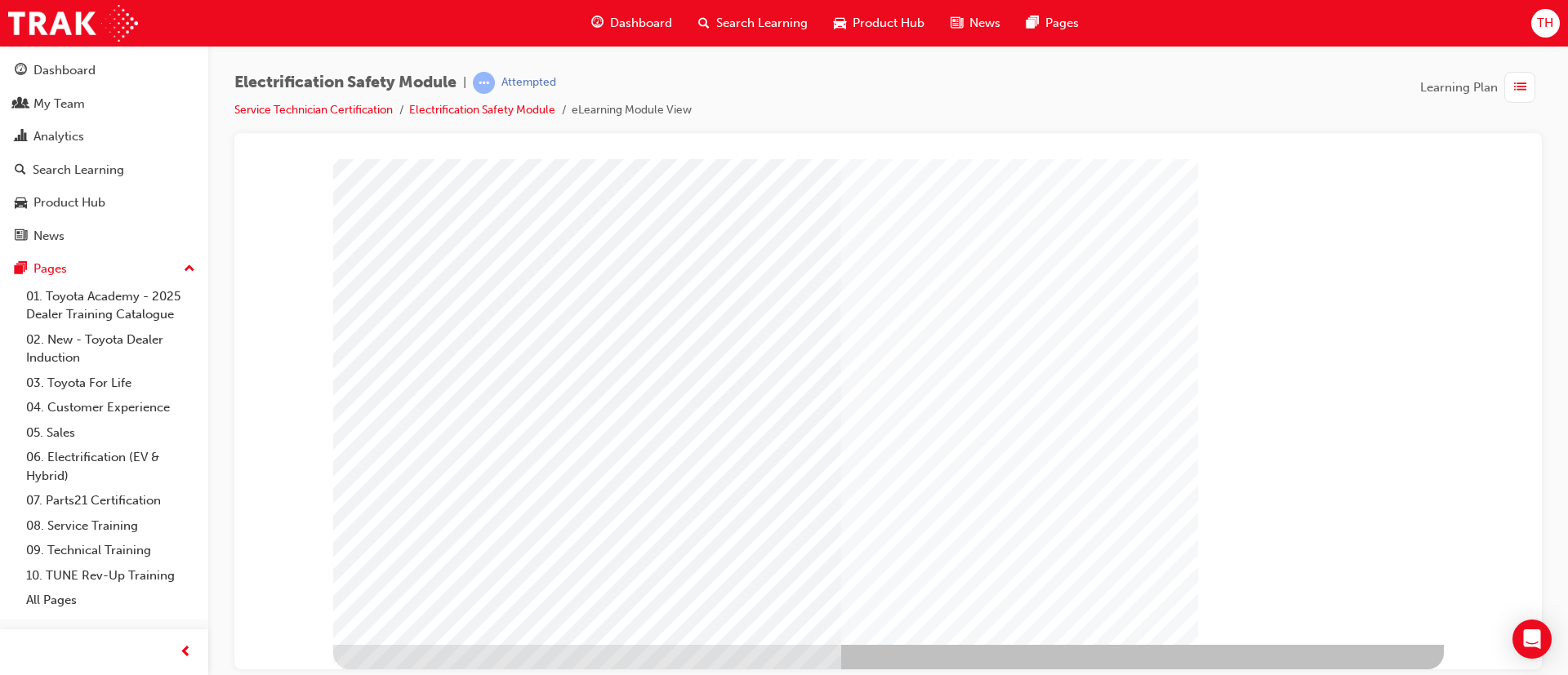
drag, startPoint x: 1375, startPoint y: 469, endPoint x: 1451, endPoint y: 444, distance: 80.0
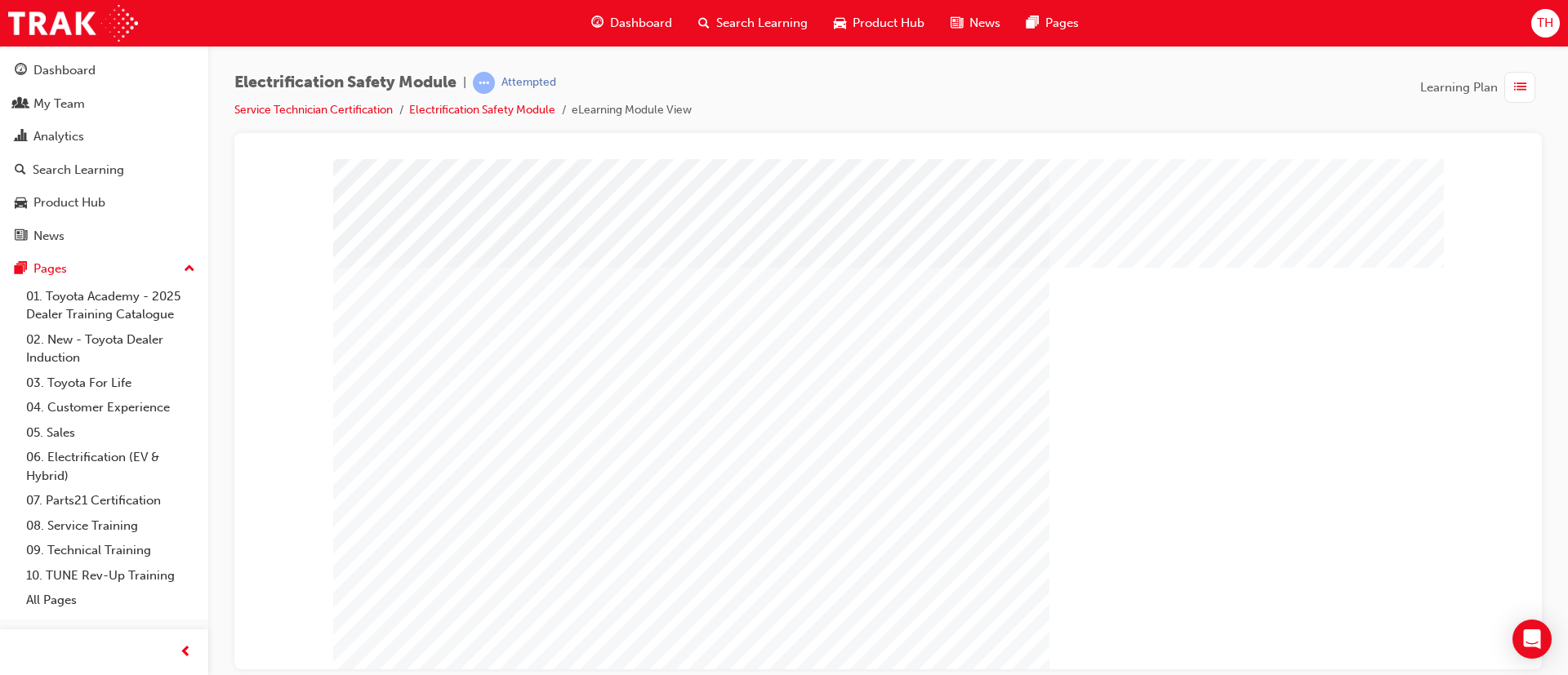
scroll to position [0, 0]
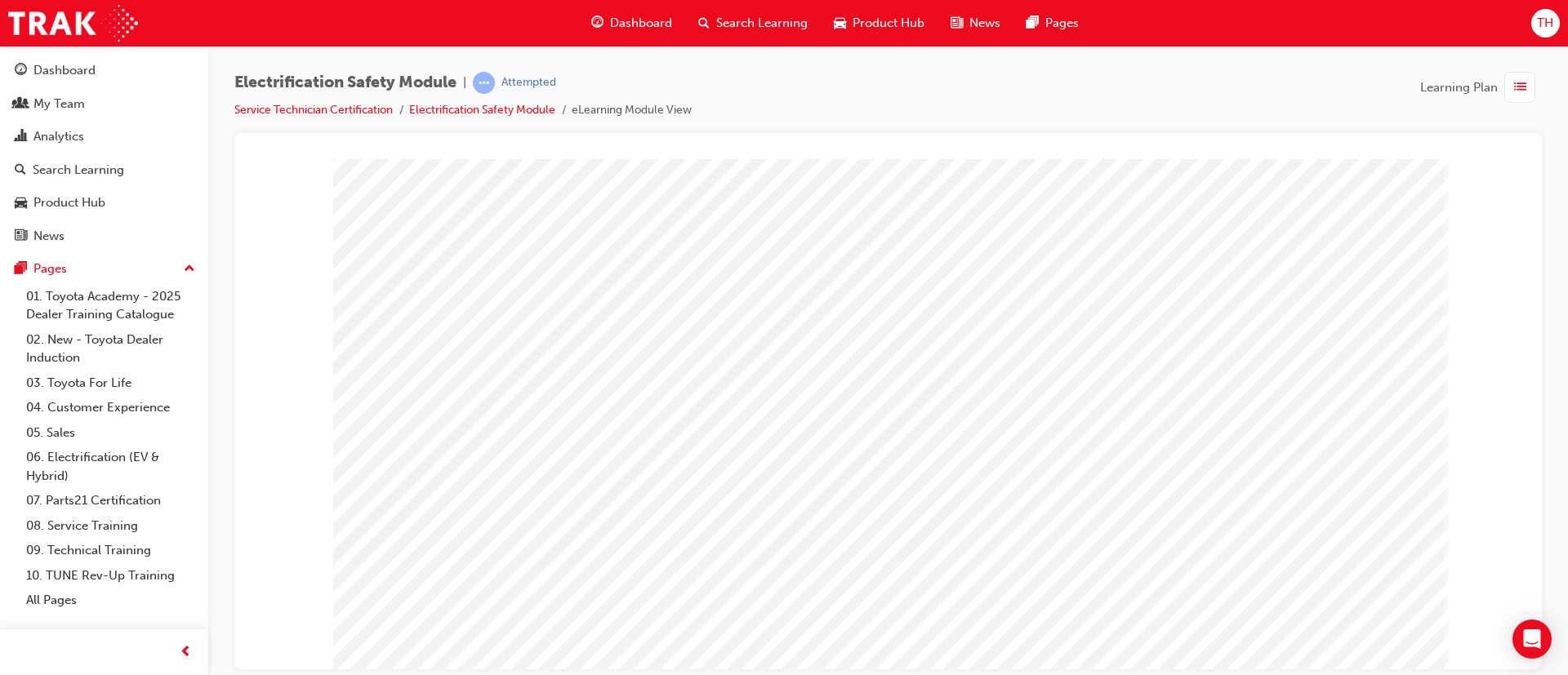
scroll to position [102, 0]
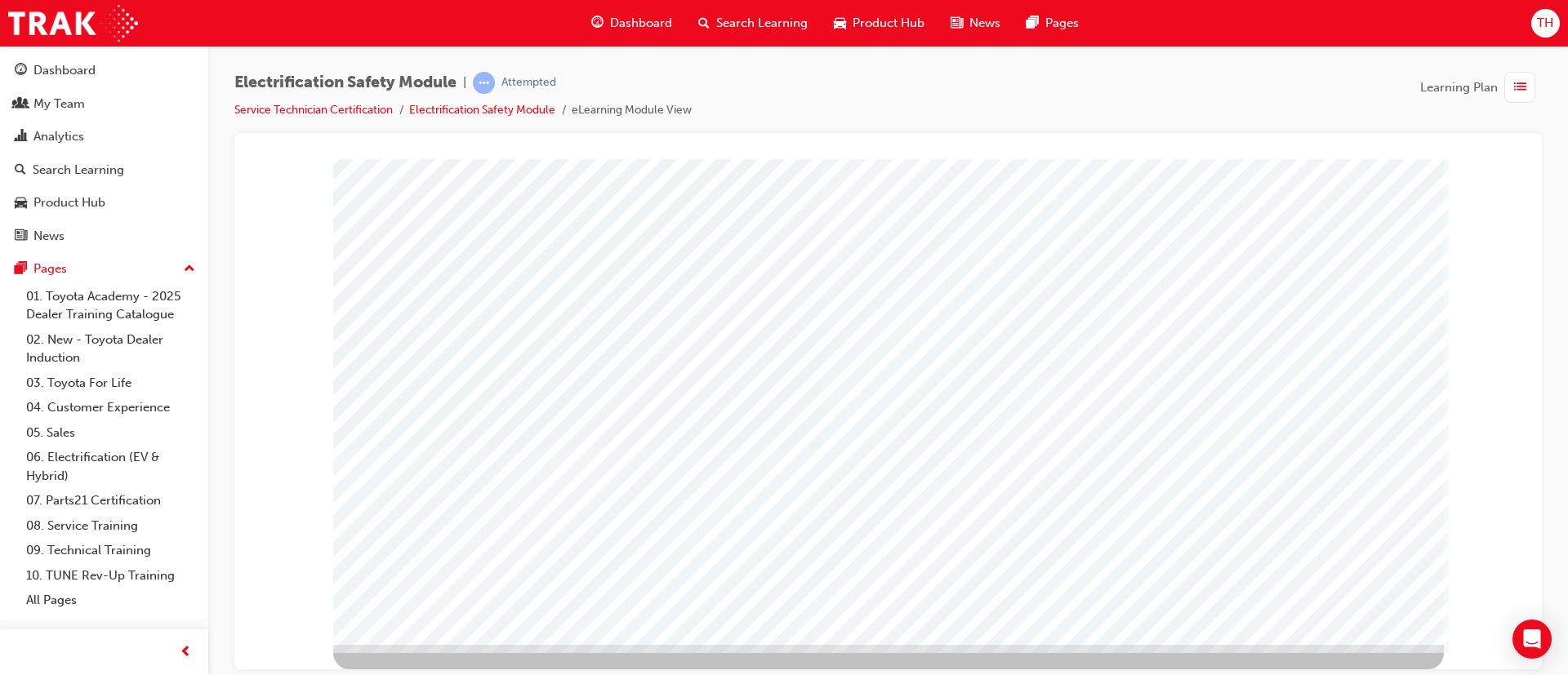
scroll to position [0, 0]
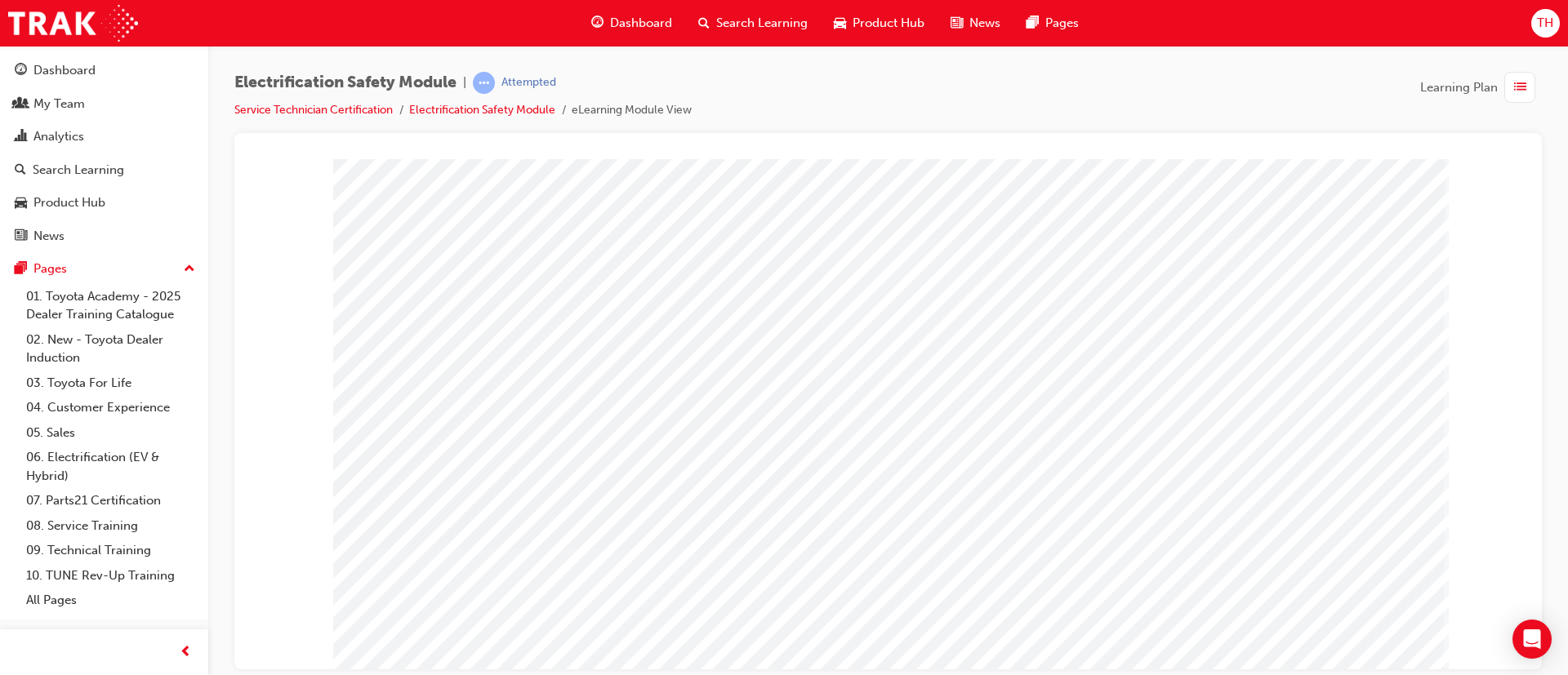
drag, startPoint x: 1338, startPoint y: 323, endPoint x: 1342, endPoint y: 419, distance: 96.1
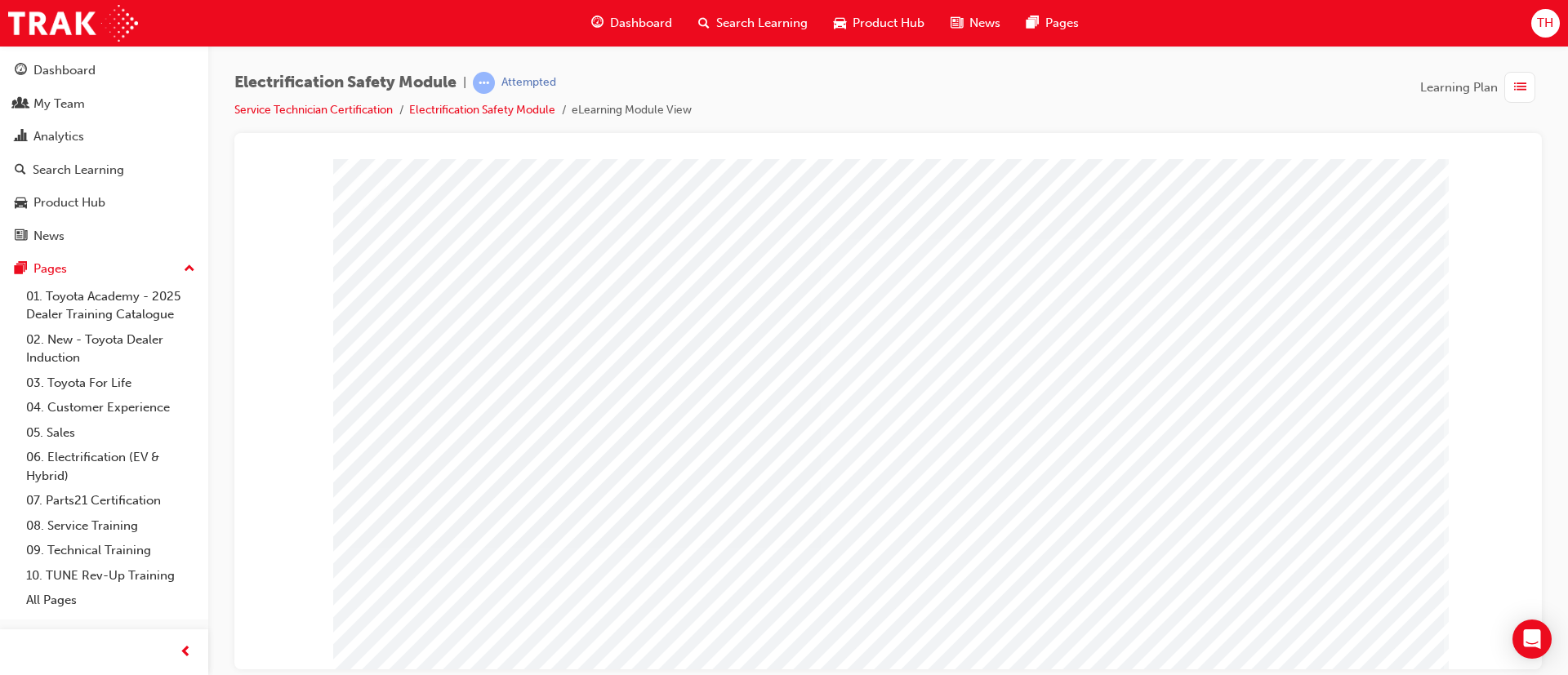
drag, startPoint x: 1273, startPoint y: 646, endPoint x: 1167, endPoint y: 625, distance: 108.1
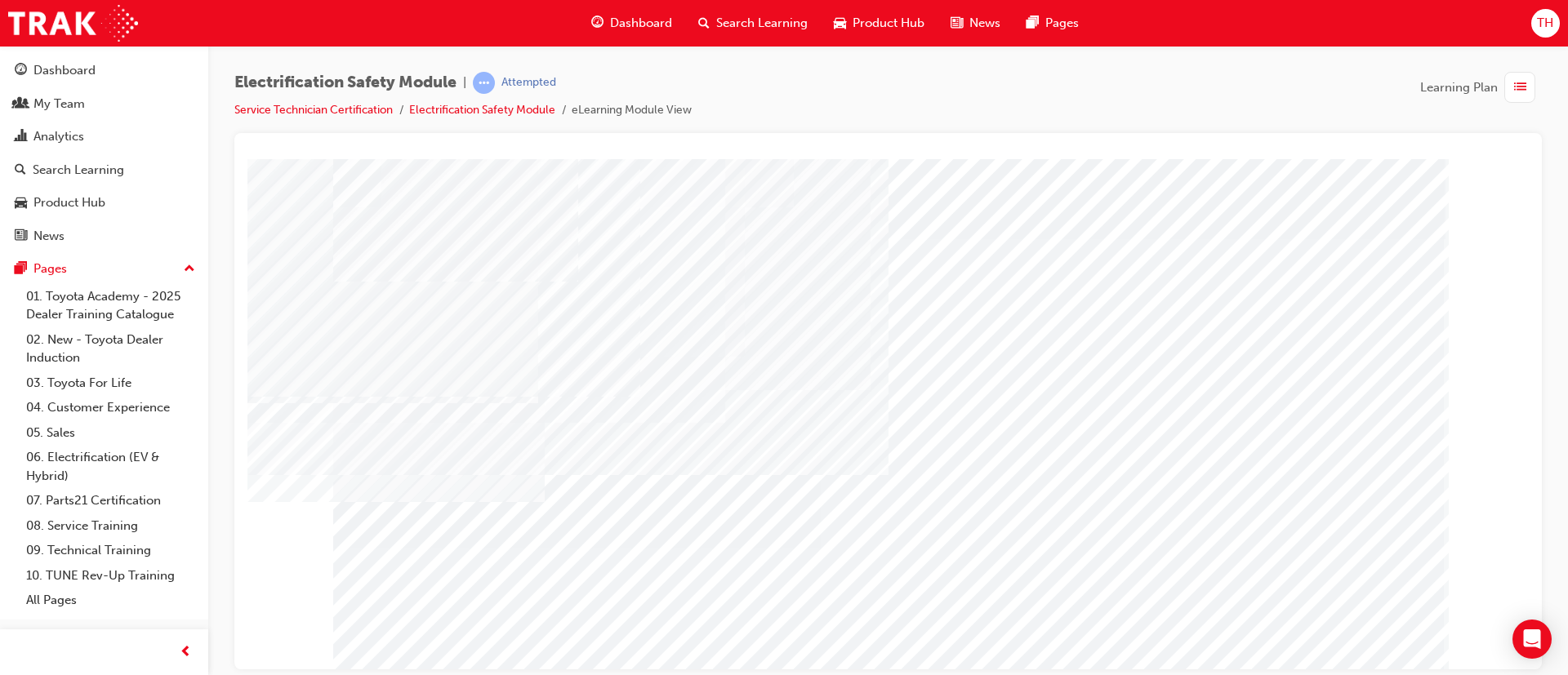
drag, startPoint x: 883, startPoint y: 587, endPoint x: 1169, endPoint y: 629, distance: 289.1
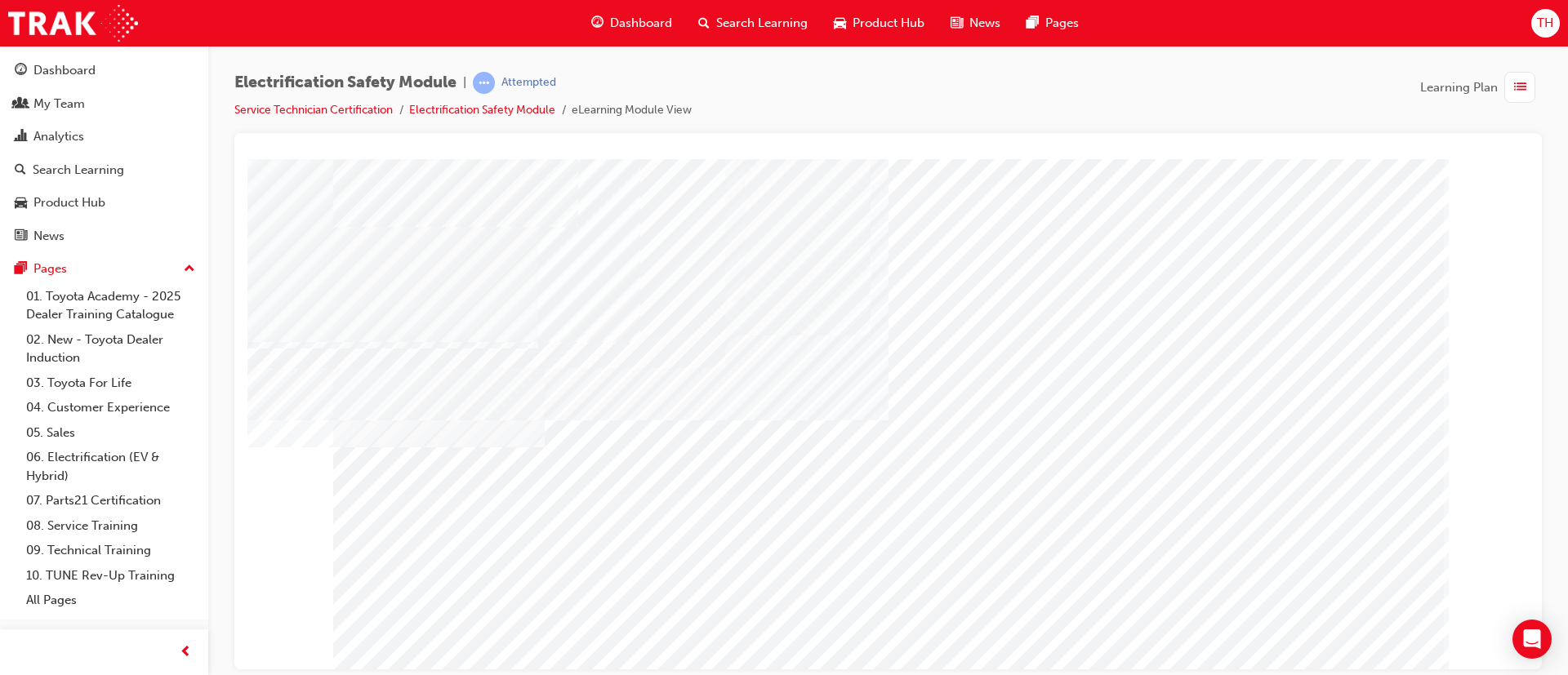
scroll to position [102, 0]
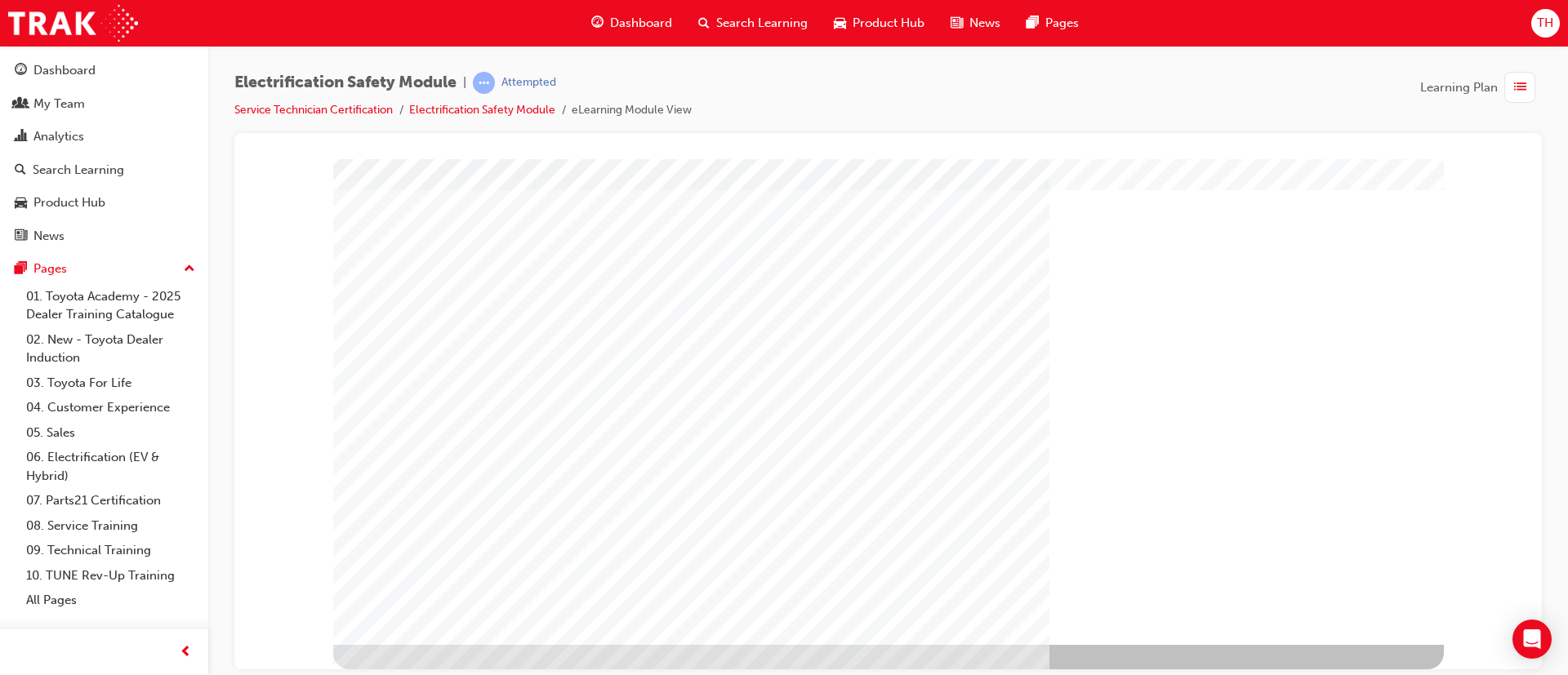
click at [1352, 606] on div at bounding box center [888, 350] width 1110 height 588
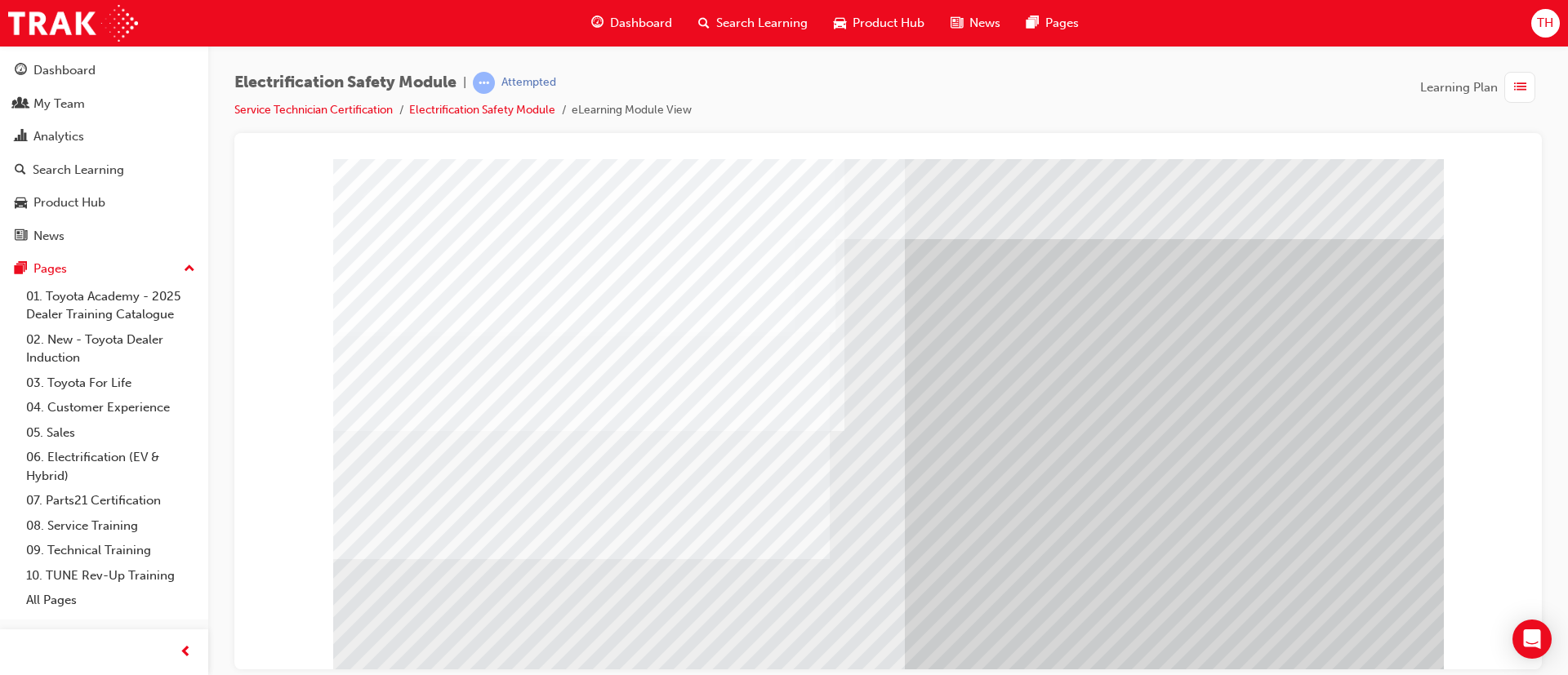
drag, startPoint x: 416, startPoint y: 525, endPoint x: 484, endPoint y: 547, distance: 71.5
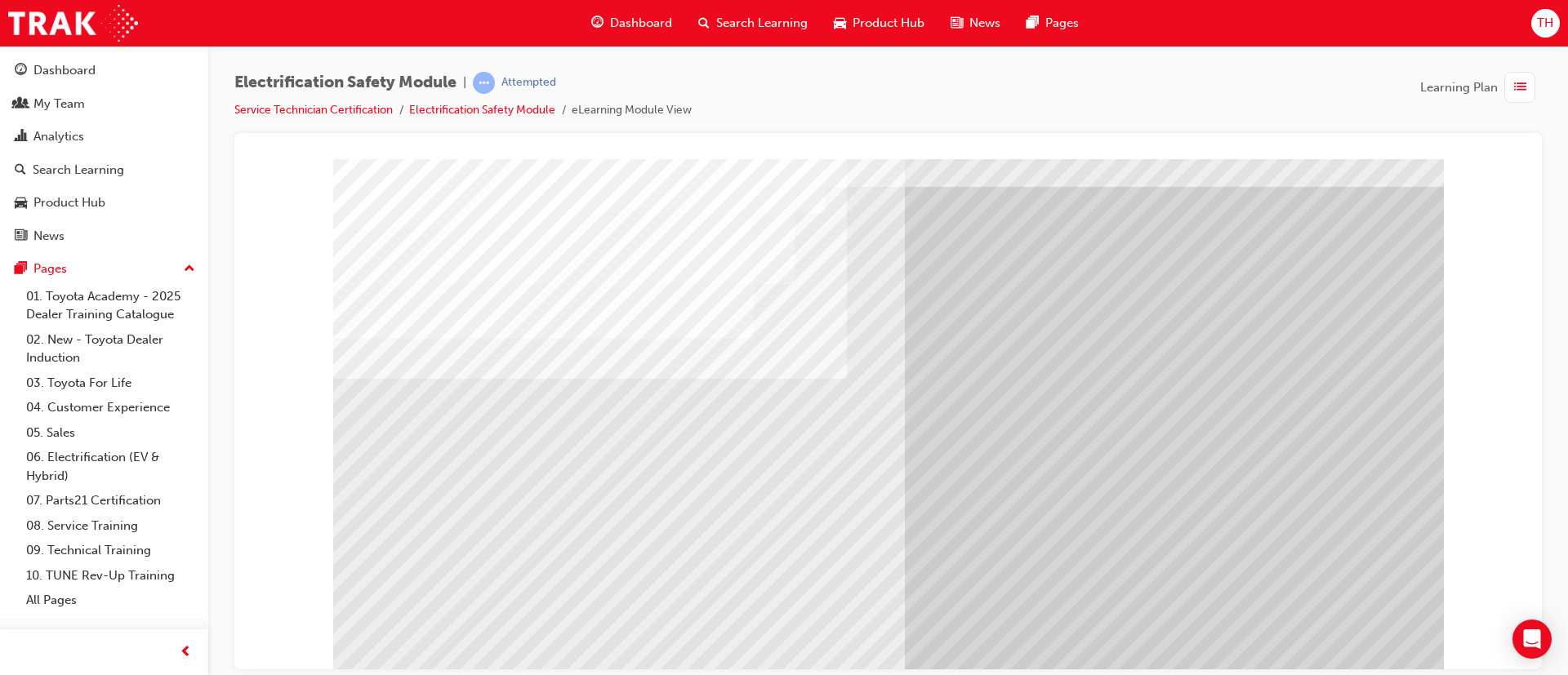
scroll to position [102, 0]
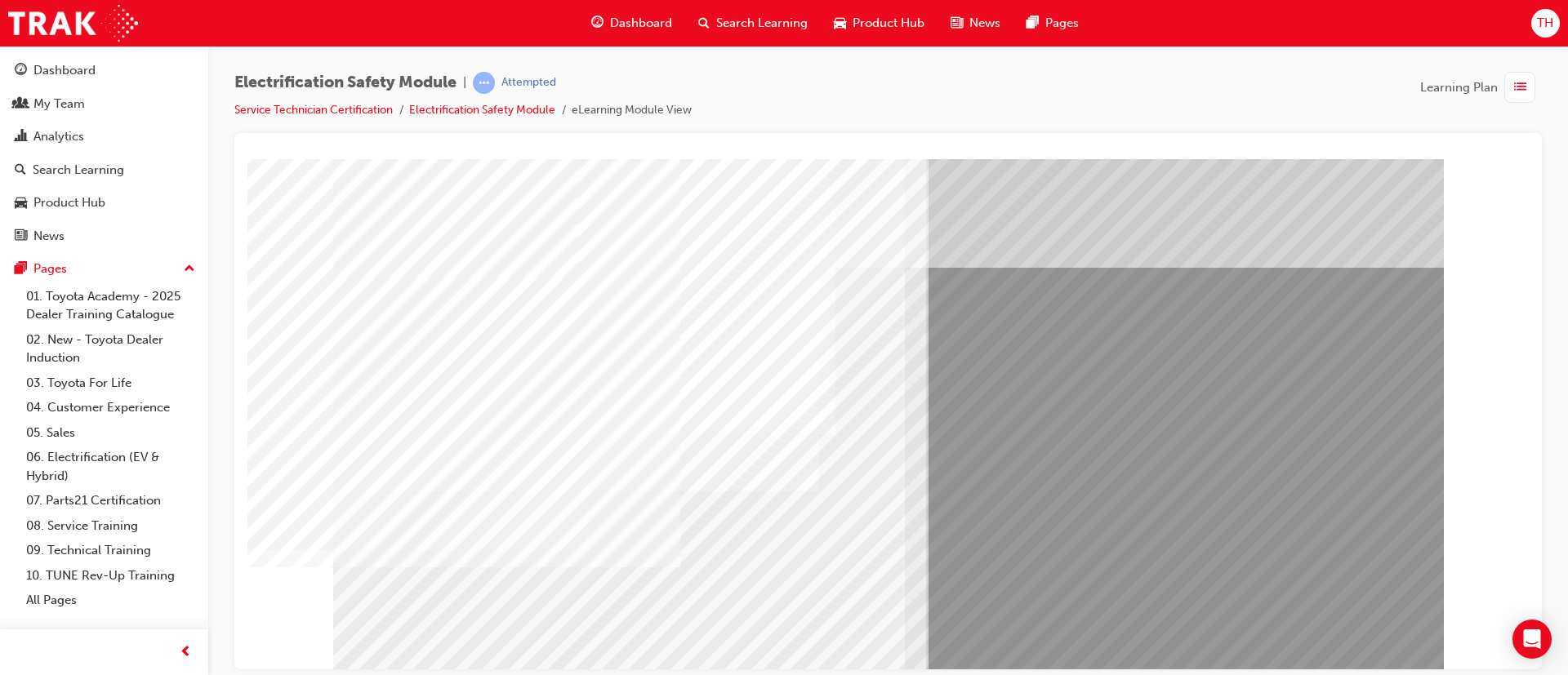
scroll to position [0, 0]
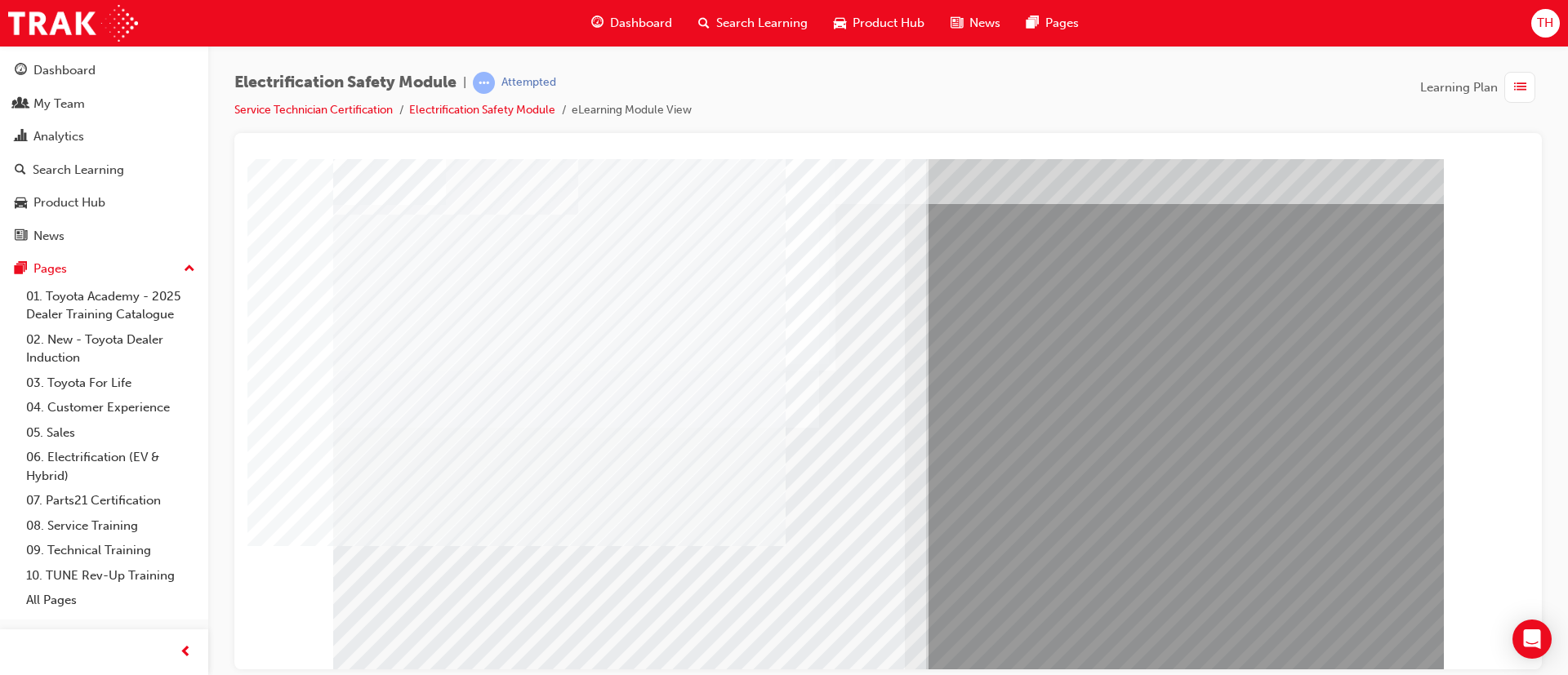
scroll to position [102, 0]
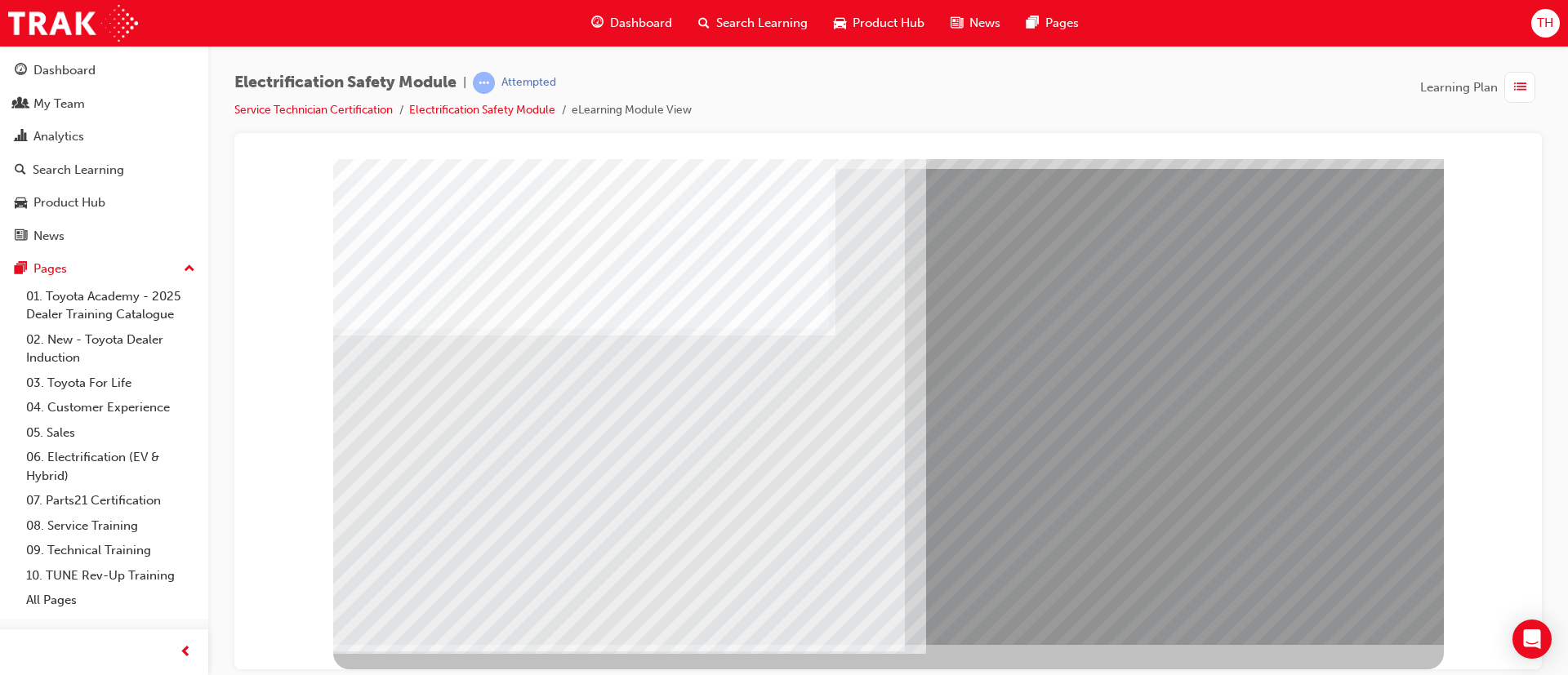
scroll to position [0, 0]
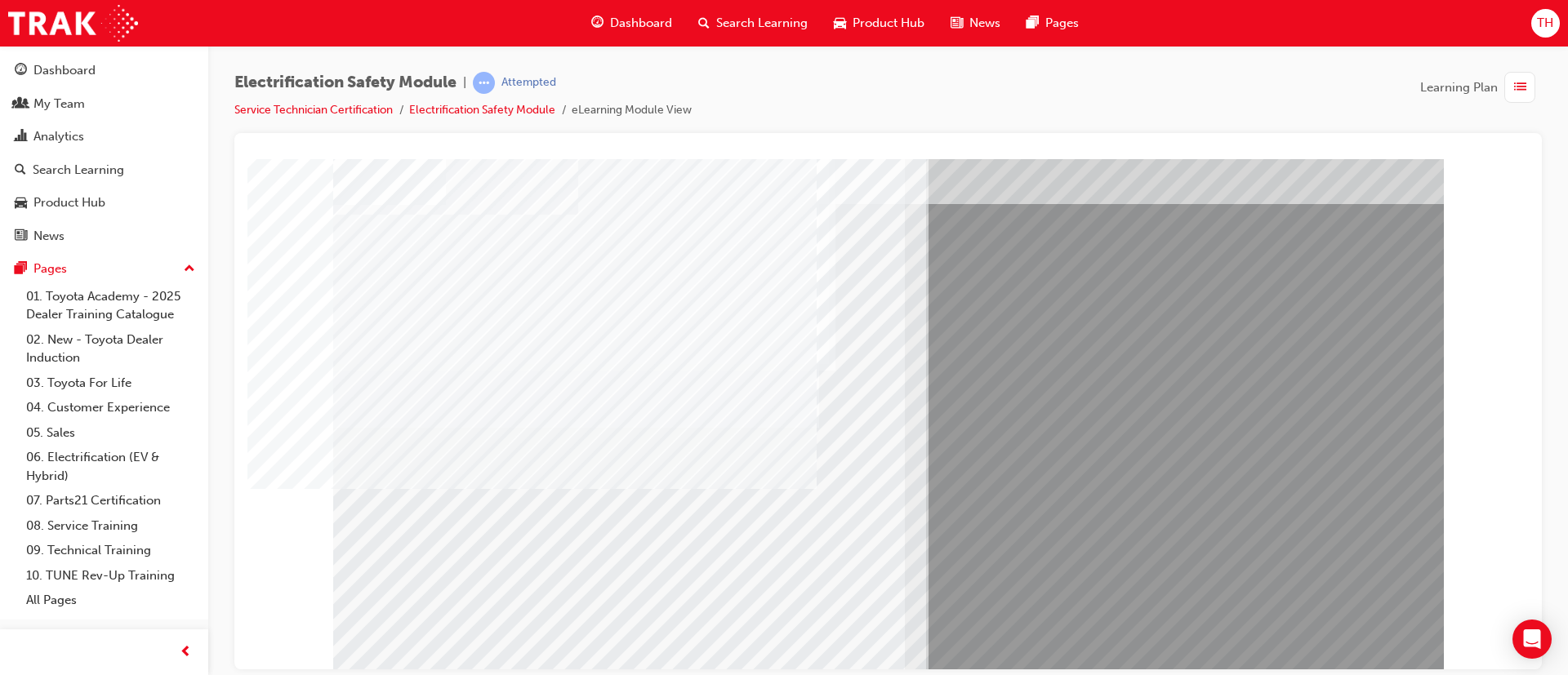
scroll to position [102, 0]
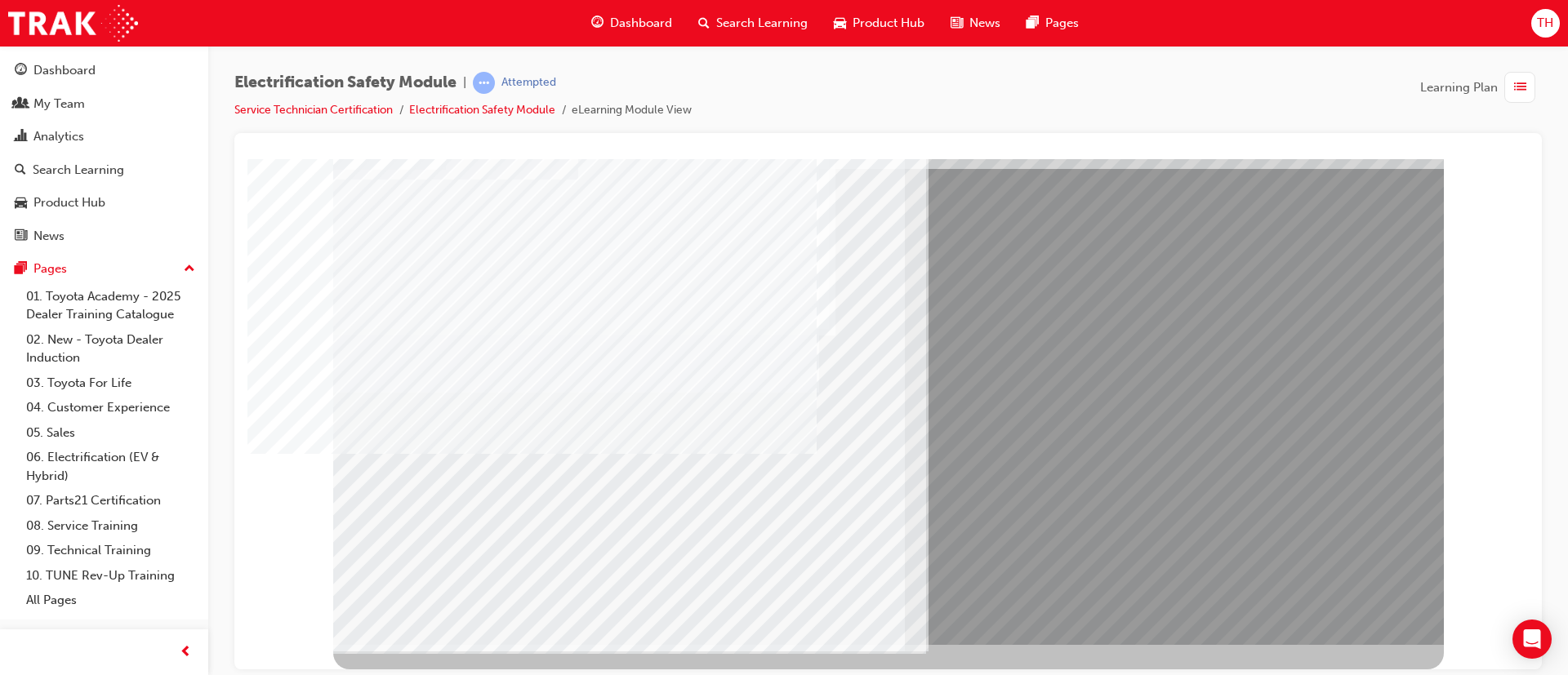
drag, startPoint x: 1393, startPoint y: 602, endPoint x: 1381, endPoint y: 603, distance: 12.0
click at [1381, 603] on div "multistate" at bounding box center [888, 350] width 1110 height 588
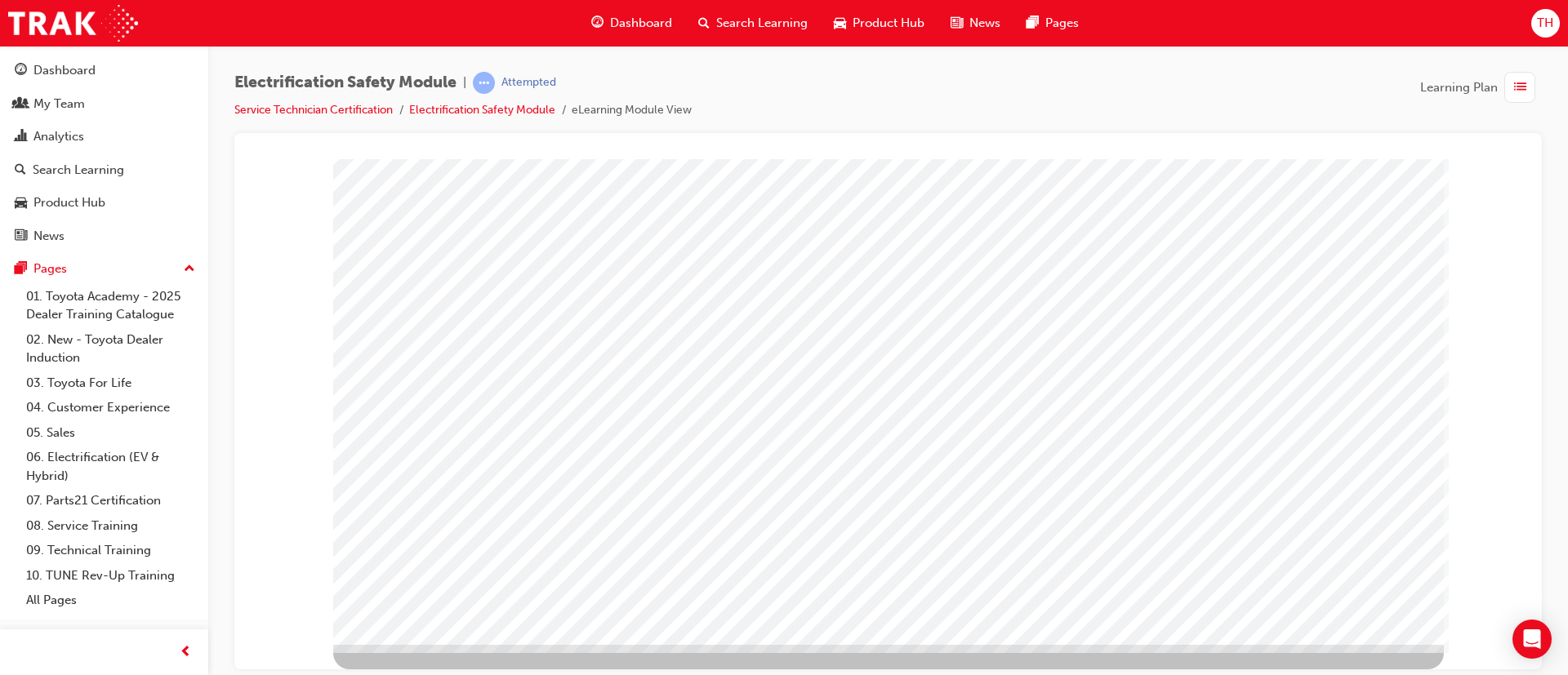
scroll to position [0, 0]
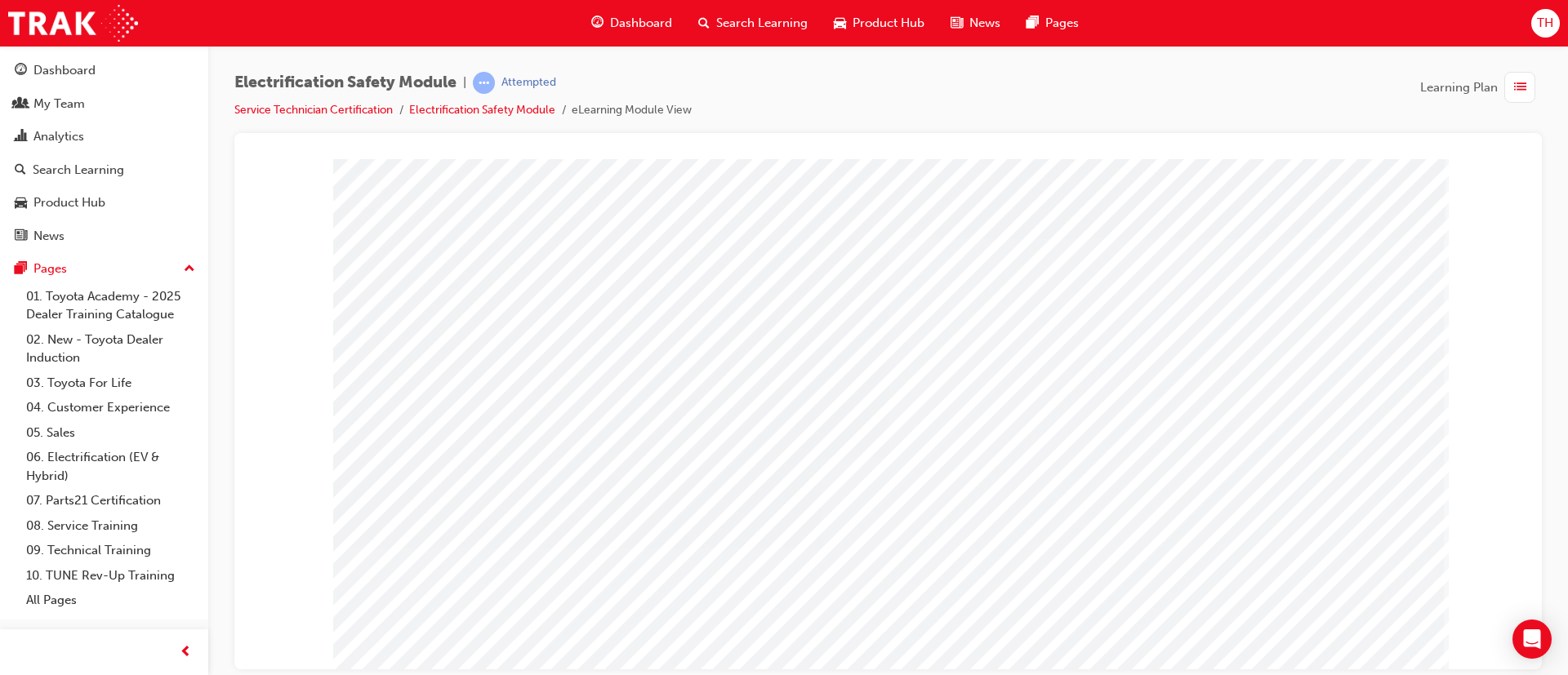
drag, startPoint x: 1194, startPoint y: 355, endPoint x: 1223, endPoint y: 469, distance: 117.6
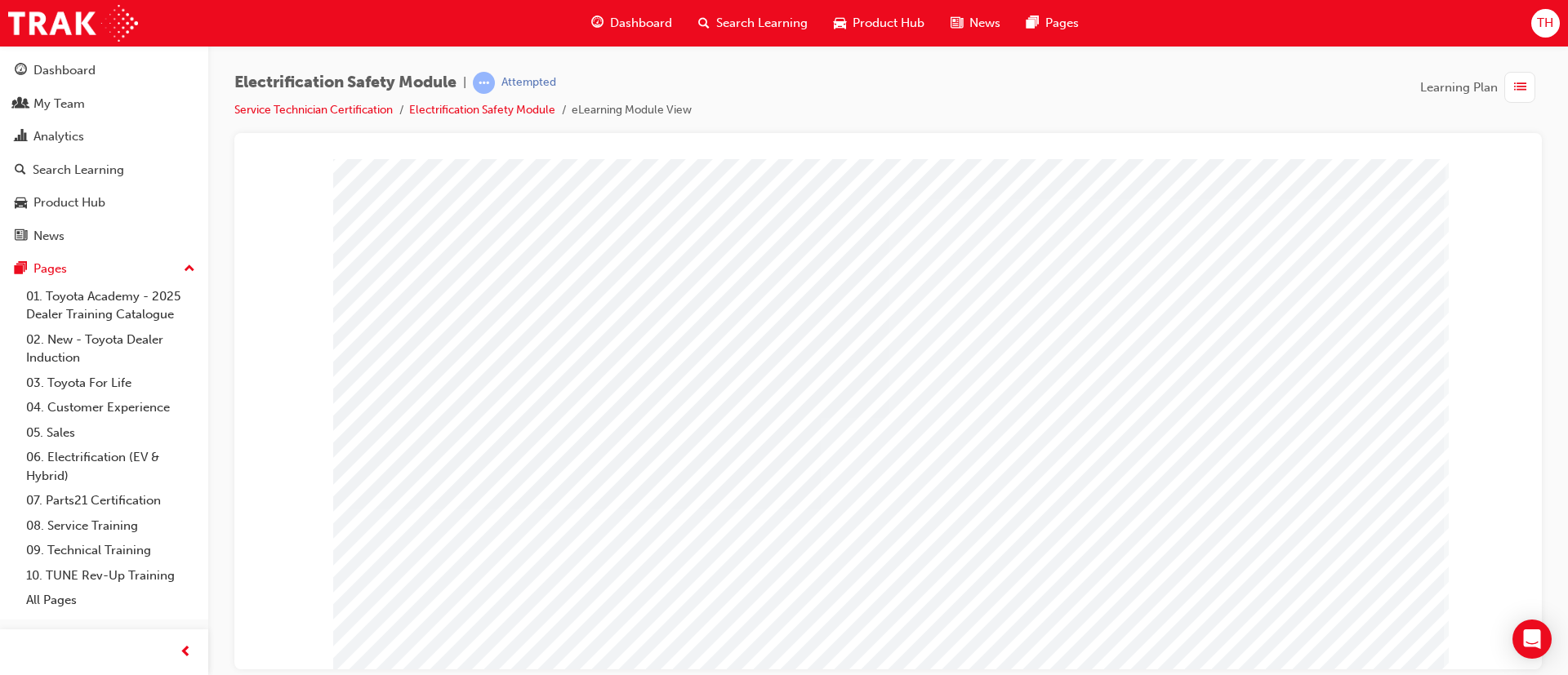
scroll to position [102, 0]
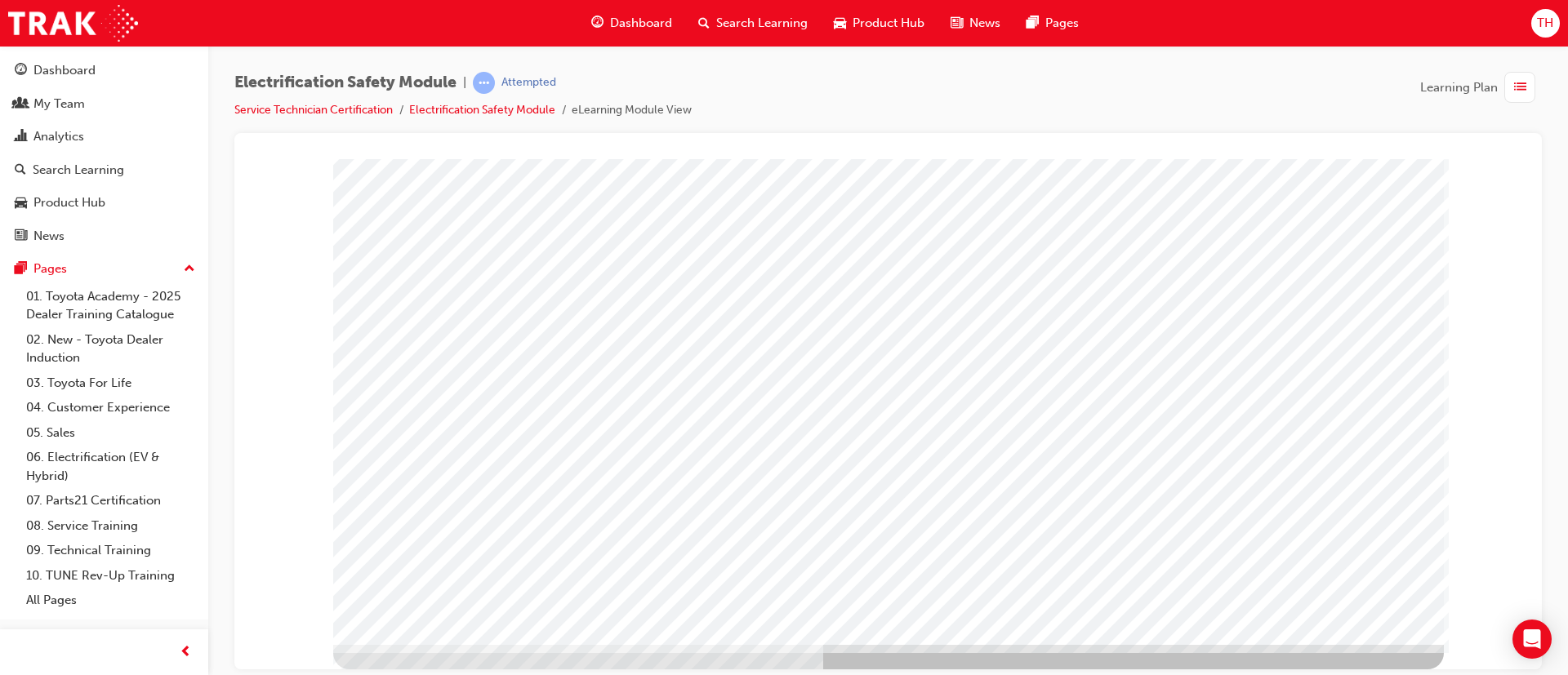
scroll to position [0, 0]
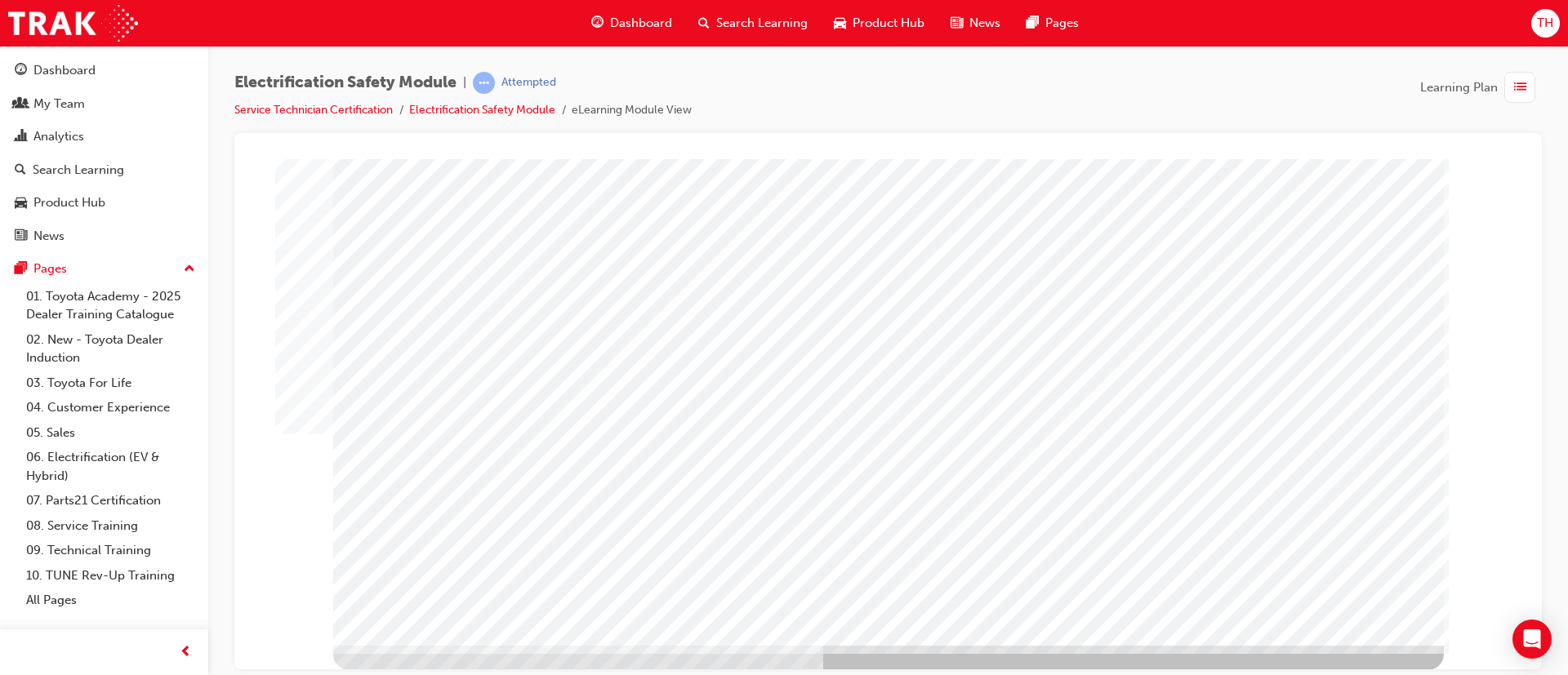
scroll to position [102, 0]
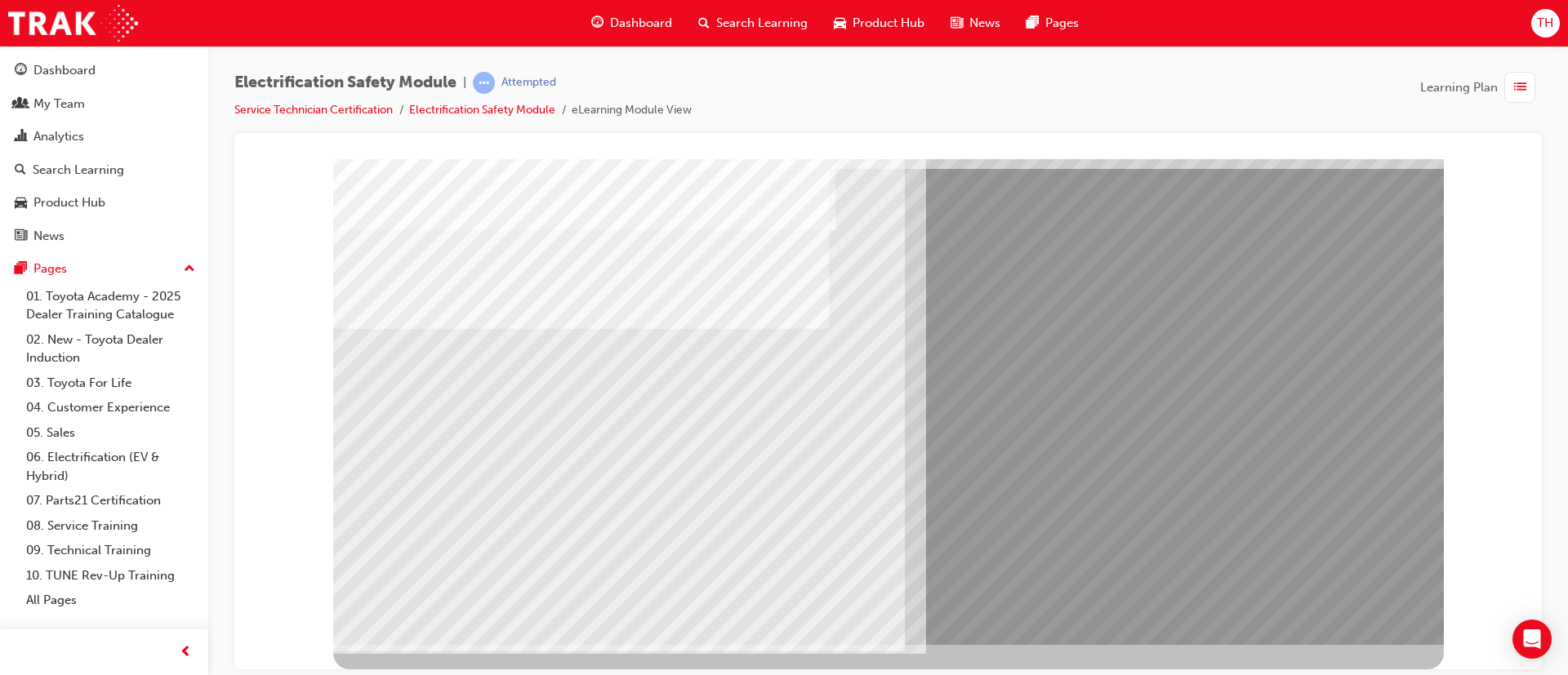
drag, startPoint x: 437, startPoint y: 508, endPoint x: 447, endPoint y: 508, distance: 10.0
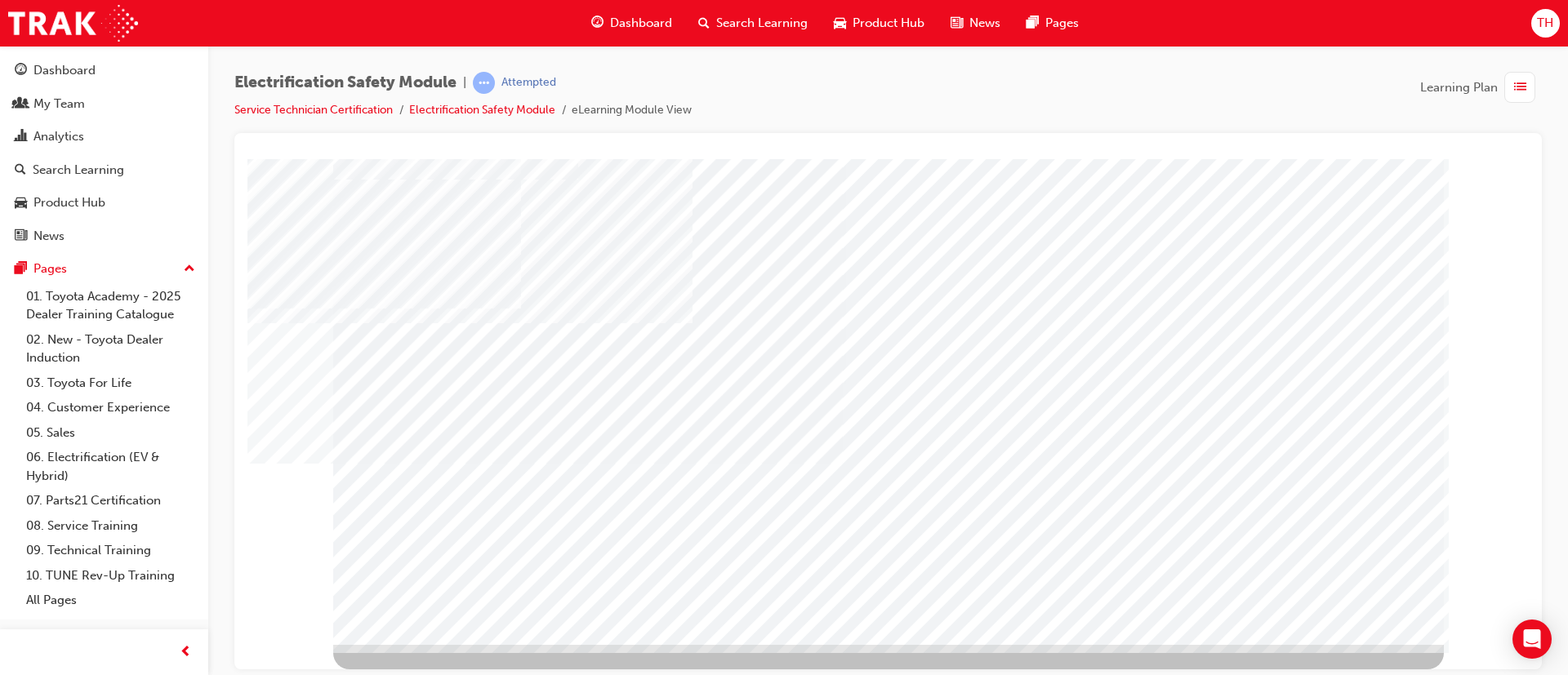
drag, startPoint x: 1137, startPoint y: 477, endPoint x: 1374, endPoint y: 508, distance: 239.0
drag, startPoint x: 1328, startPoint y: 467, endPoint x: 1385, endPoint y: 608, distance: 152.1
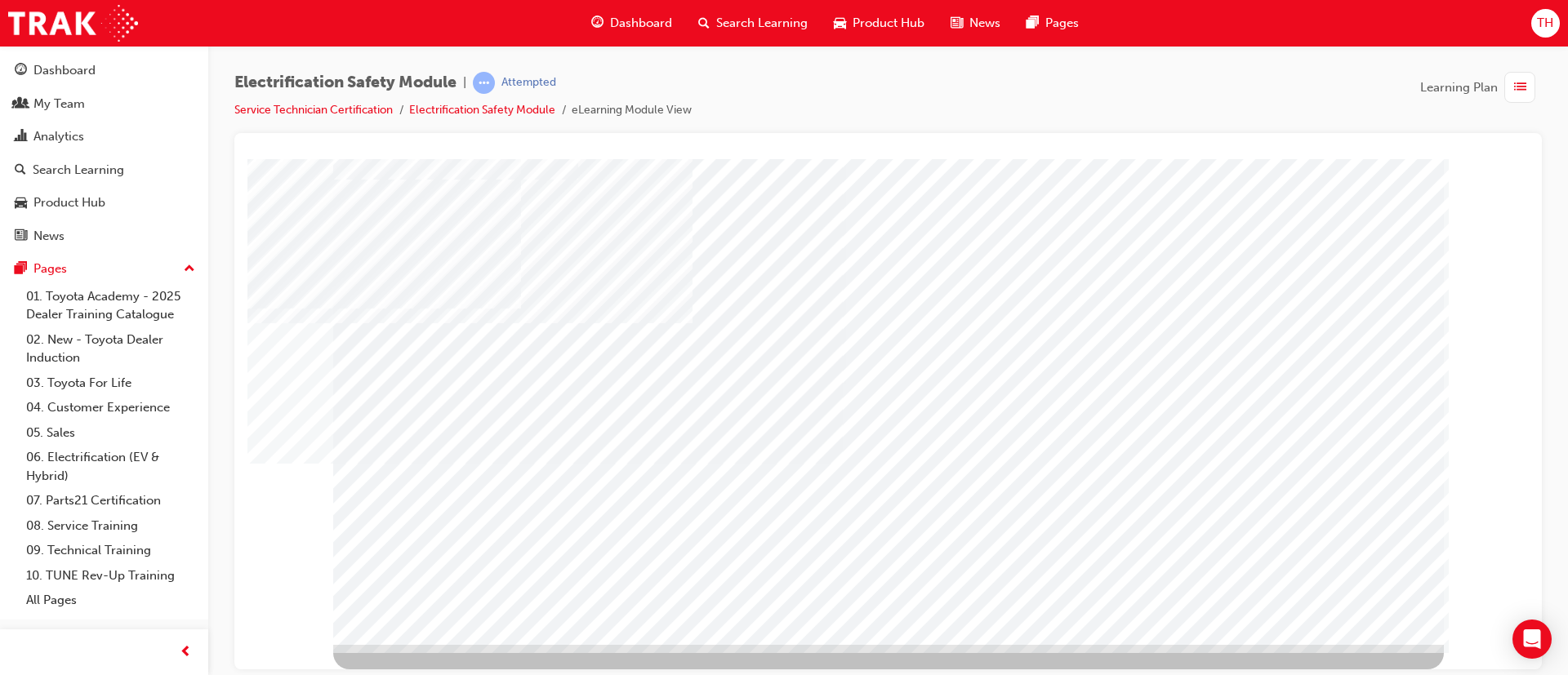
click at [1331, 484] on div at bounding box center [888, 350] width 1110 height 588
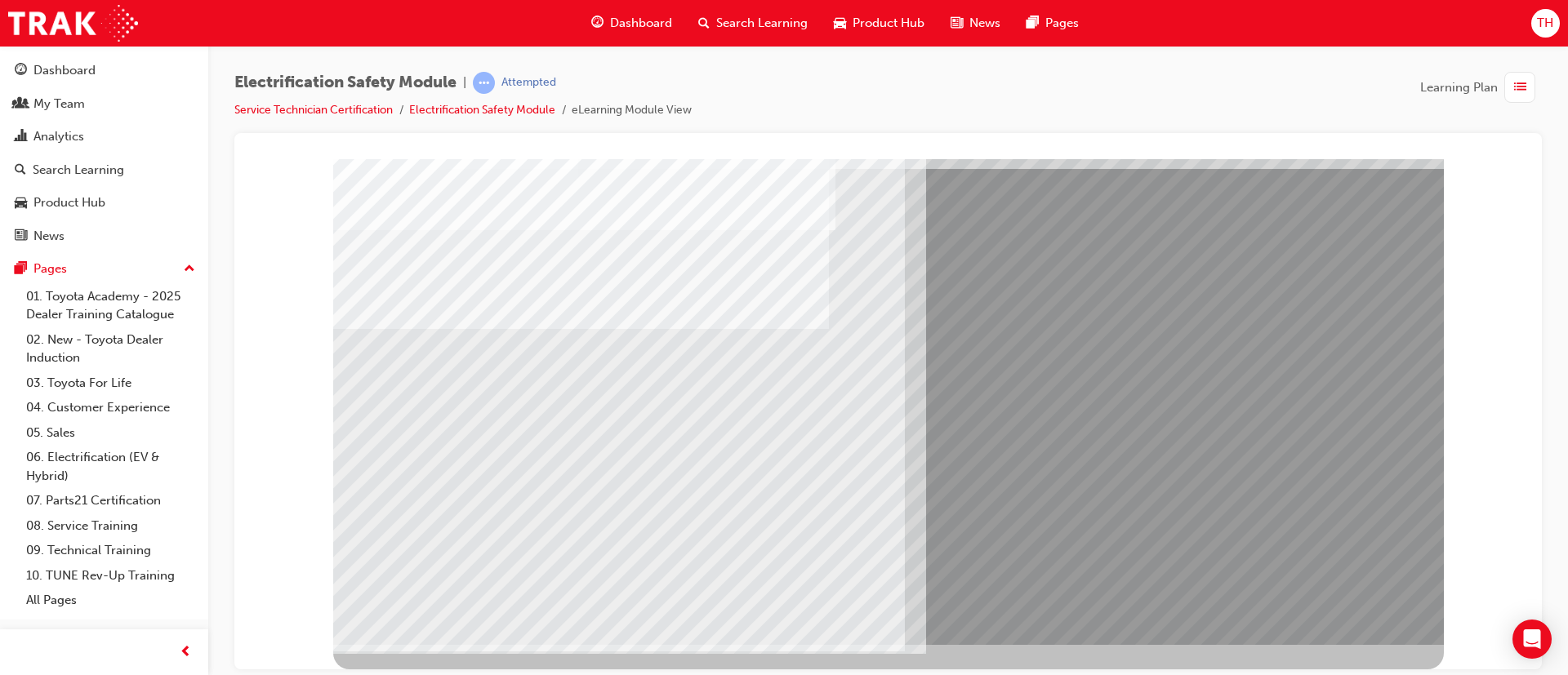
scroll to position [0, 0]
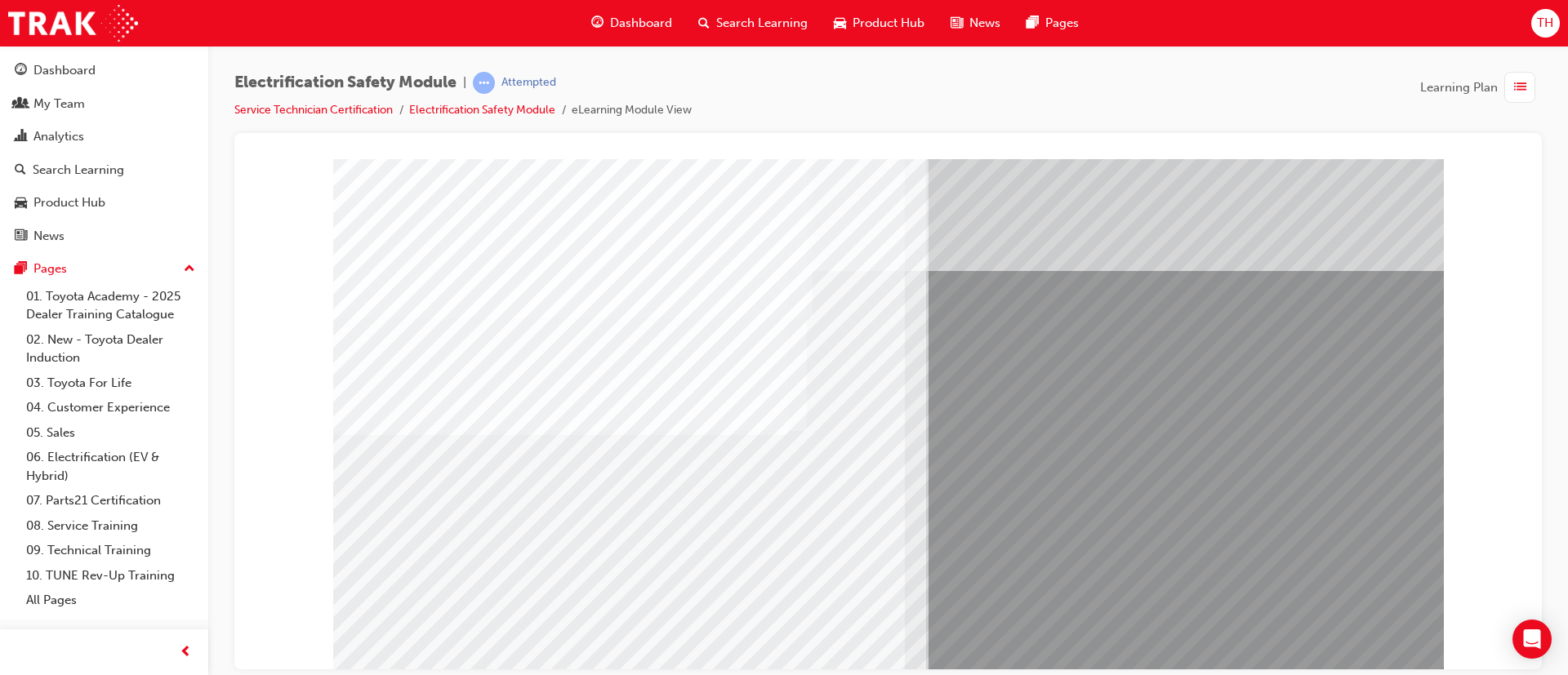
drag, startPoint x: 700, startPoint y: 612, endPoint x: 709, endPoint y: 610, distance: 9.2
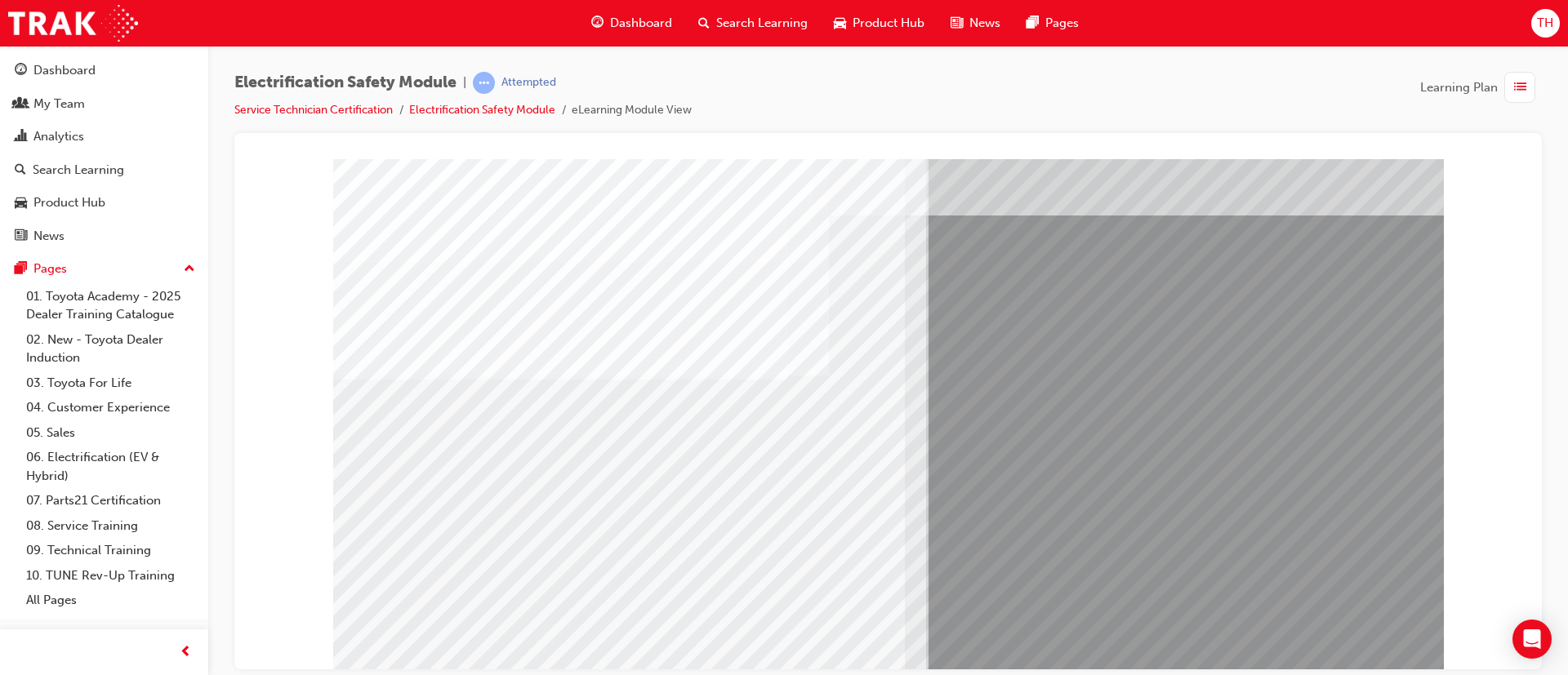
scroll to position [102, 0]
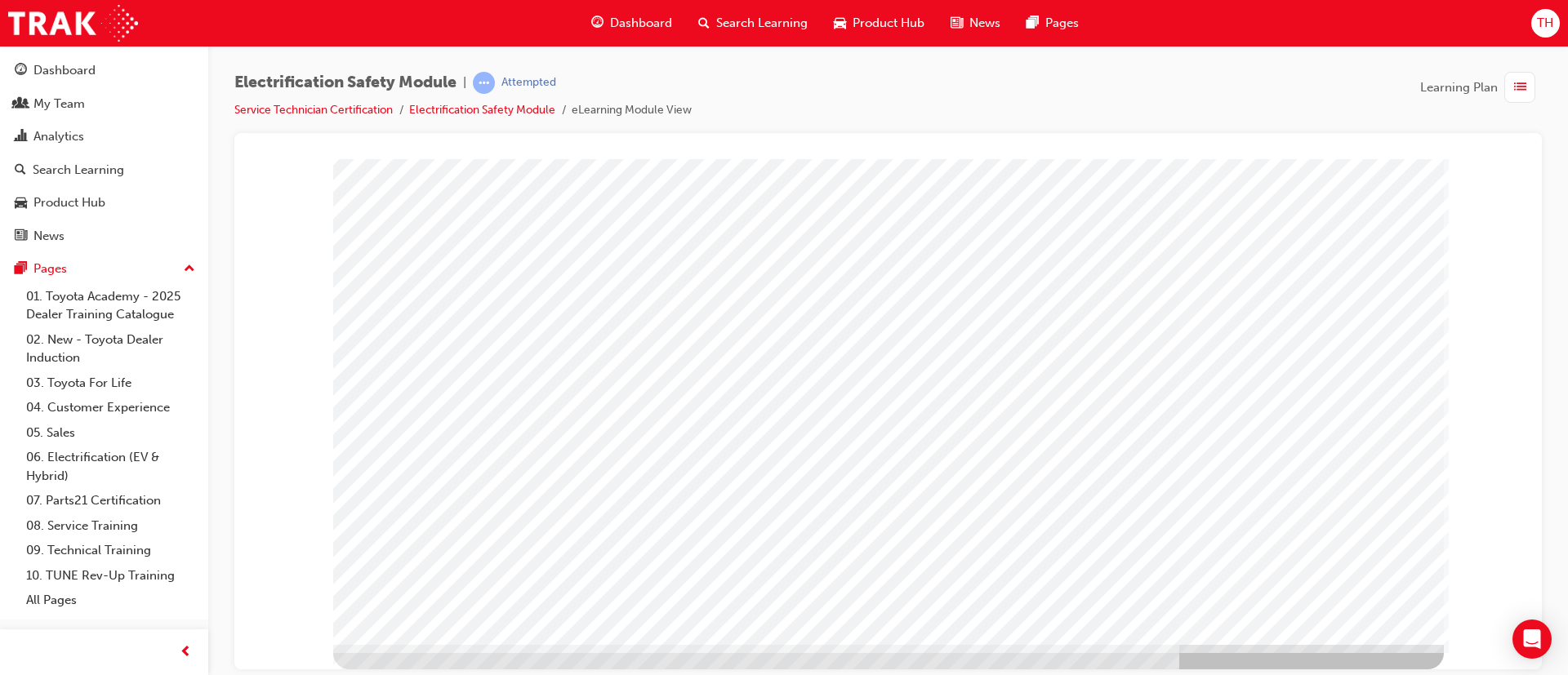
click at [819, 396] on div "multistate" at bounding box center [888, 350] width 1110 height 588
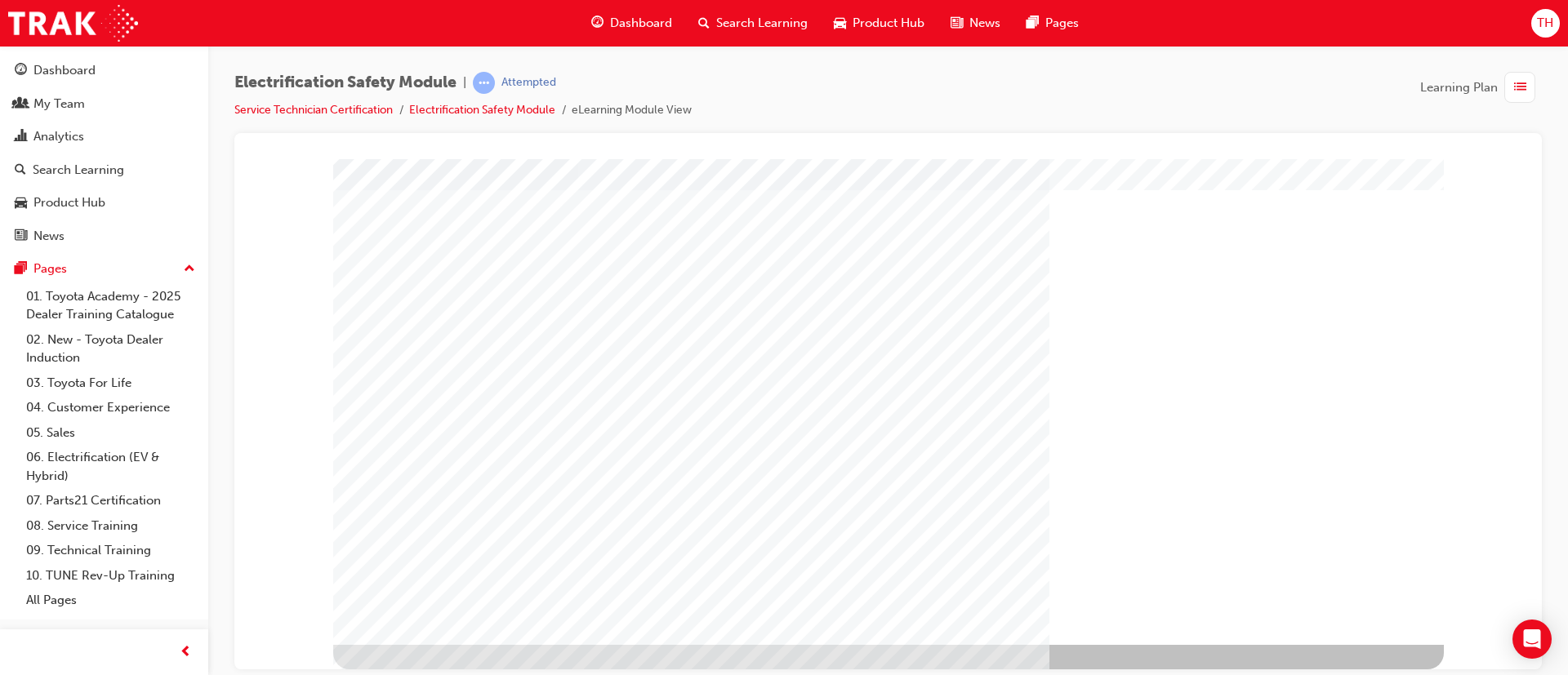
click at [1342, 624] on div "" at bounding box center [888, 350] width 1110 height 588
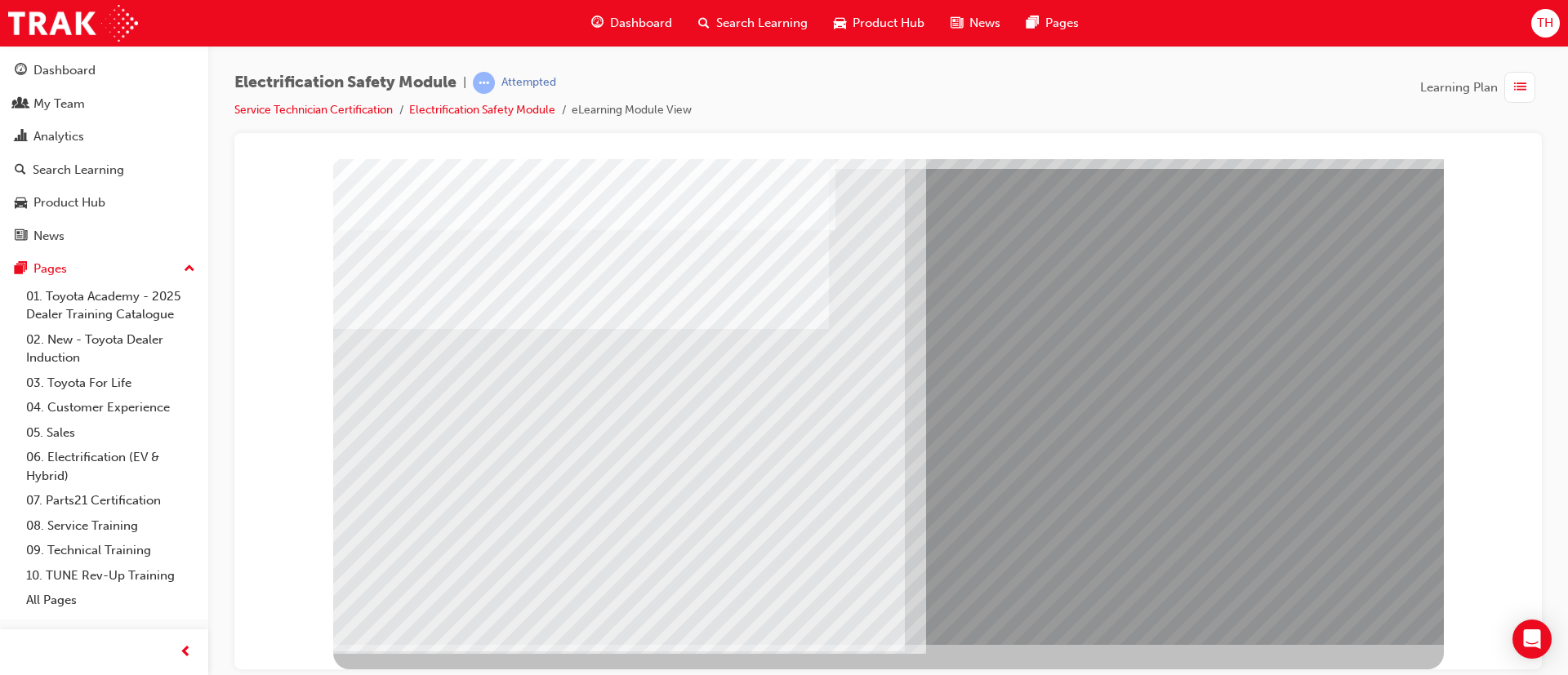
scroll to position [0, 0]
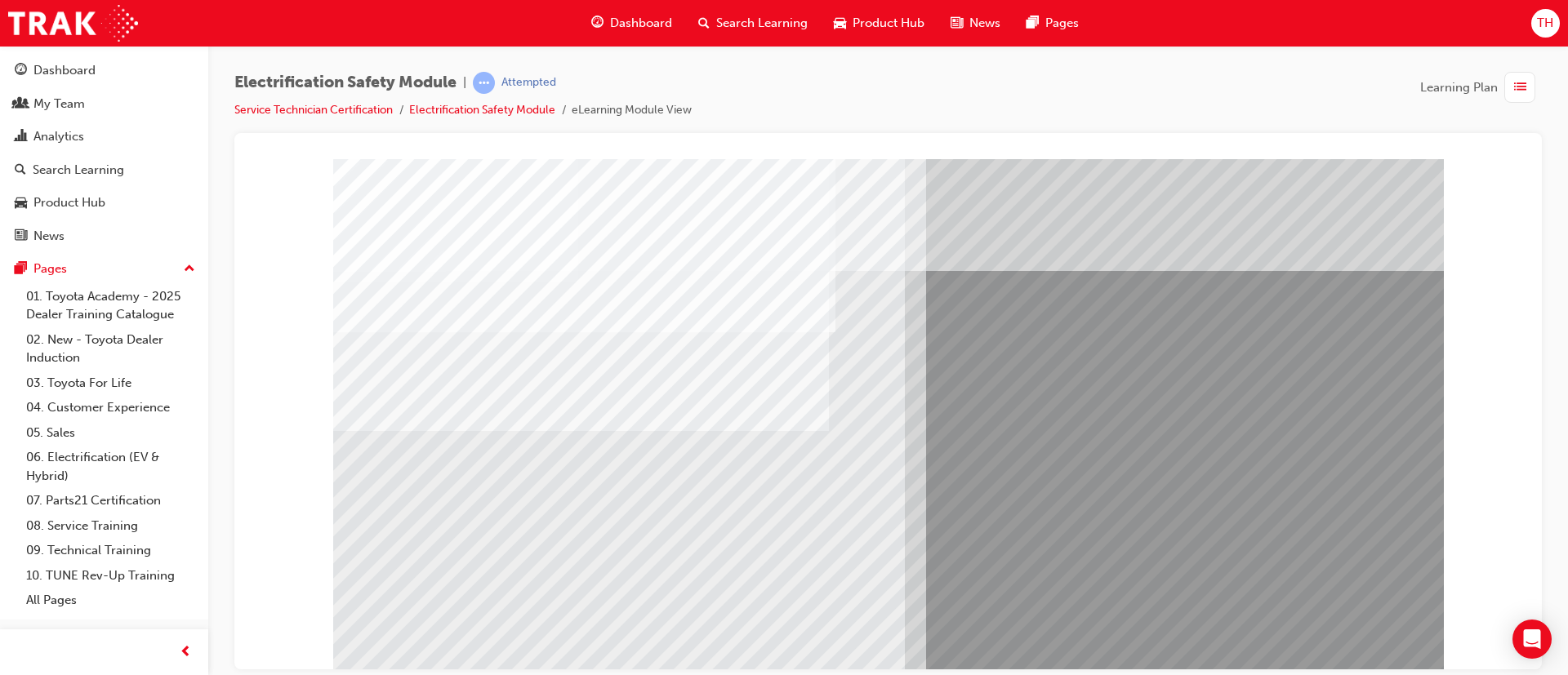
drag, startPoint x: 469, startPoint y: 591, endPoint x: 590, endPoint y: 580, distance: 121.5
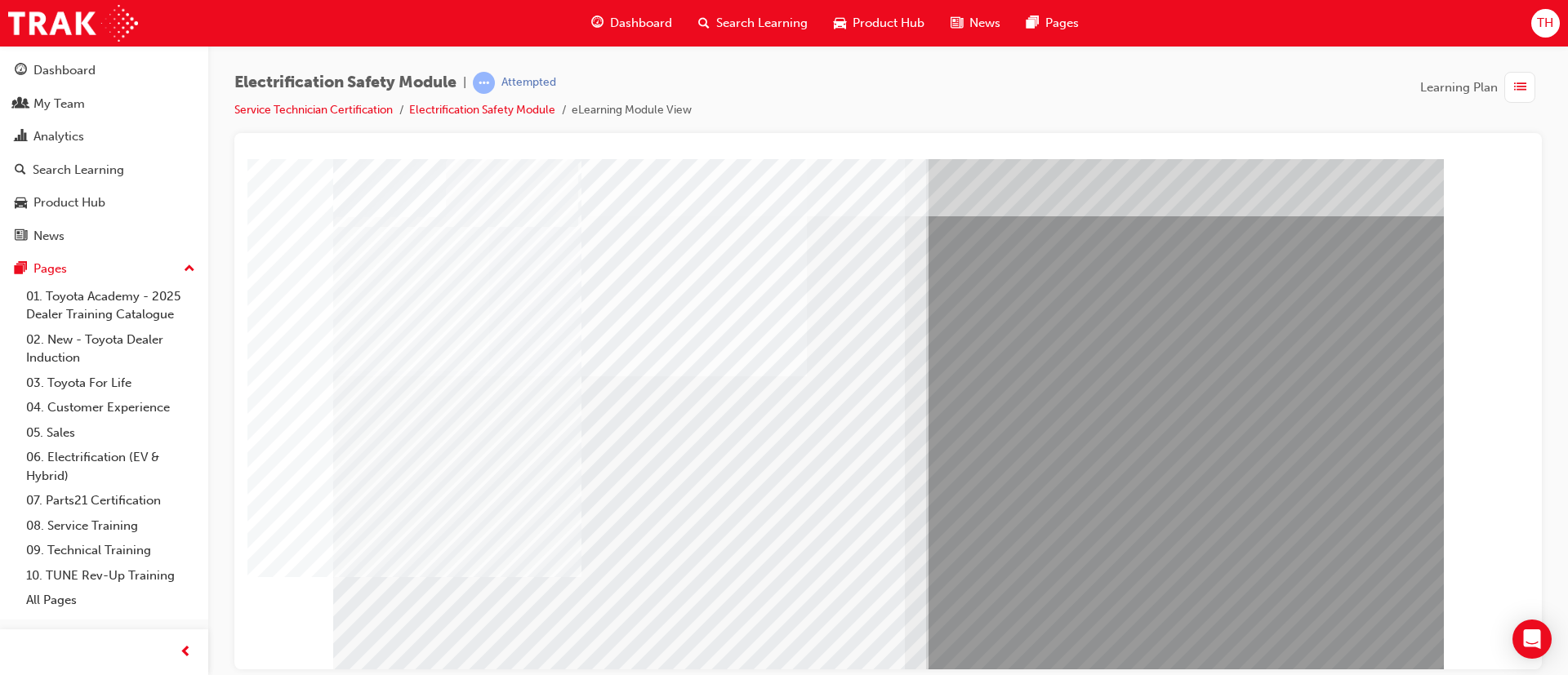
scroll to position [102, 0]
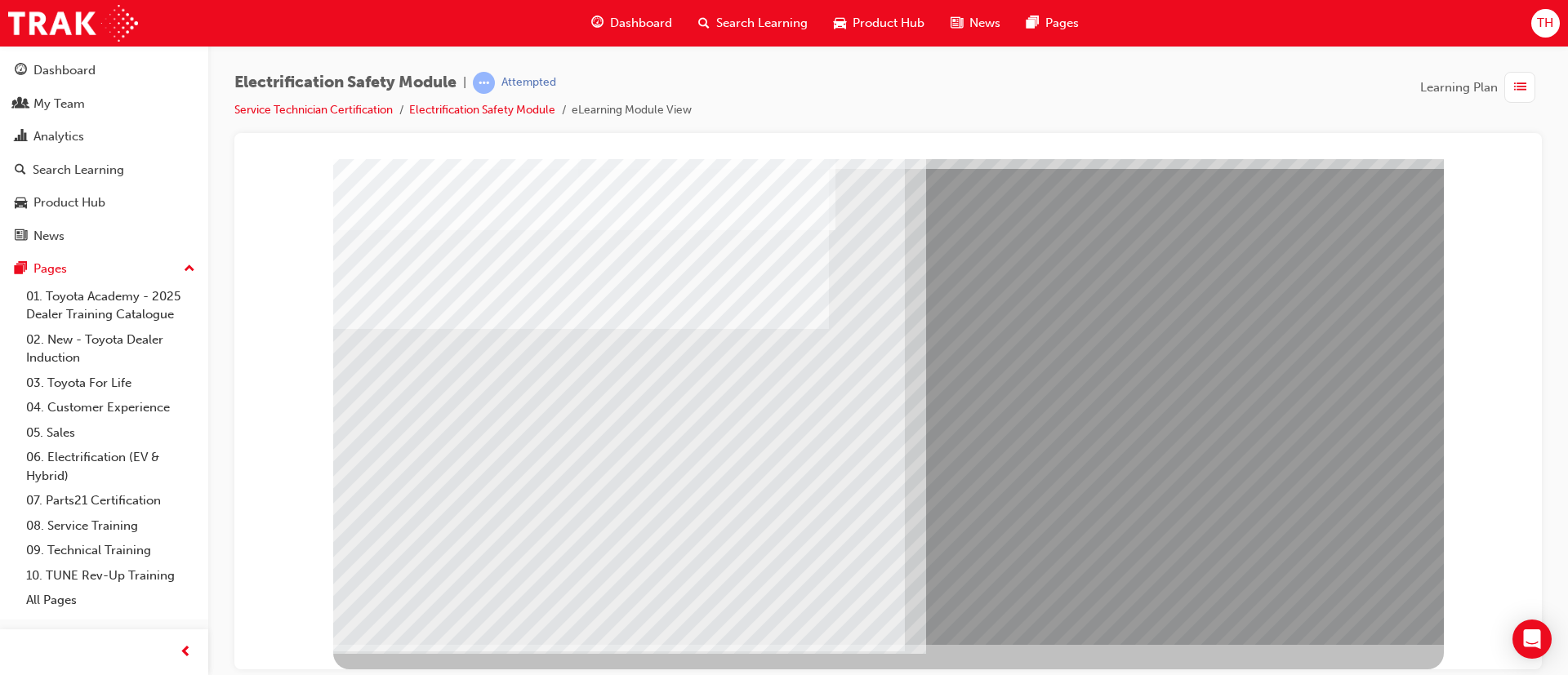
scroll to position [0, 0]
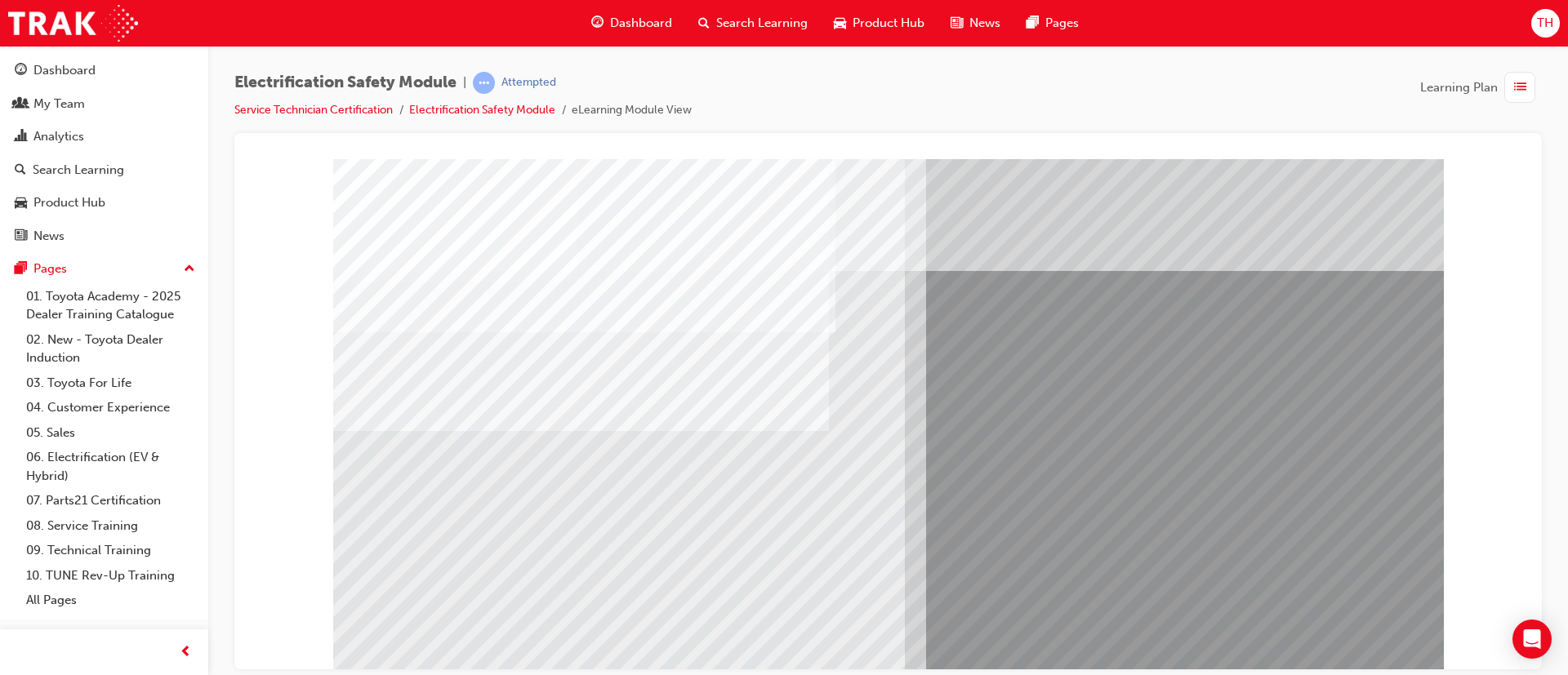
drag, startPoint x: 1183, startPoint y: 427, endPoint x: 1132, endPoint y: 457, distance: 59.2
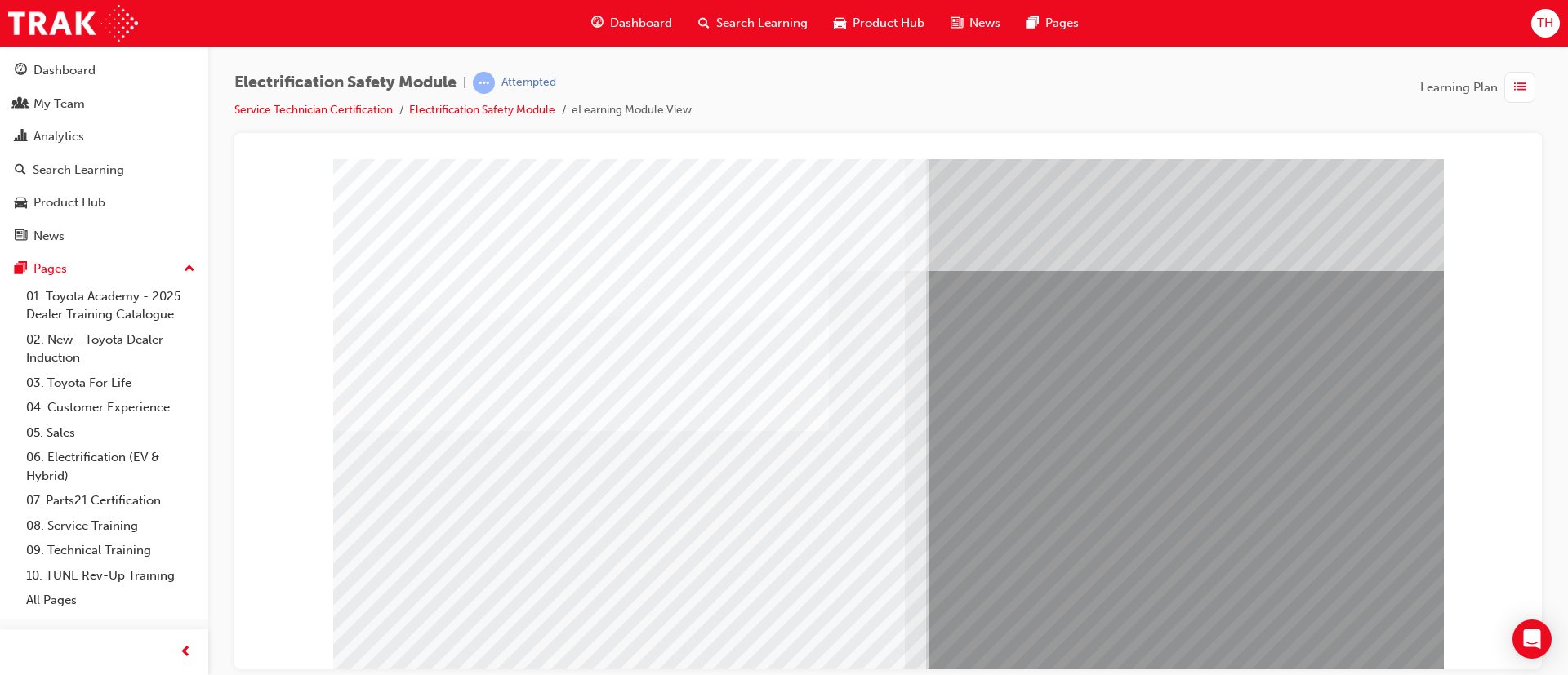
drag, startPoint x: 592, startPoint y: 604, endPoint x: 659, endPoint y: 598, distance: 67.3
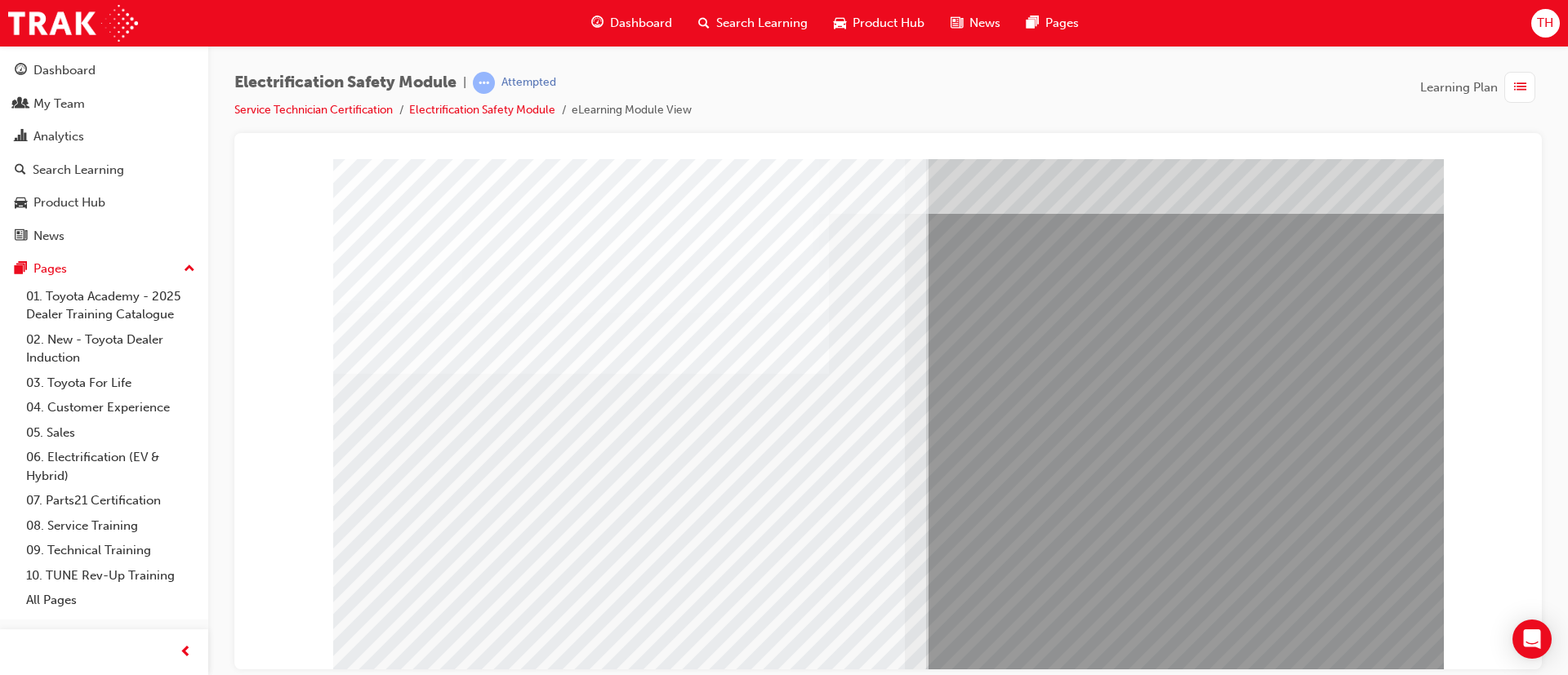
scroll to position [102, 0]
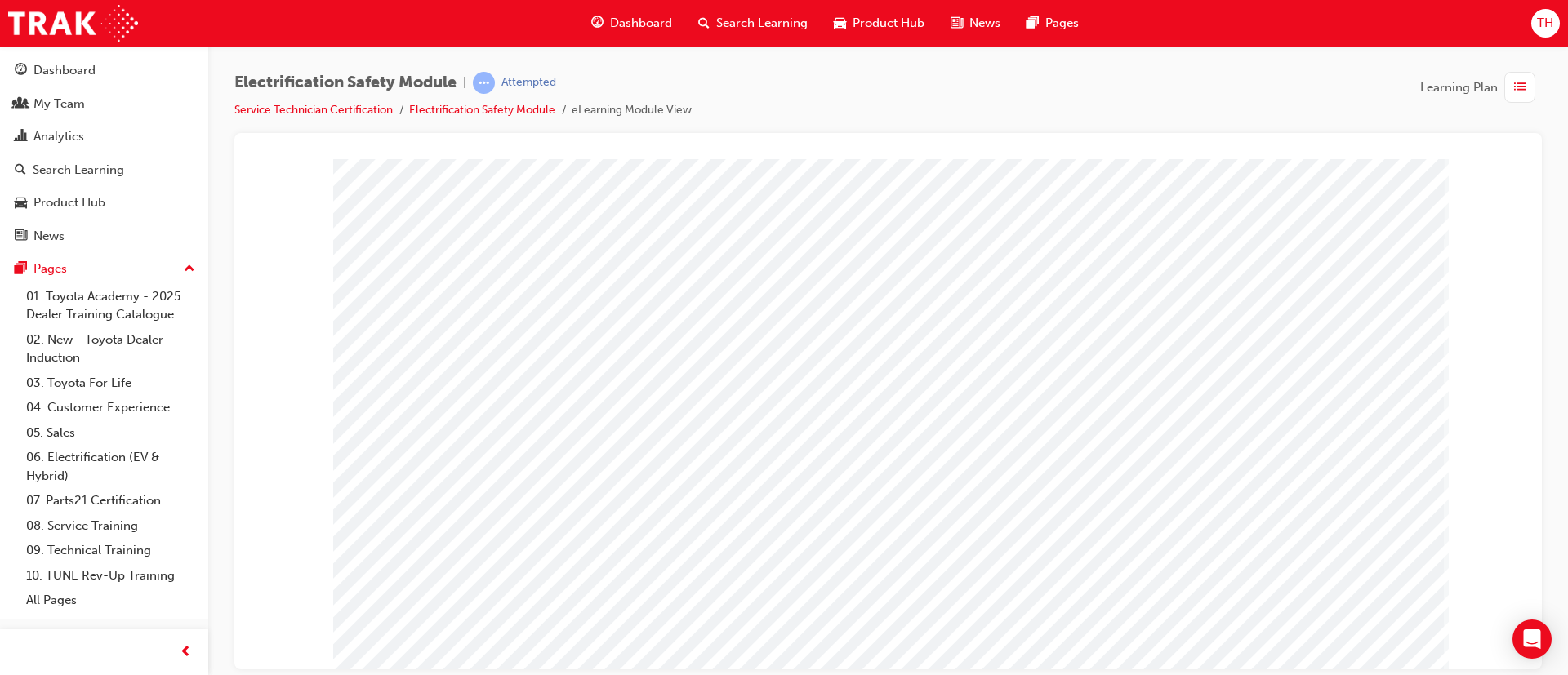
scroll to position [0, 0]
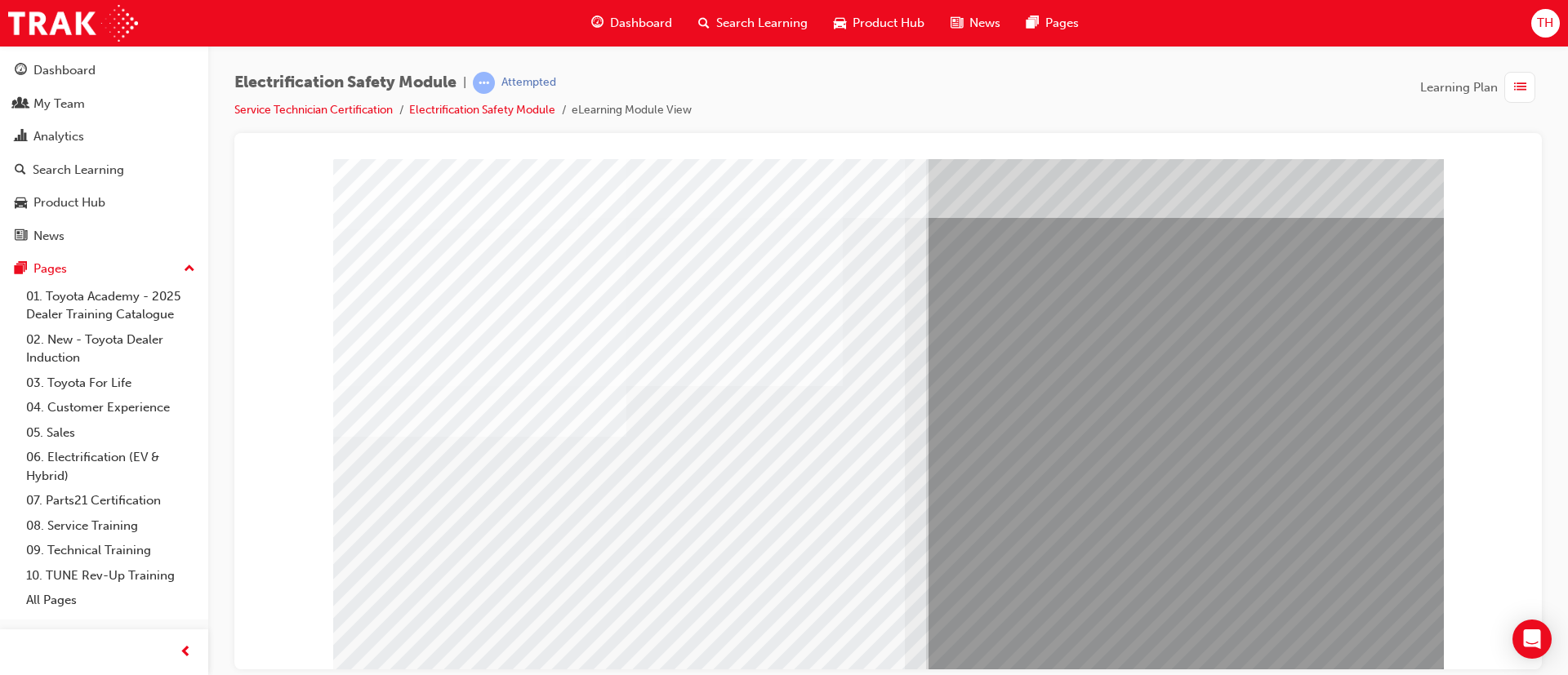
scroll to position [102, 0]
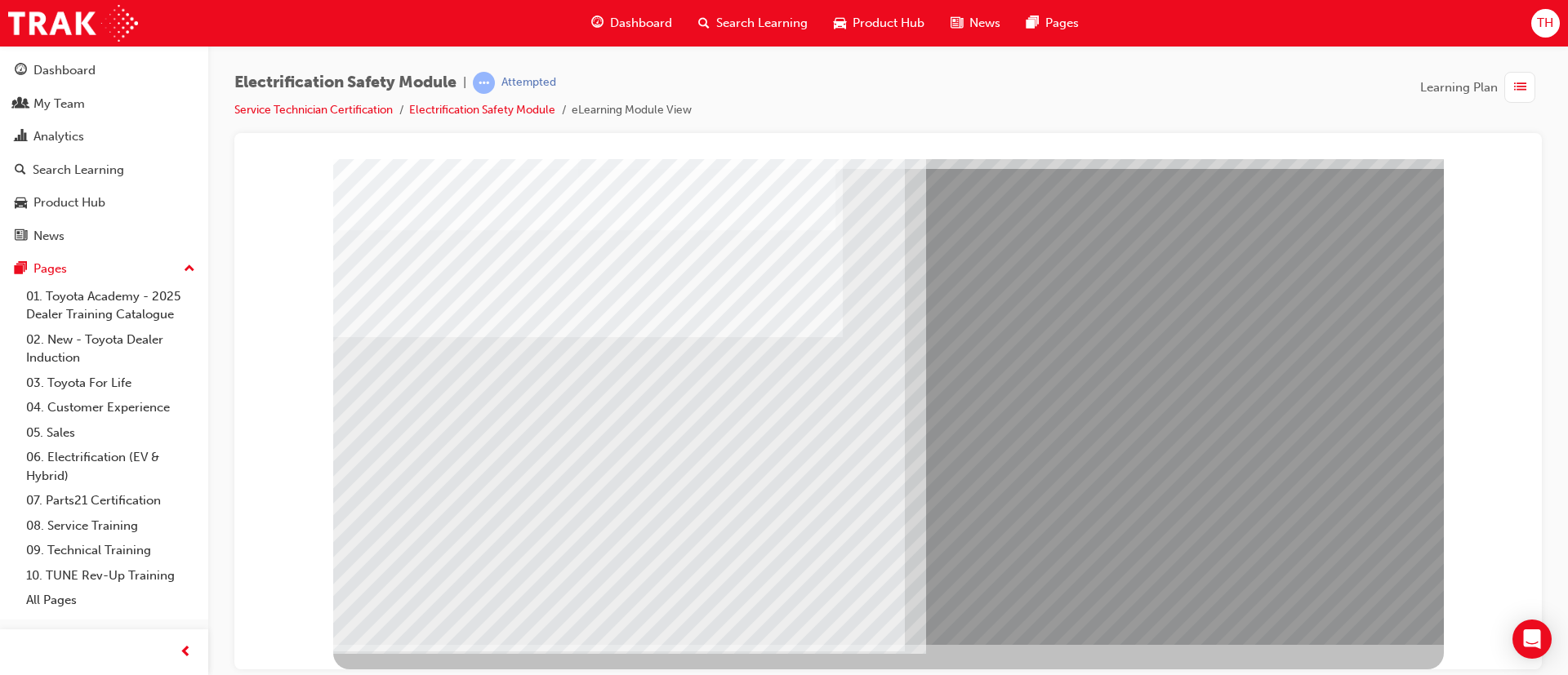
scroll to position [0, 0]
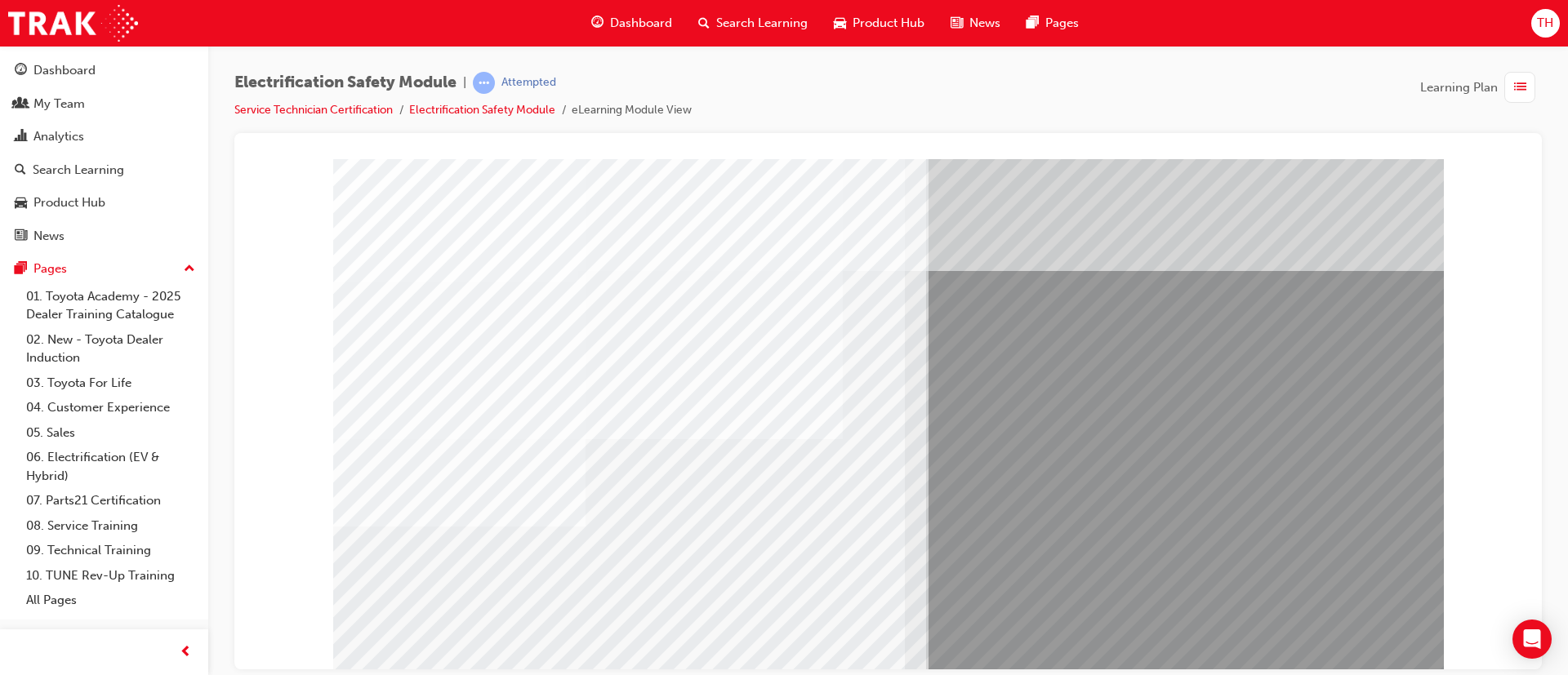
drag, startPoint x: 618, startPoint y: 607, endPoint x: 721, endPoint y: 628, distance: 105.1
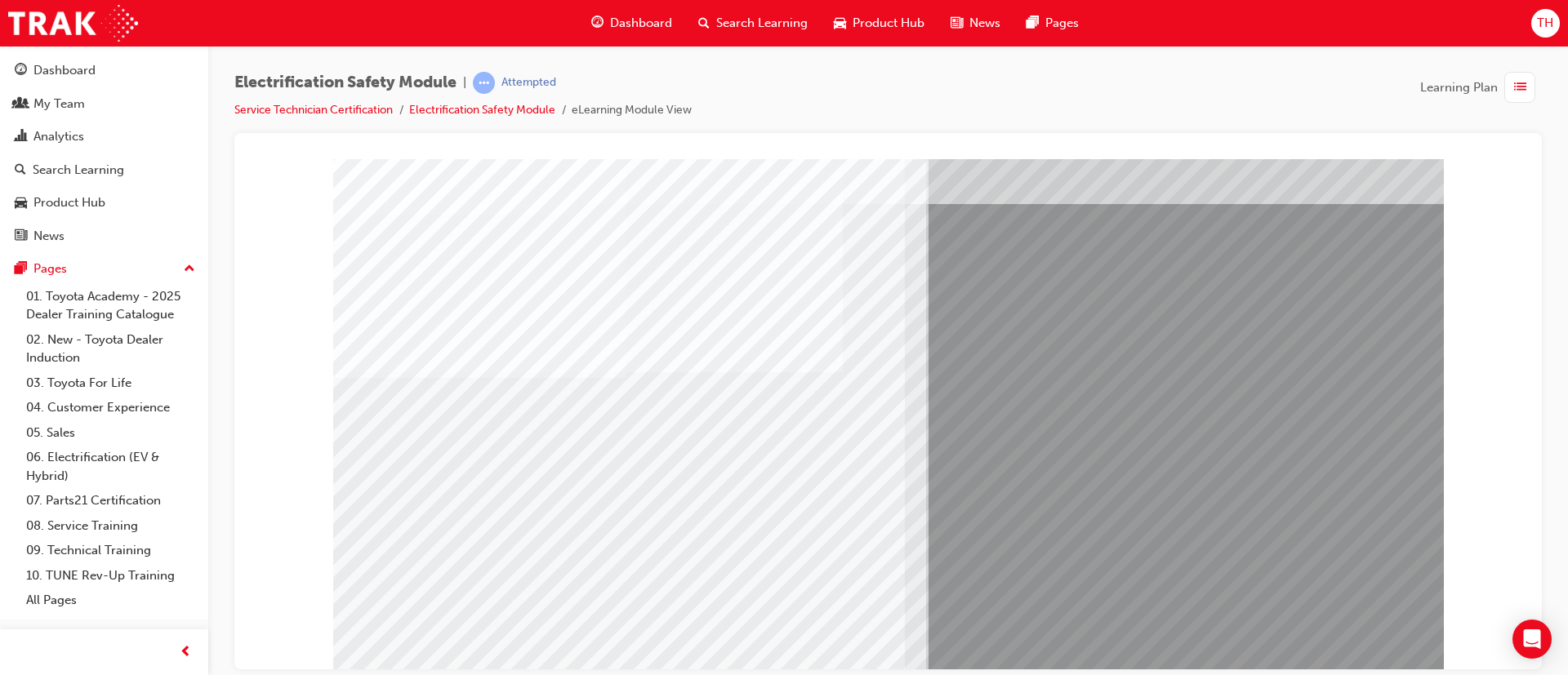
scroll to position [102, 0]
